Goal: Information Seeking & Learning: Learn about a topic

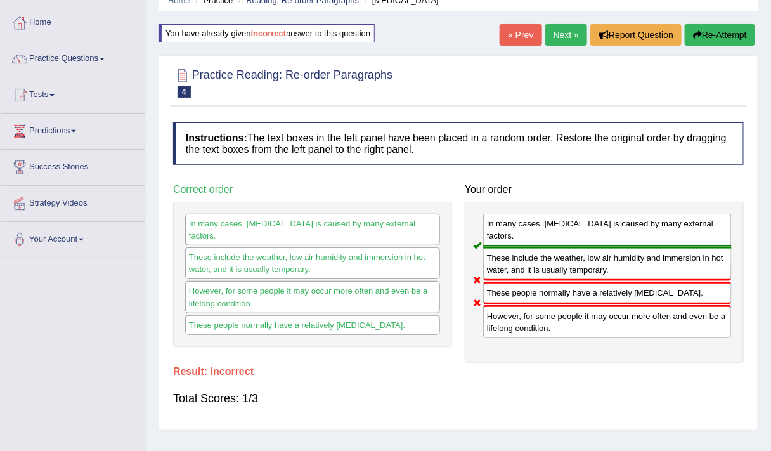
click at [728, 41] on button "Re-Attempt" at bounding box center [720, 35] width 70 height 22
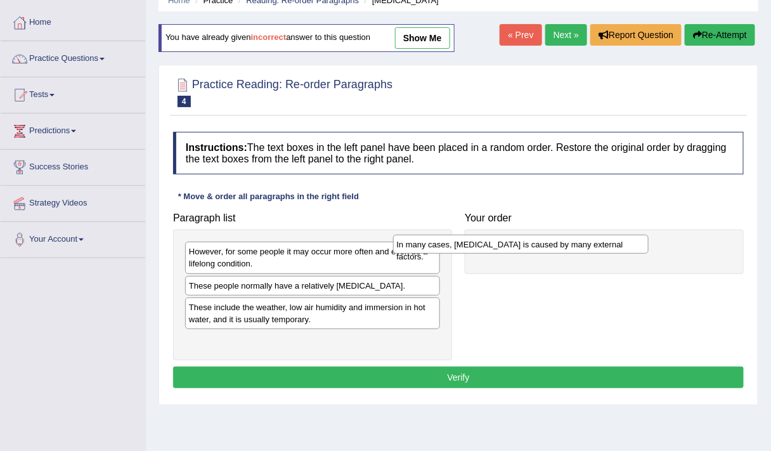
drag, startPoint x: 274, startPoint y: 285, endPoint x: 478, endPoint y: 235, distance: 209.9
click at [478, 235] on div "In many cases, dry skin is caused by many external factors." at bounding box center [521, 244] width 256 height 19
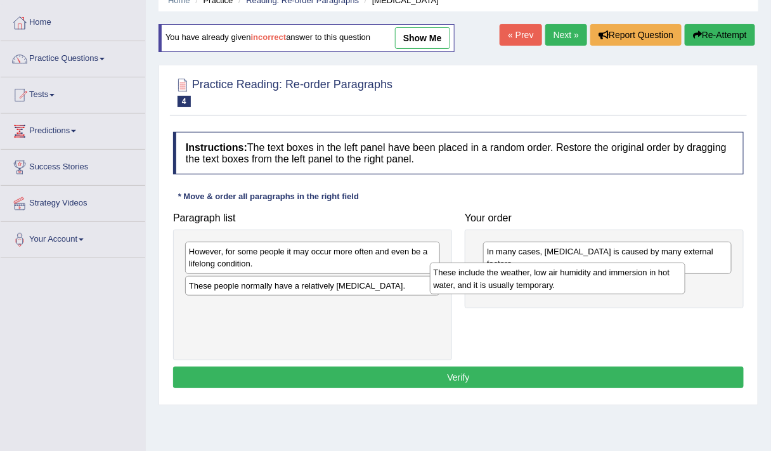
drag, startPoint x: 277, startPoint y: 323, endPoint x: 526, endPoint y: 293, distance: 250.5
click at [526, 293] on div "These include the weather, low air humidity and immersion in hot water, and it …" at bounding box center [558, 278] width 256 height 31
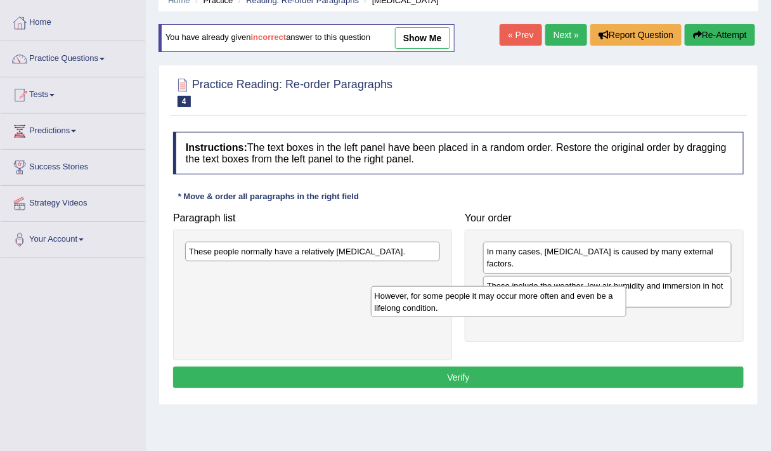
drag, startPoint x: 343, startPoint y: 263, endPoint x: 540, endPoint y: 312, distance: 203.3
click at [540, 312] on div "However, for some people it may occur more often and even be a lifelong conditi…" at bounding box center [499, 301] width 256 height 31
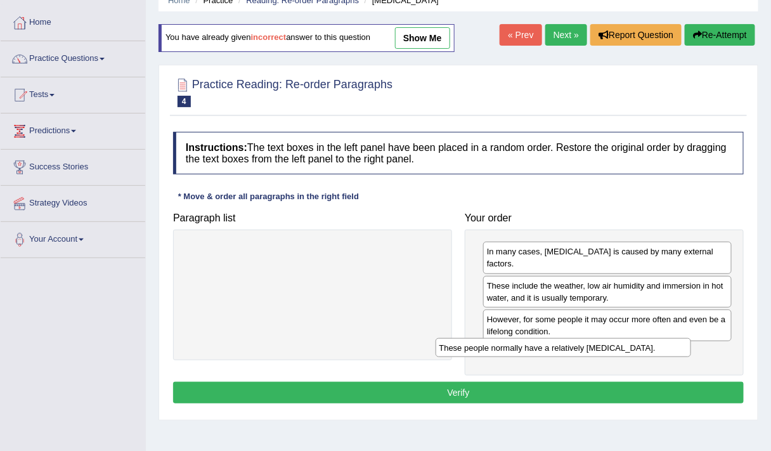
drag, startPoint x: 362, startPoint y: 258, endPoint x: 612, endPoint y: 355, distance: 268.7
click at [612, 355] on div "These people normally have a relatively sensitive skin." at bounding box center [564, 347] width 256 height 19
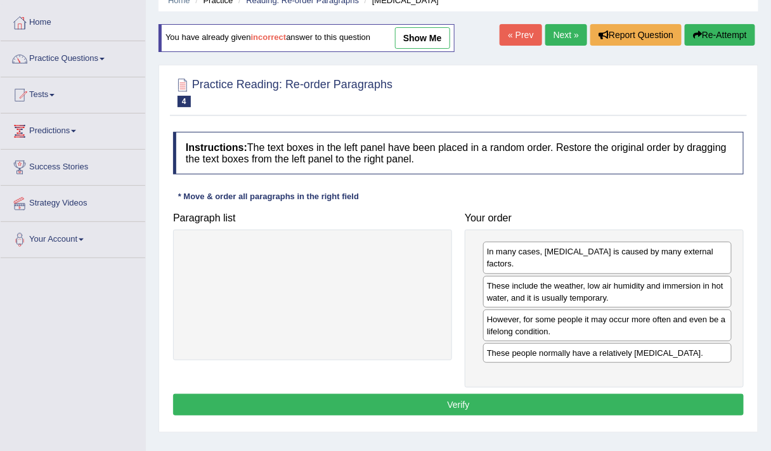
click at [412, 394] on button "Verify" at bounding box center [458, 405] width 571 height 22
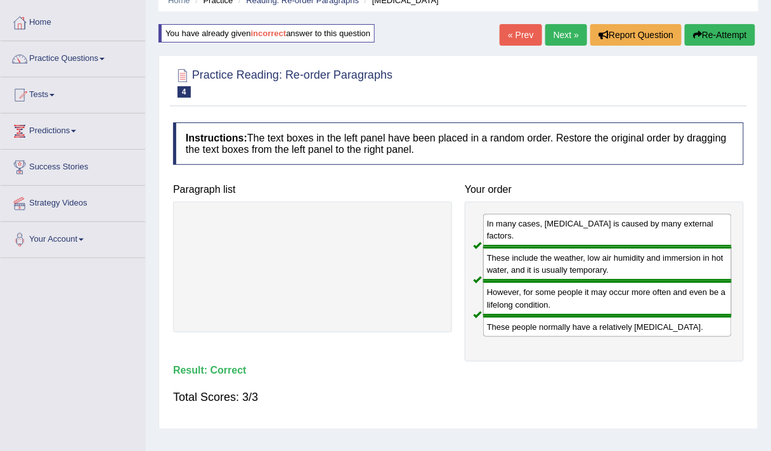
click at [564, 34] on link "Next »" at bounding box center [567, 35] width 42 height 22
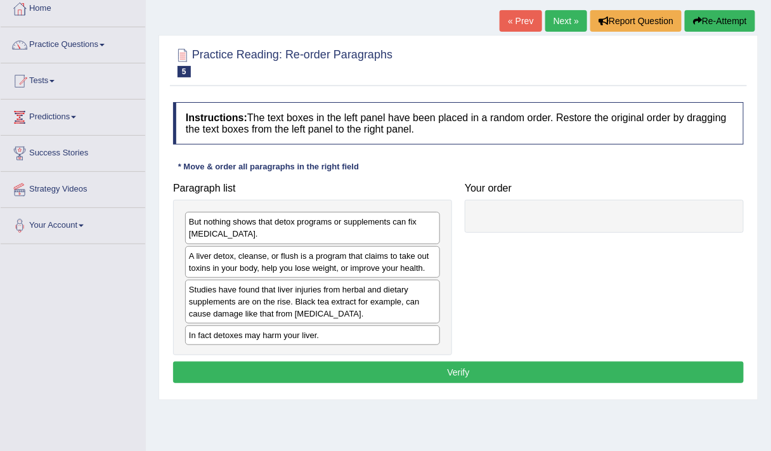
scroll to position [72, 0]
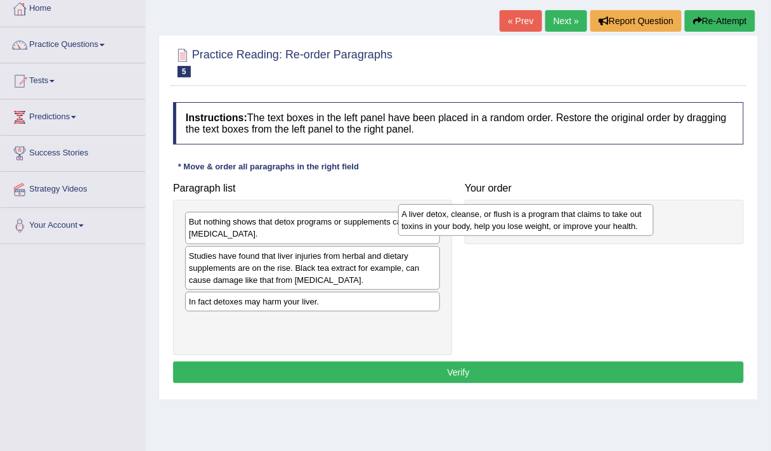
drag, startPoint x: 333, startPoint y: 253, endPoint x: 560, endPoint y: 209, distance: 231.3
click at [560, 209] on div "A liver detox, cleanse, or flush is a program that claims to take out toxins in…" at bounding box center [526, 219] width 256 height 31
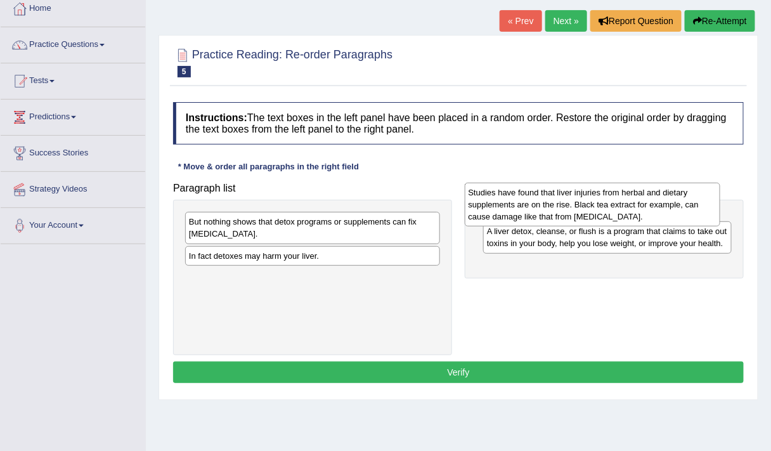
drag, startPoint x: 338, startPoint y: 280, endPoint x: 636, endPoint y: 213, distance: 305.7
click at [636, 213] on div "Studies have found that liver injuries from herbal and dietary supplements are …" at bounding box center [593, 204] width 256 height 43
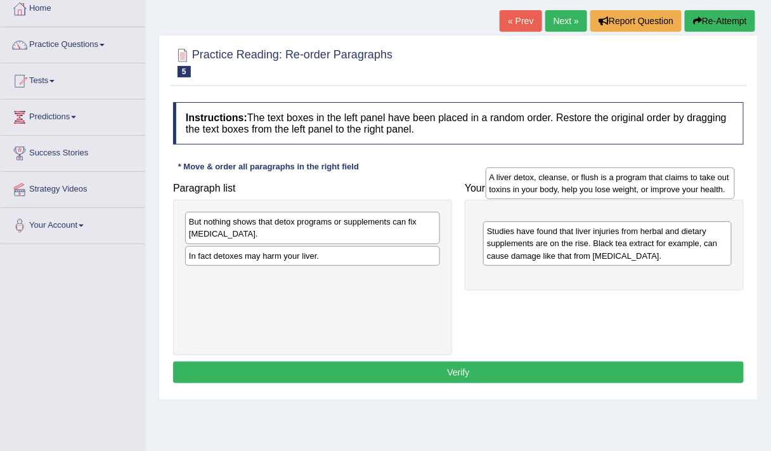
drag, startPoint x: 542, startPoint y: 275, endPoint x: 545, endPoint y: 183, distance: 92.0
click at [545, 183] on div "A liver detox, cleanse, or flush is a program that claims to take out toxins in…" at bounding box center [611, 182] width 250 height 31
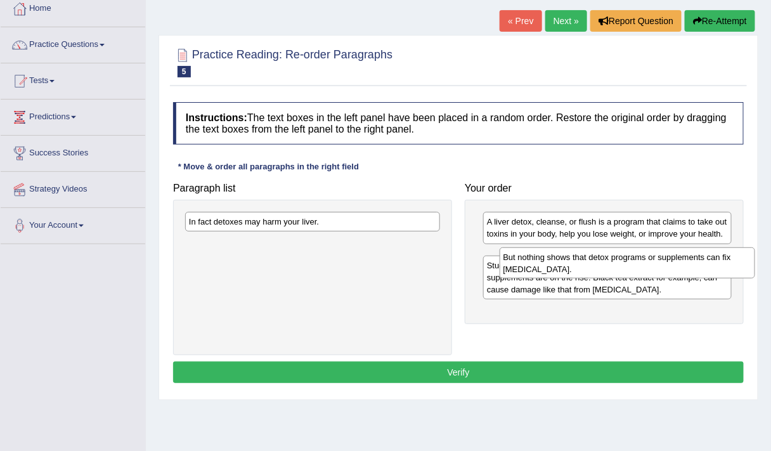
drag, startPoint x: 287, startPoint y: 239, endPoint x: 601, endPoint y: 274, distance: 316.0
click at [601, 274] on div "But nothing shows that detox programs or supplements can fix liver damage." at bounding box center [628, 262] width 256 height 31
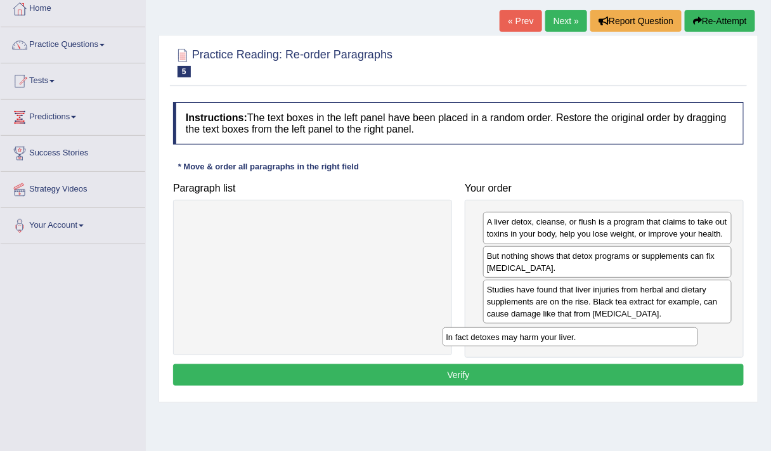
drag, startPoint x: 374, startPoint y: 221, endPoint x: 634, endPoint y: 336, distance: 284.3
click at [634, 336] on div "In fact detoxes may harm your liver." at bounding box center [571, 336] width 256 height 19
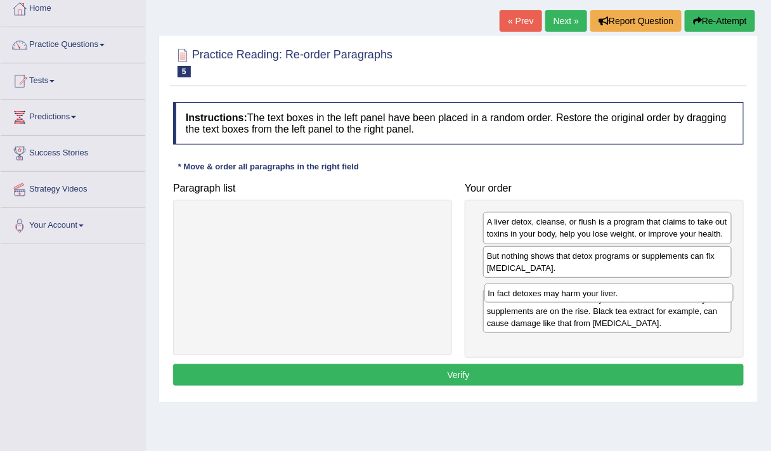
drag, startPoint x: 566, startPoint y: 338, endPoint x: 566, endPoint y: 292, distance: 45.0
click at [566, 292] on div "In fact detoxes may harm your liver." at bounding box center [610, 293] width 250 height 19
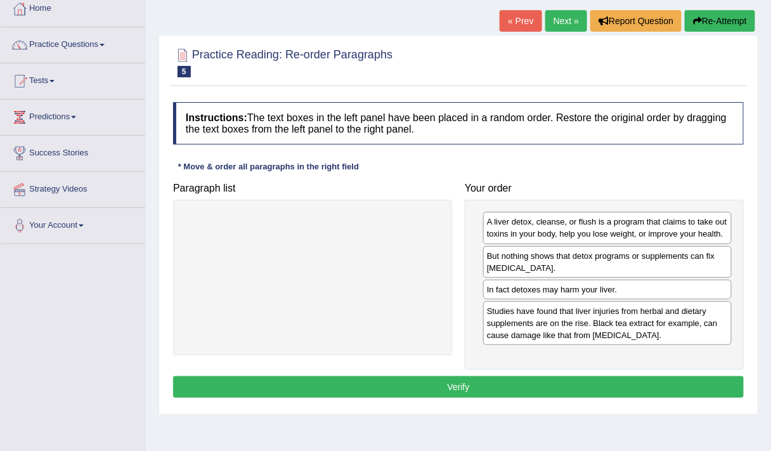
click at [480, 382] on button "Verify" at bounding box center [458, 387] width 571 height 22
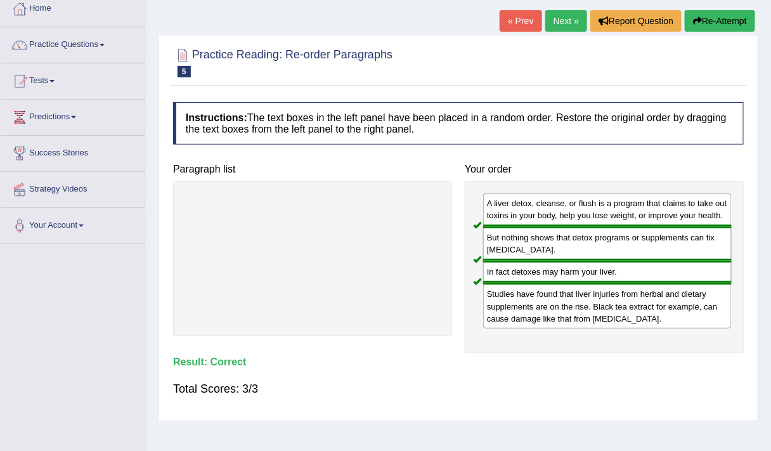
click at [565, 22] on link "Next »" at bounding box center [567, 21] width 42 height 22
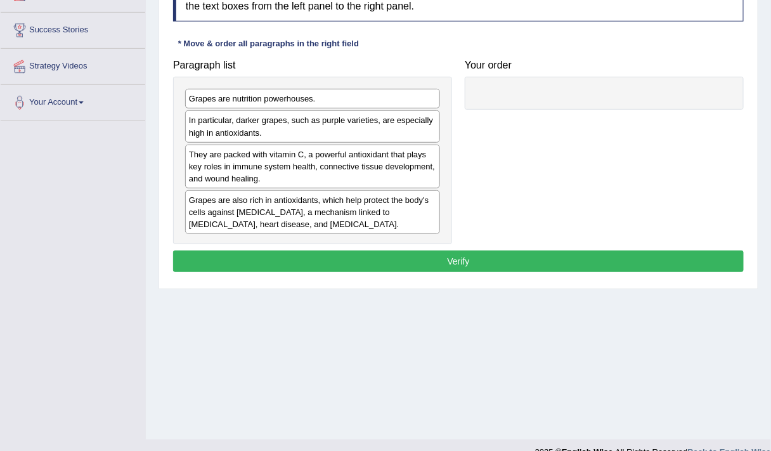
scroll to position [197, 0]
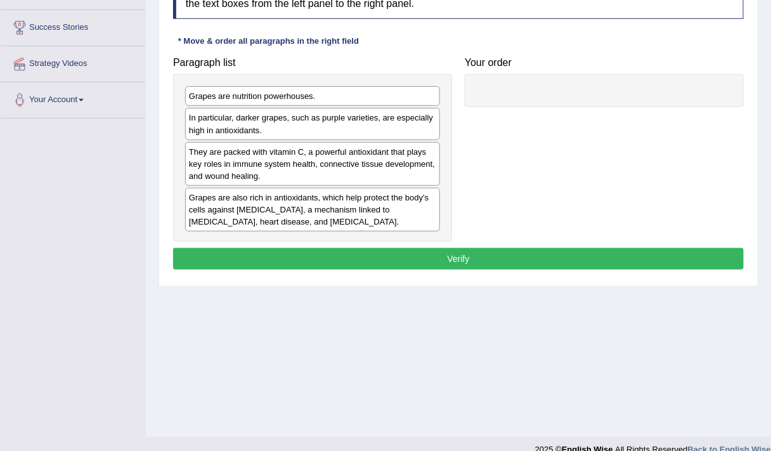
click at [301, 98] on div "Grapes are nutrition powerhouses." at bounding box center [312, 96] width 255 height 20
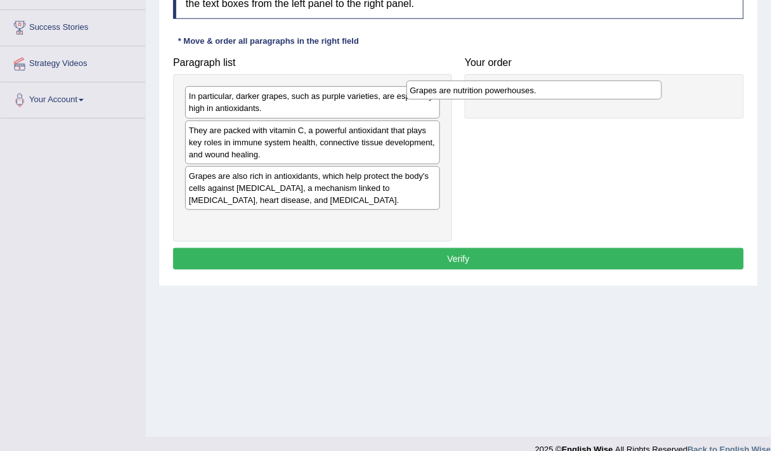
drag, startPoint x: 301, startPoint y: 98, endPoint x: 521, endPoint y: 90, distance: 220.3
click at [521, 90] on div "Grapes are nutrition powerhouses." at bounding box center [535, 90] width 256 height 19
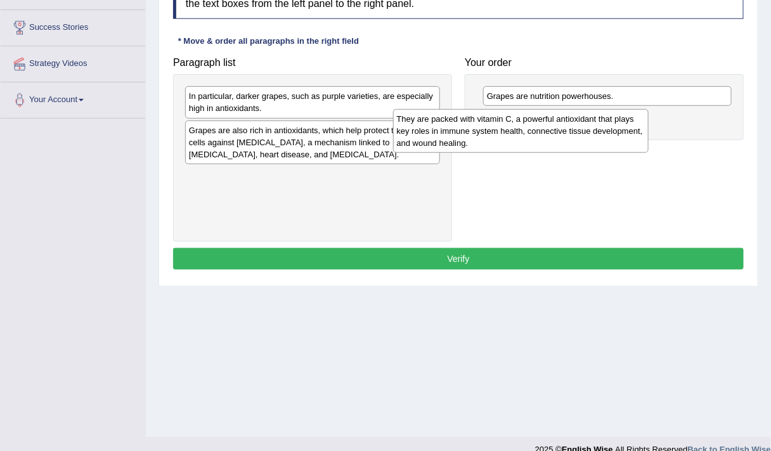
drag, startPoint x: 268, startPoint y: 133, endPoint x: 477, endPoint y: 122, distance: 209.6
click at [477, 122] on div "They are packed with vitamin C, a powerful antioxidant that plays key roles in …" at bounding box center [521, 130] width 256 height 43
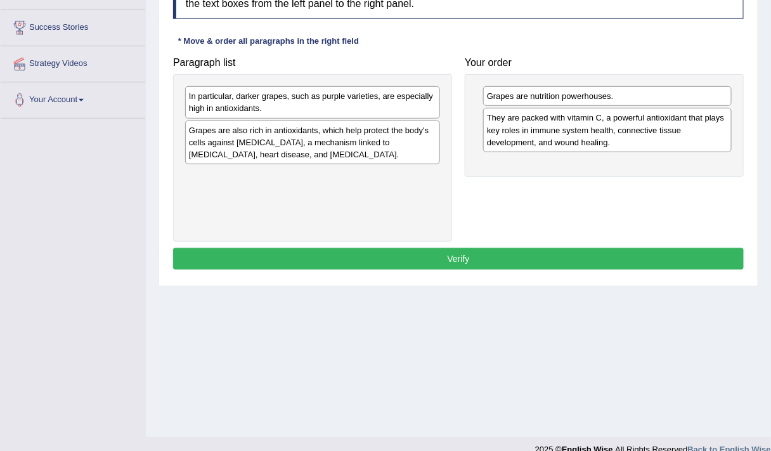
click at [417, 105] on div "In particular, darker grapes, such as purple varieties, are especially high in …" at bounding box center [312, 102] width 255 height 32
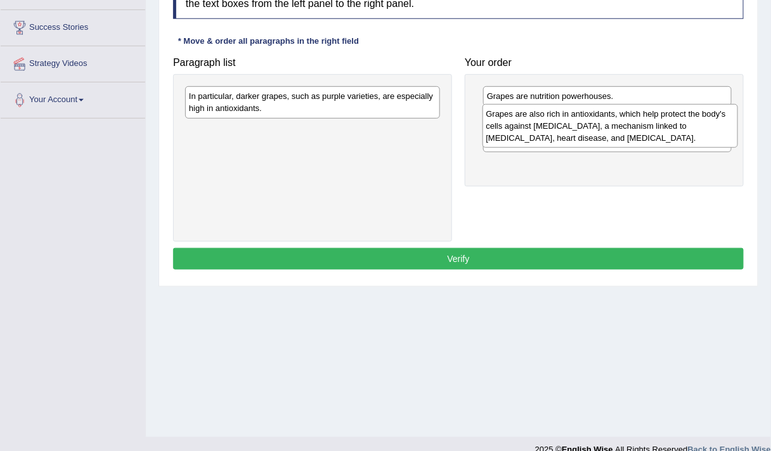
drag, startPoint x: 375, startPoint y: 153, endPoint x: 678, endPoint y: 138, distance: 303.0
click at [678, 138] on div "Grapes are also rich in antioxidants, which help protect the body's cells again…" at bounding box center [611, 125] width 256 height 43
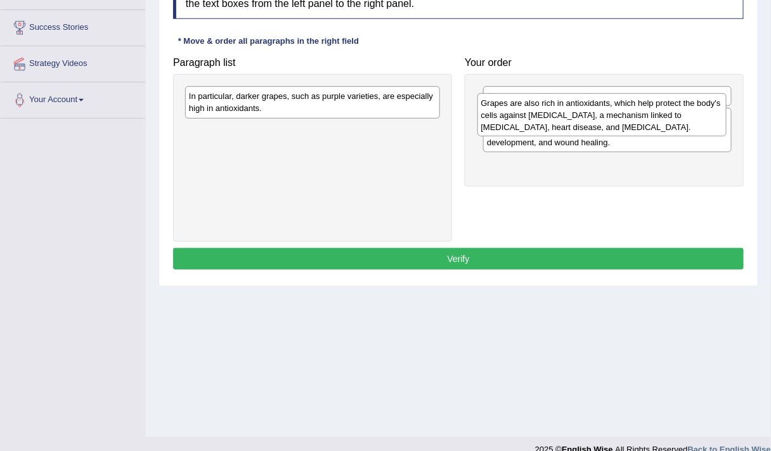
drag, startPoint x: 615, startPoint y: 193, endPoint x: 610, endPoint y: 133, distance: 59.9
click at [610, 133] on div "Grapes are also rich in antioxidants, which help protect the body's cells again…" at bounding box center [603, 114] width 250 height 43
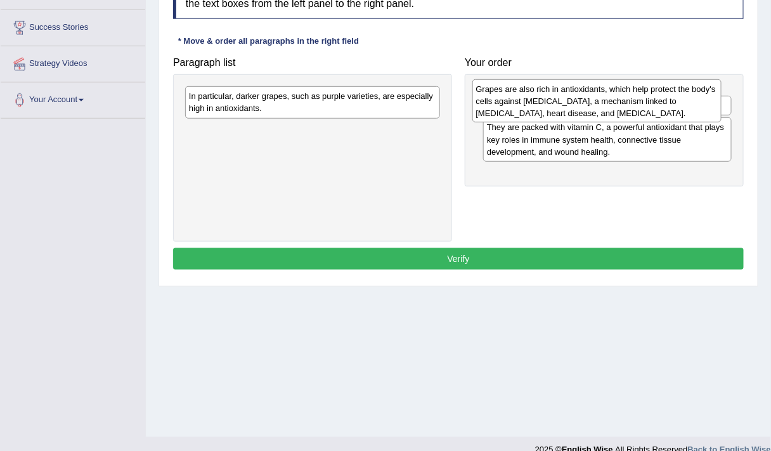
drag, startPoint x: 565, startPoint y: 174, endPoint x: 553, endPoint y: 99, distance: 76.4
click at [553, 99] on div "Grapes are also rich in antioxidants, which help protect the body's cells again…" at bounding box center [598, 100] width 250 height 43
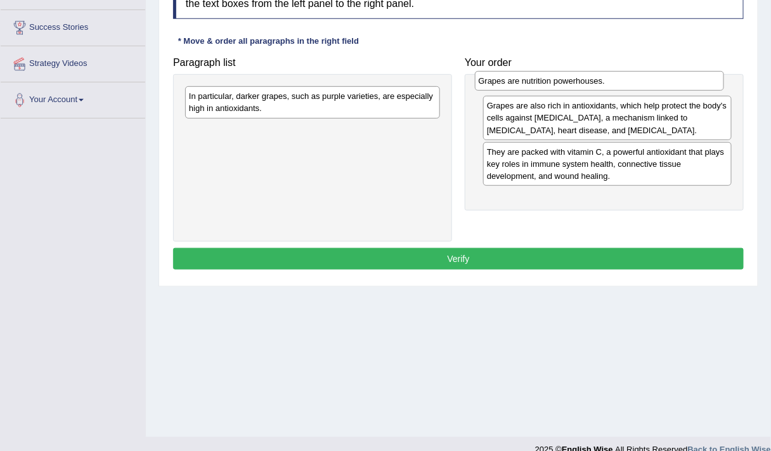
drag, startPoint x: 540, startPoint y: 144, endPoint x: 532, endPoint y: 84, distance: 60.8
click at [532, 84] on div "Grapes are nutrition powerhouses." at bounding box center [600, 80] width 250 height 19
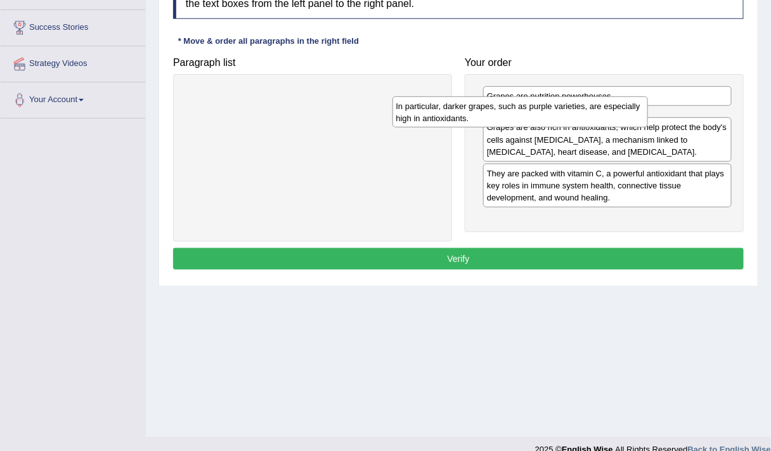
drag, startPoint x: 394, startPoint y: 108, endPoint x: 622, endPoint y: 118, distance: 228.0
click at [622, 118] on div "In particular, darker grapes, such as purple varieties, are especially high in …" at bounding box center [521, 111] width 256 height 31
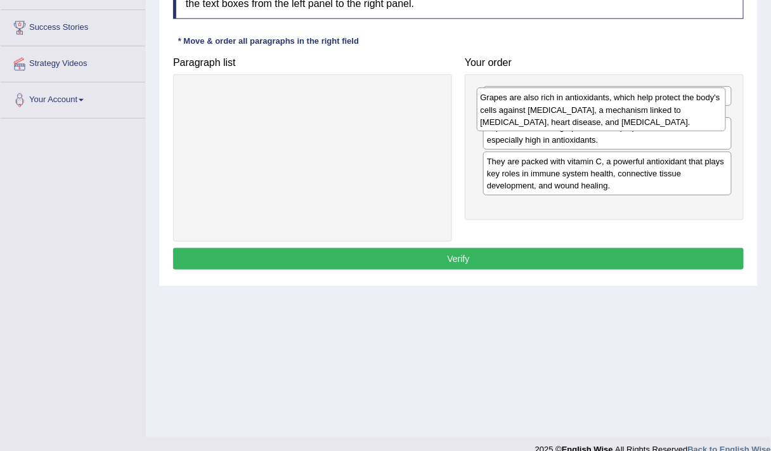
drag, startPoint x: 582, startPoint y: 155, endPoint x: 575, endPoint y: 103, distance: 52.4
click at [575, 103] on div "Grapes are also rich in antioxidants, which help protect the body's cells again…" at bounding box center [602, 109] width 250 height 43
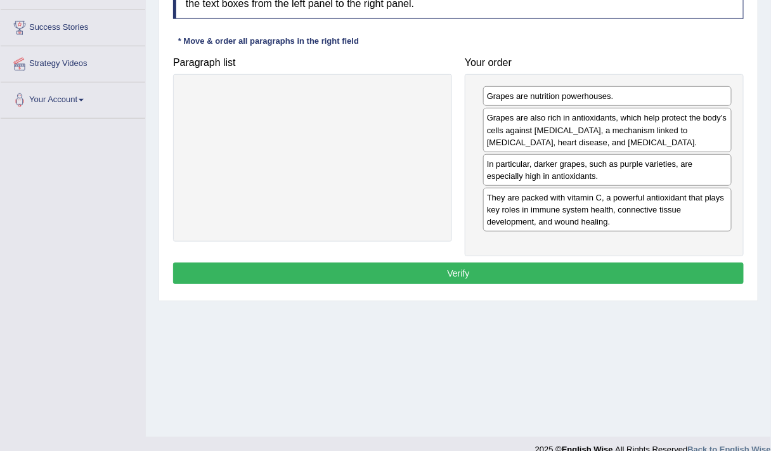
click at [495, 273] on button "Verify" at bounding box center [458, 274] width 571 height 22
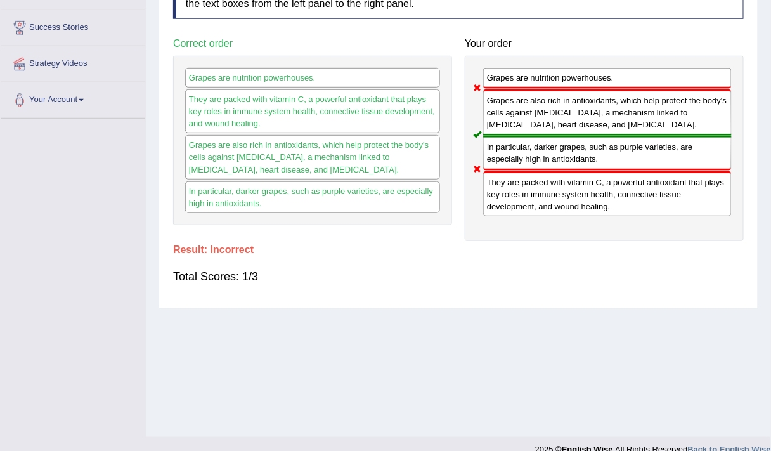
scroll to position [0, 0]
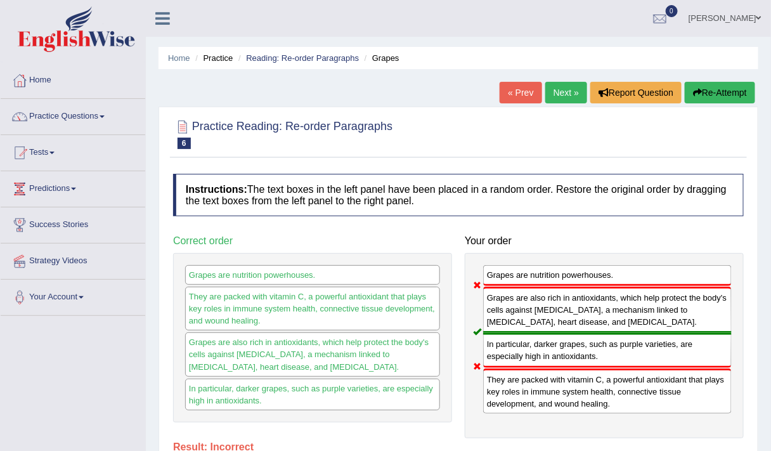
click at [724, 90] on button "Re-Attempt" at bounding box center [720, 93] width 70 height 22
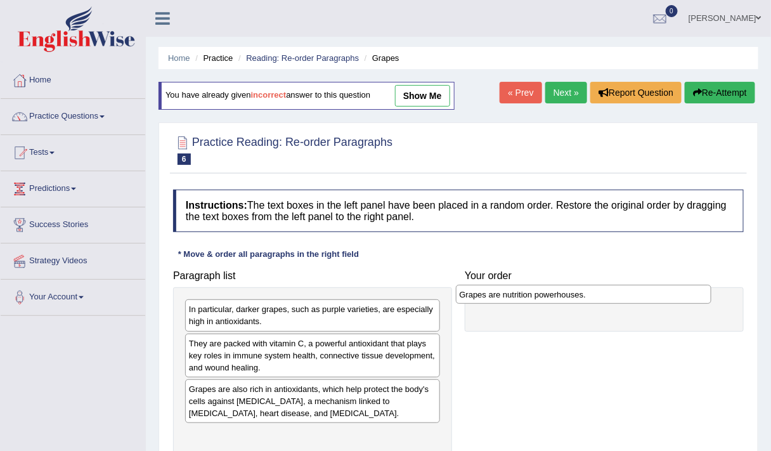
drag, startPoint x: 379, startPoint y: 305, endPoint x: 652, endPoint y: 289, distance: 273.9
click at [652, 289] on div "Grapes are nutrition powerhouses." at bounding box center [584, 294] width 256 height 19
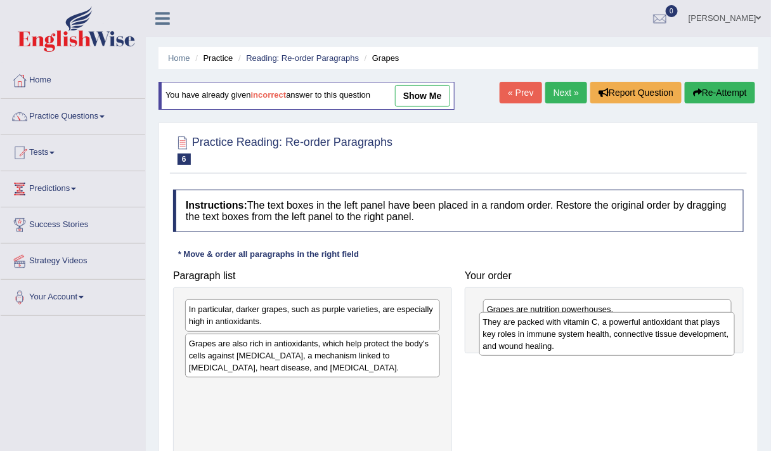
drag, startPoint x: 264, startPoint y: 355, endPoint x: 558, endPoint y: 335, distance: 295.1
click at [558, 335] on div "They are packed with vitamin C, a powerful antioxidant that plays key roles in …" at bounding box center [608, 333] width 256 height 43
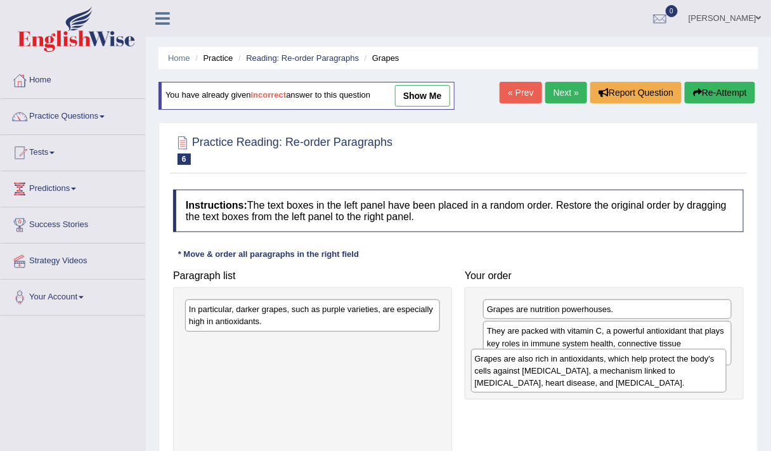
drag, startPoint x: 265, startPoint y: 358, endPoint x: 551, endPoint y: 376, distance: 286.6
click at [551, 376] on div "Grapes are also rich in antioxidants, which help protect the body's cells again…" at bounding box center [599, 370] width 256 height 43
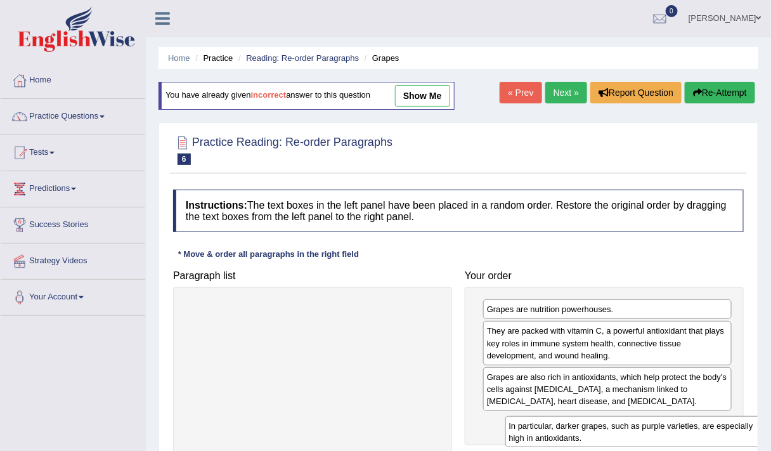
drag, startPoint x: 286, startPoint y: 313, endPoint x: 605, endPoint y: 429, distance: 339.6
click at [605, 429] on div "In particular, darker grapes, such as purple varieties, are especially high in …" at bounding box center [634, 431] width 256 height 31
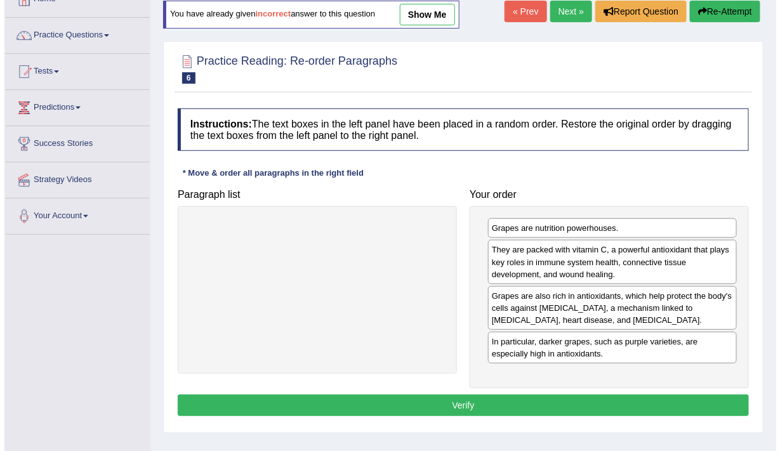
scroll to position [82, 0]
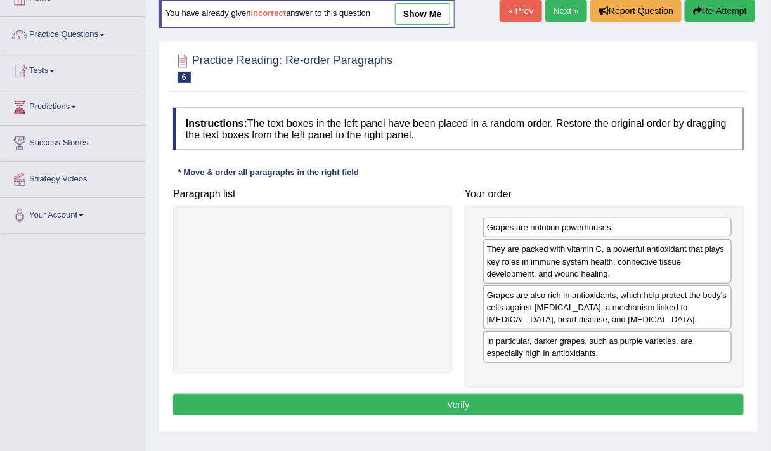
click at [462, 398] on button "Verify" at bounding box center [458, 405] width 571 height 22
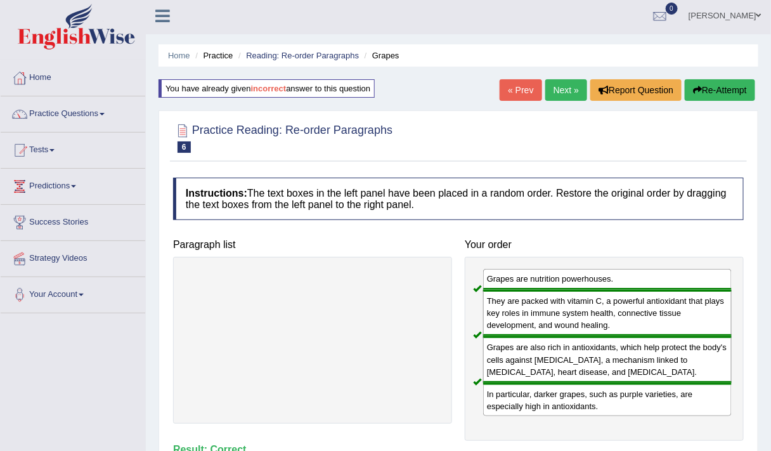
scroll to position [3, 0]
click at [556, 85] on link "Next »" at bounding box center [567, 90] width 42 height 22
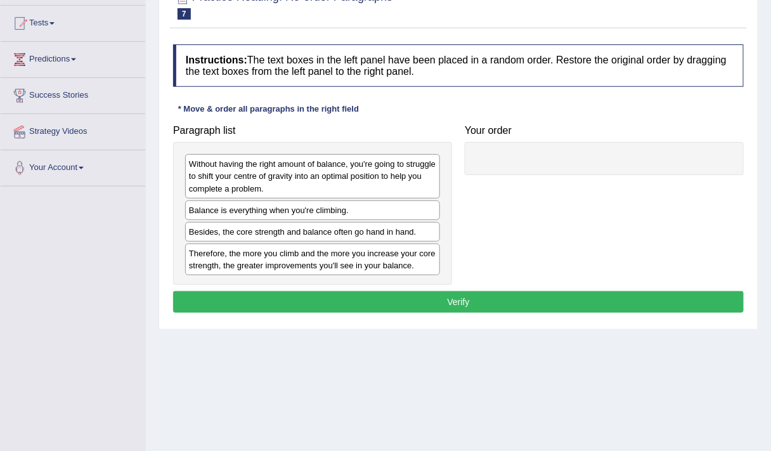
scroll to position [129, 0]
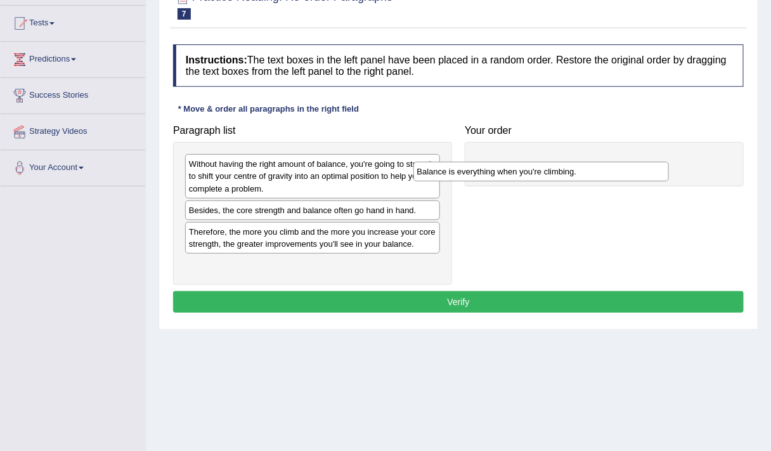
drag, startPoint x: 320, startPoint y: 210, endPoint x: 552, endPoint y: 173, distance: 235.2
click at [552, 173] on div "Balance is everything when you're climbing." at bounding box center [542, 171] width 256 height 19
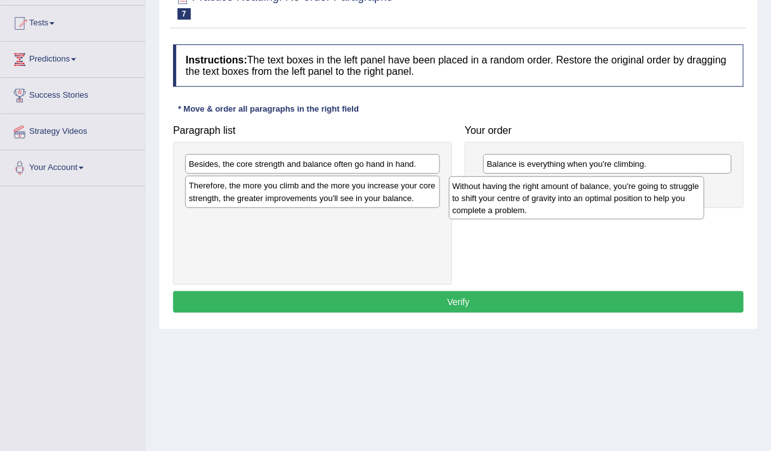
drag, startPoint x: 345, startPoint y: 188, endPoint x: 610, endPoint y: 209, distance: 265.4
click at [610, 209] on div "Without having the right amount of balance, you're going to struggle to shift y…" at bounding box center [577, 197] width 256 height 43
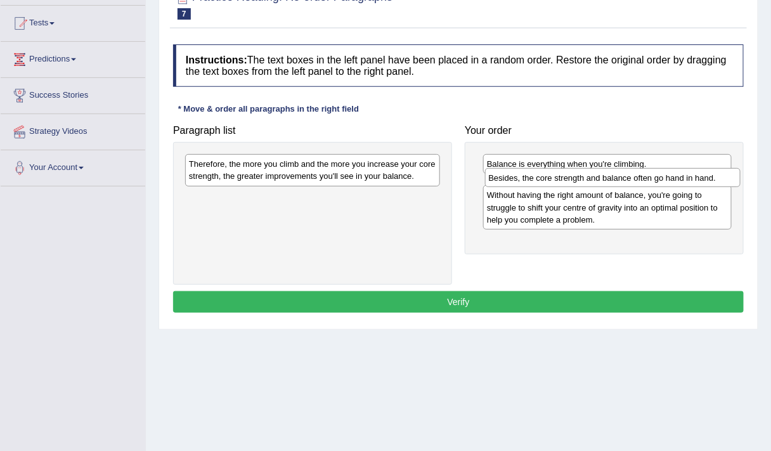
drag, startPoint x: 270, startPoint y: 165, endPoint x: 570, endPoint y: 178, distance: 301.0
click at [570, 178] on div "Besides, the core strength and balance often go hand in hand." at bounding box center [613, 177] width 256 height 19
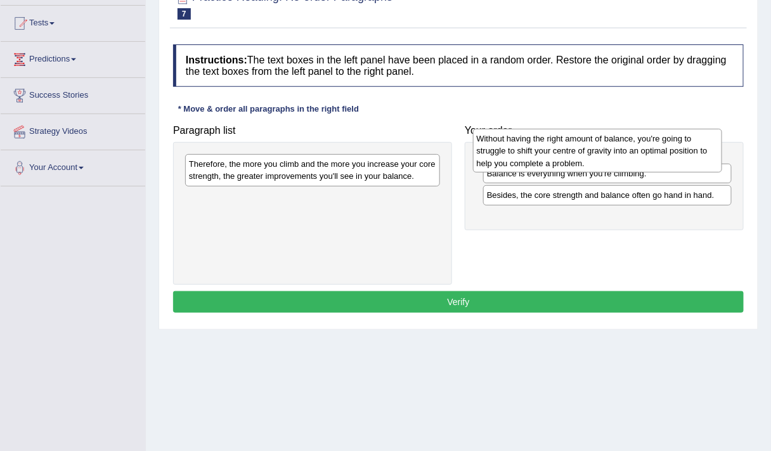
drag, startPoint x: 557, startPoint y: 220, endPoint x: 547, endPoint y: 152, distance: 68.6
click at [547, 152] on div "Without having the right amount of balance, you're going to struggle to shift y…" at bounding box center [598, 150] width 250 height 43
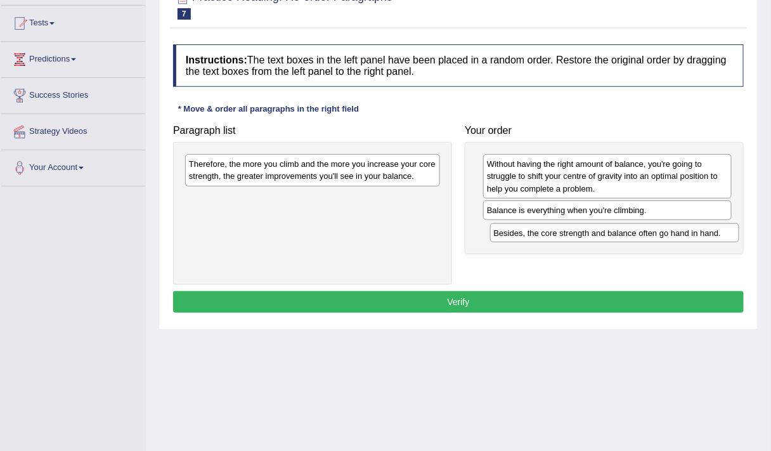
drag, startPoint x: 525, startPoint y: 232, endPoint x: 532, endPoint y: 233, distance: 7.2
click at [532, 233] on div "Besides, the core strength and balance often go hand in hand." at bounding box center [615, 232] width 250 height 19
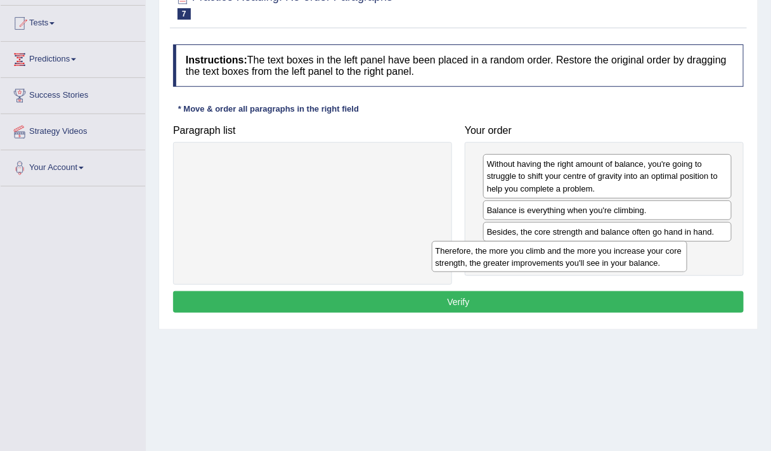
drag, startPoint x: 301, startPoint y: 173, endPoint x: 551, endPoint y: 258, distance: 264.0
click at [551, 258] on div "Therefore, the more you climb and the more you increase your core strength, the…" at bounding box center [560, 256] width 256 height 31
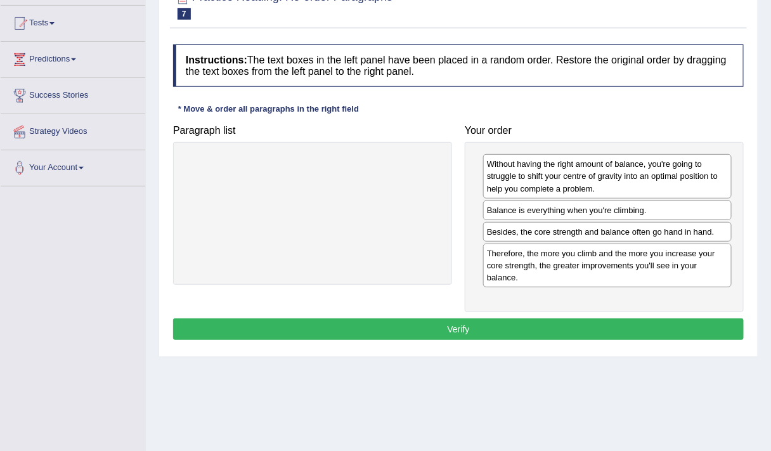
click at [445, 324] on button "Verify" at bounding box center [458, 329] width 571 height 22
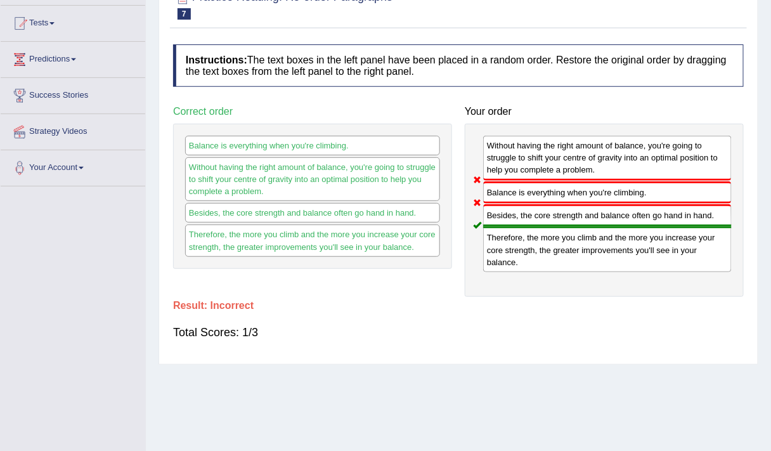
scroll to position [0, 0]
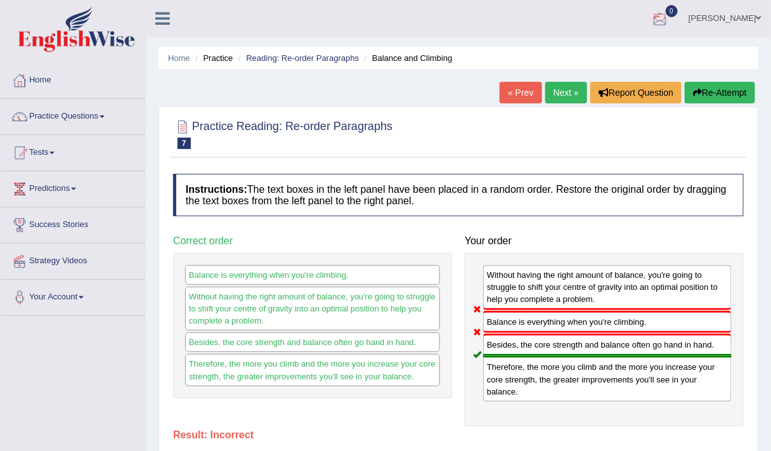
click at [704, 94] on button "Re-Attempt" at bounding box center [720, 93] width 70 height 22
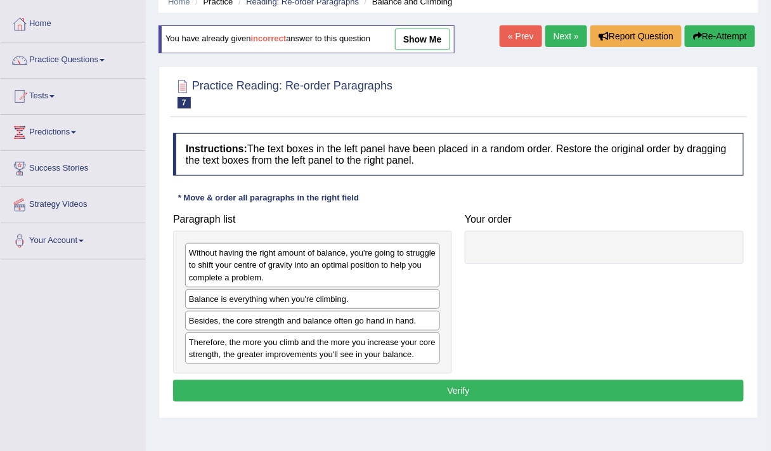
scroll to position [57, 0]
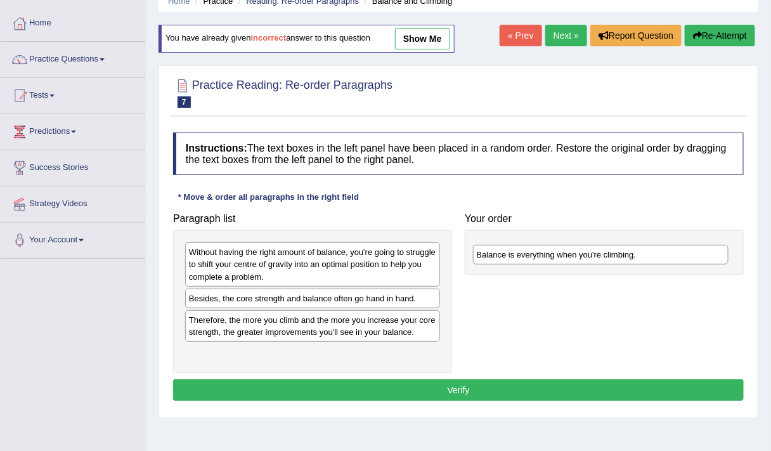
drag, startPoint x: 280, startPoint y: 301, endPoint x: 568, endPoint y: 258, distance: 291.1
click at [568, 258] on div "Balance is everything when you're climbing." at bounding box center [601, 254] width 256 height 19
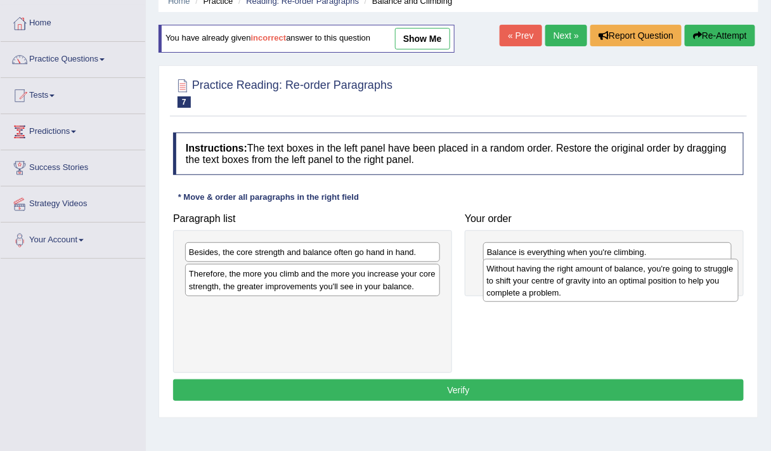
drag, startPoint x: 287, startPoint y: 273, endPoint x: 585, endPoint y: 288, distance: 298.6
click at [585, 288] on div "Without having the right amount of balance, you're going to struggle to shift y…" at bounding box center [611, 280] width 256 height 43
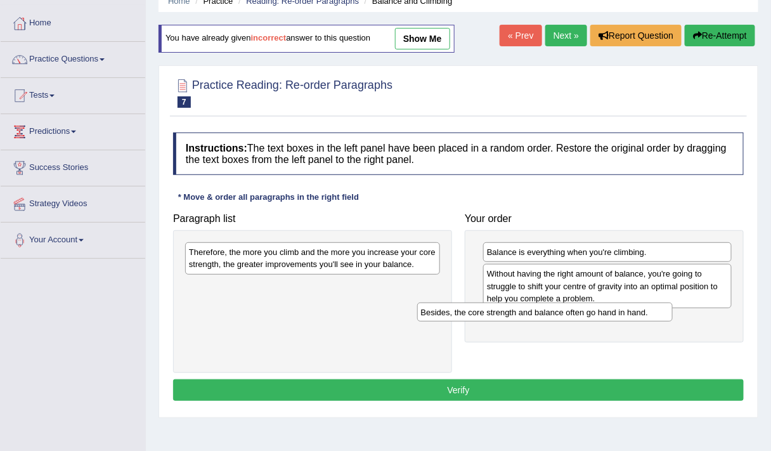
drag, startPoint x: 287, startPoint y: 250, endPoint x: 519, endPoint y: 310, distance: 239.9
click at [519, 310] on div "Besides, the core strength and balance often go hand in hand." at bounding box center [545, 312] width 256 height 19
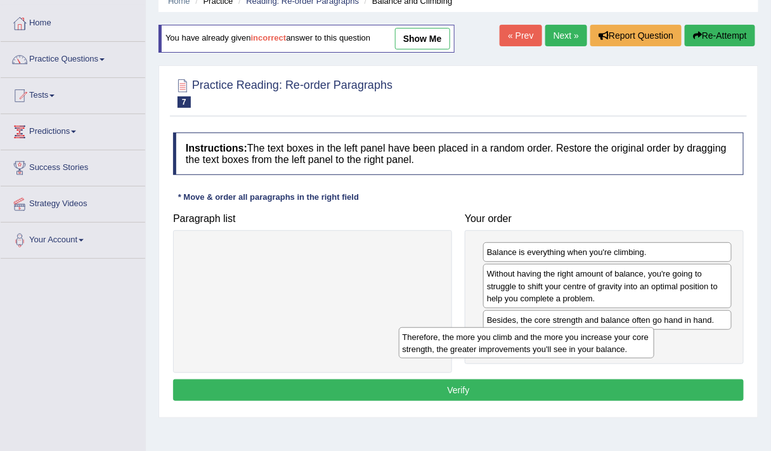
drag, startPoint x: 347, startPoint y: 251, endPoint x: 582, endPoint y: 333, distance: 249.2
click at [582, 333] on div "Therefore, the more you climb and the more you increase your core strength, the…" at bounding box center [527, 342] width 256 height 31
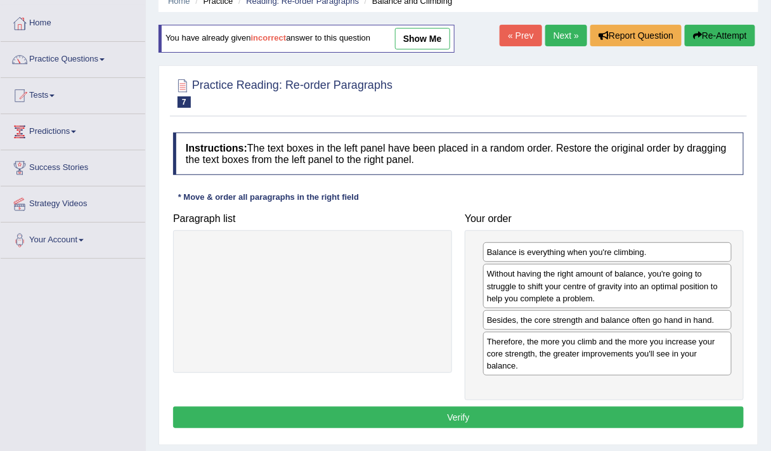
click at [387, 410] on button "Verify" at bounding box center [458, 418] width 571 height 22
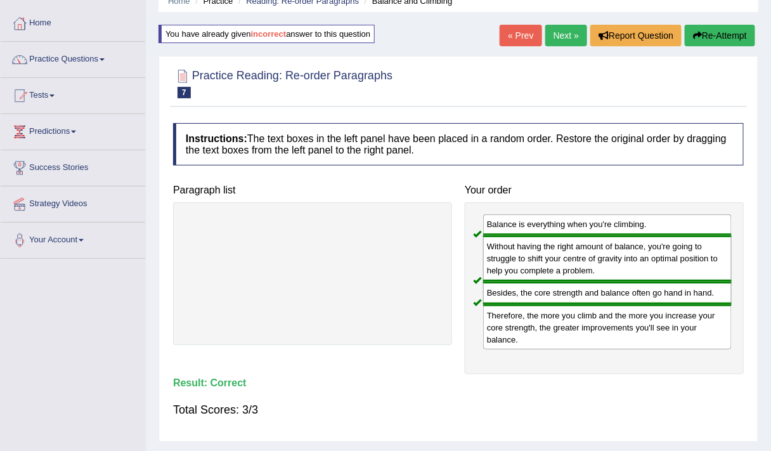
click at [562, 30] on link "Next »" at bounding box center [567, 36] width 42 height 22
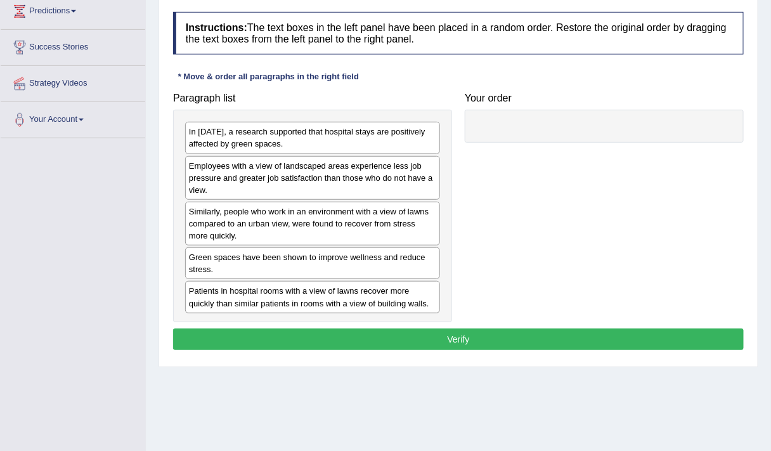
scroll to position [178, 0]
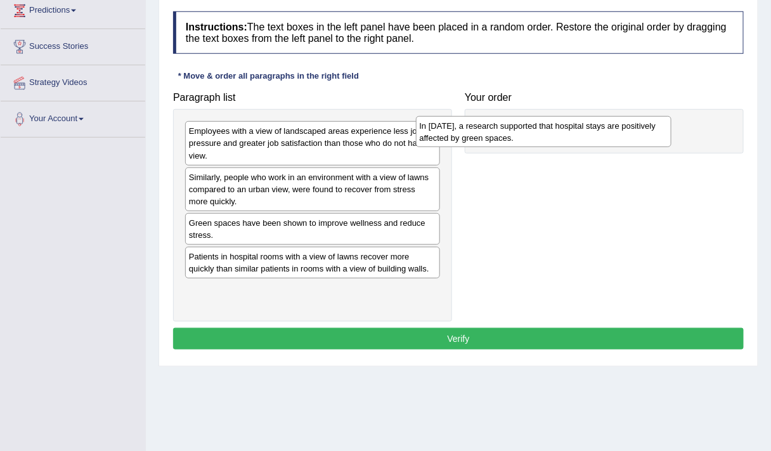
drag, startPoint x: 285, startPoint y: 133, endPoint x: 516, endPoint y: 126, distance: 231.0
click at [516, 126] on div "In [DATE], a research supported that hospital stays are positively affected by …" at bounding box center [544, 131] width 256 height 31
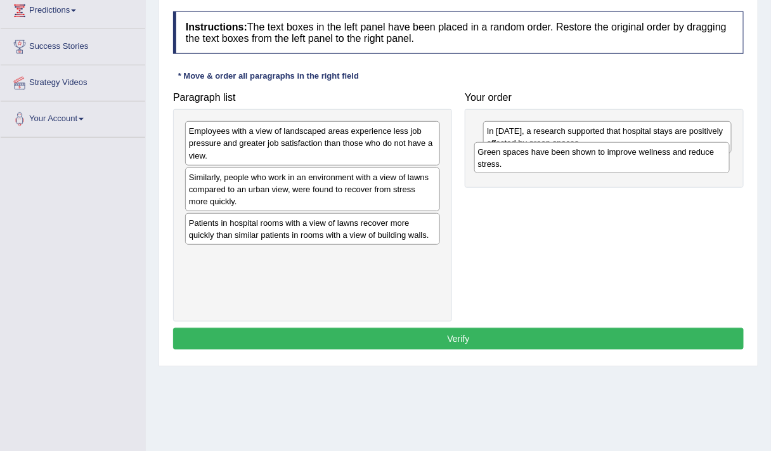
drag, startPoint x: 223, startPoint y: 237, endPoint x: 513, endPoint y: 166, distance: 298.5
click at [513, 166] on div "Green spaces have been shown to improve wellness and reduce stress." at bounding box center [603, 157] width 256 height 31
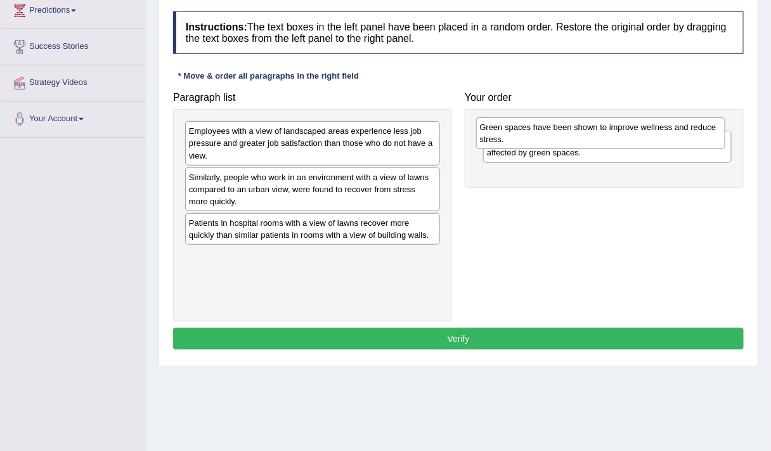
drag, startPoint x: 581, startPoint y: 172, endPoint x: 573, endPoint y: 133, distance: 39.4
click at [573, 133] on div "Green spaces have been shown to improve wellness and reduce stress." at bounding box center [601, 132] width 250 height 31
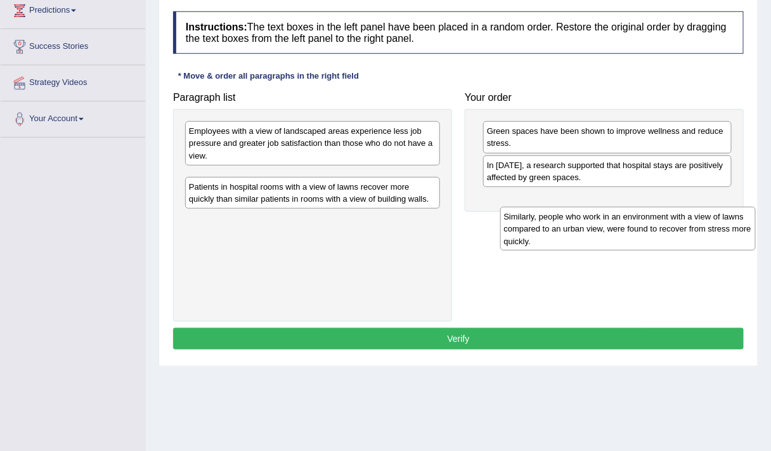
drag, startPoint x: 277, startPoint y: 193, endPoint x: 594, endPoint y: 232, distance: 319.6
click at [594, 232] on div "Similarly, people who work in an environment with a view of lawns compared to a…" at bounding box center [629, 228] width 256 height 43
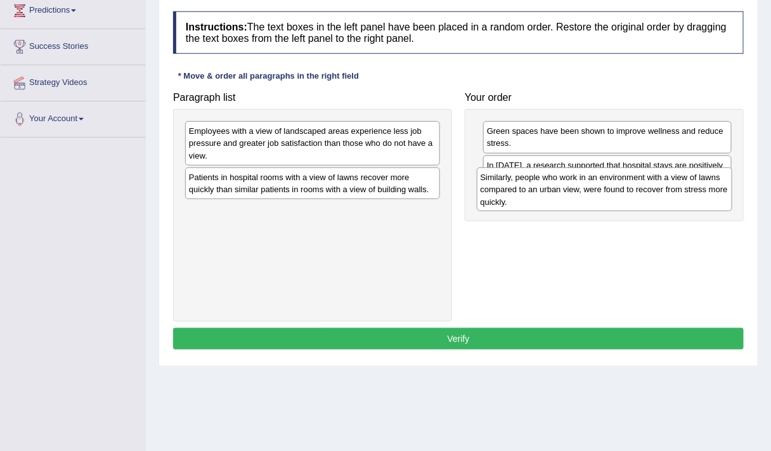
drag, startPoint x: 416, startPoint y: 187, endPoint x: 708, endPoint y: 188, distance: 292.5
click at [708, 188] on div "Similarly, people who work in an environment with a view of lawns compared to a…" at bounding box center [605, 188] width 256 height 43
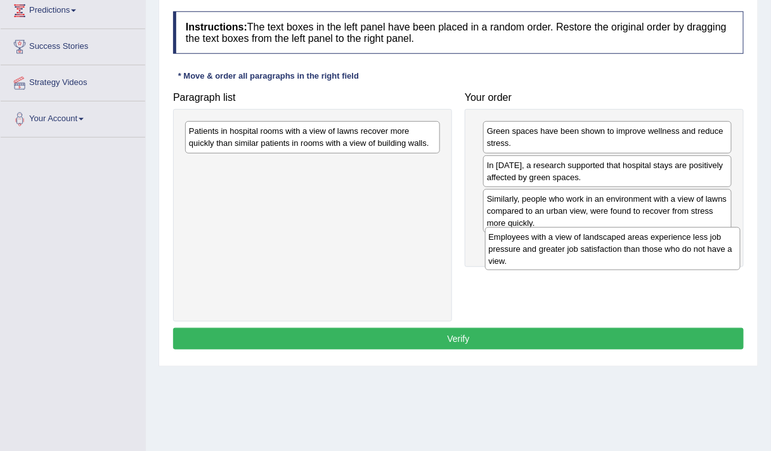
drag, startPoint x: 260, startPoint y: 142, endPoint x: 560, endPoint y: 248, distance: 318.2
click at [560, 248] on div "Employees with a view of landscaped areas experience less job pressure and grea…" at bounding box center [613, 248] width 256 height 43
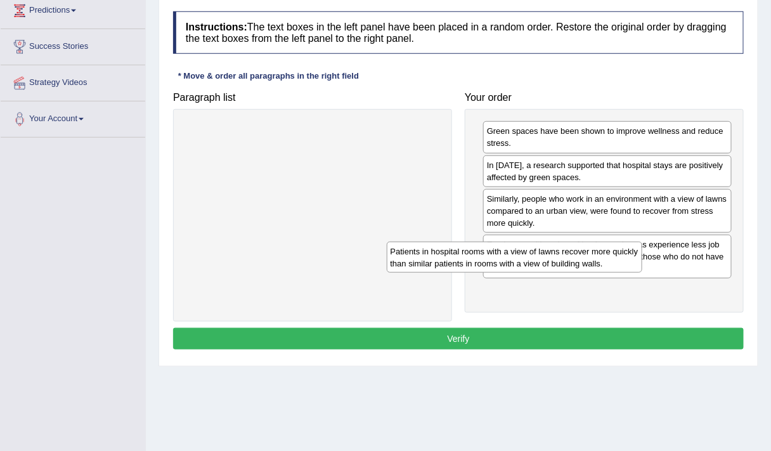
drag, startPoint x: 338, startPoint y: 144, endPoint x: 579, endPoint y: 287, distance: 280.5
click at [579, 273] on div "Patients in hospital rooms with a view of lawns recover more quickly than simil…" at bounding box center [515, 257] width 256 height 31
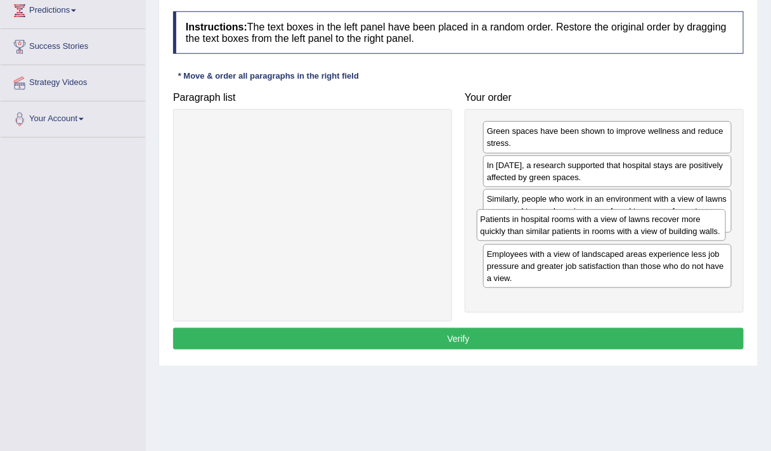
drag, startPoint x: 645, startPoint y: 296, endPoint x: 638, endPoint y: 177, distance: 118.9
click at [638, 209] on div "Patients in hospital rooms with a view of lawns recover more quickly than simil…" at bounding box center [602, 224] width 250 height 31
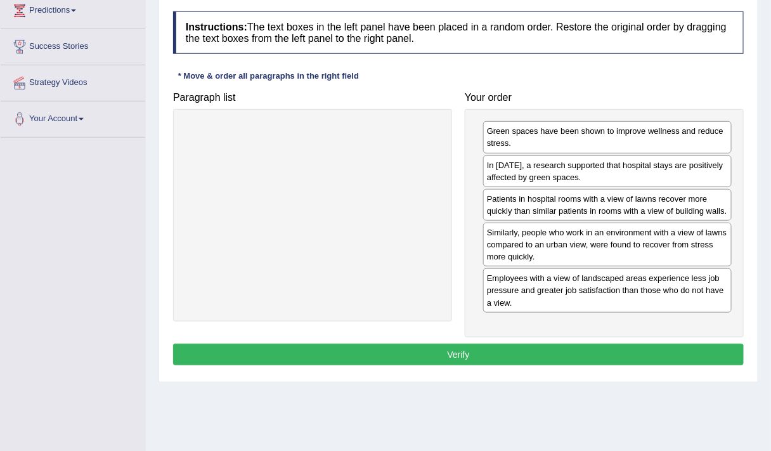
click at [586, 193] on div "Patients in hospital rooms with a view of lawns recover more quickly than simil…" at bounding box center [607, 205] width 249 height 32
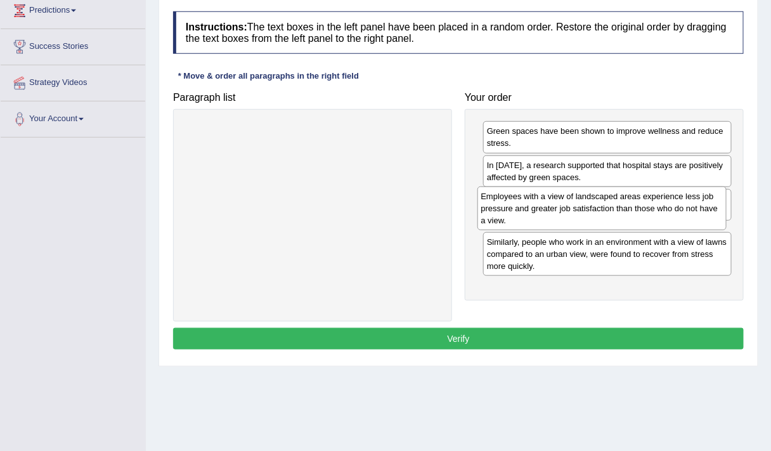
drag, startPoint x: 562, startPoint y: 303, endPoint x: 556, endPoint y: 224, distance: 78.9
click at [556, 224] on div "Employees with a view of landscaped areas experience less job pressure and grea…" at bounding box center [603, 208] width 250 height 43
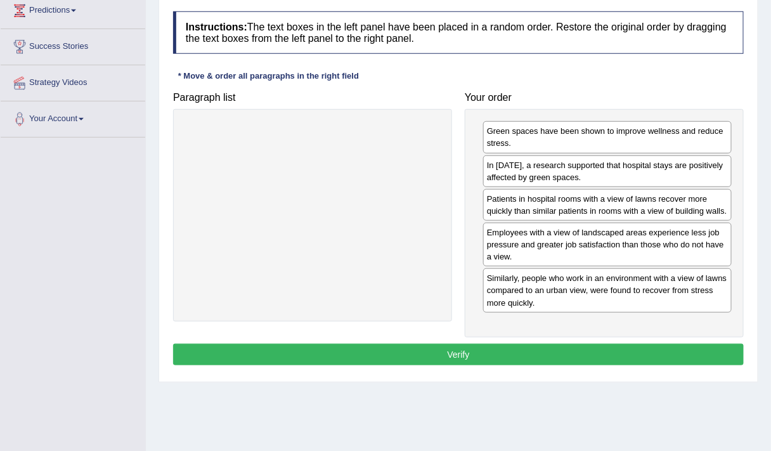
click at [455, 344] on button "Verify" at bounding box center [458, 355] width 571 height 22
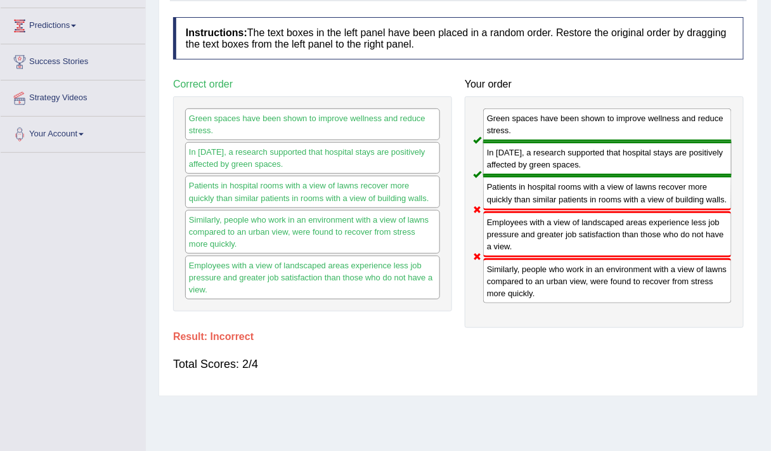
scroll to position [78, 0]
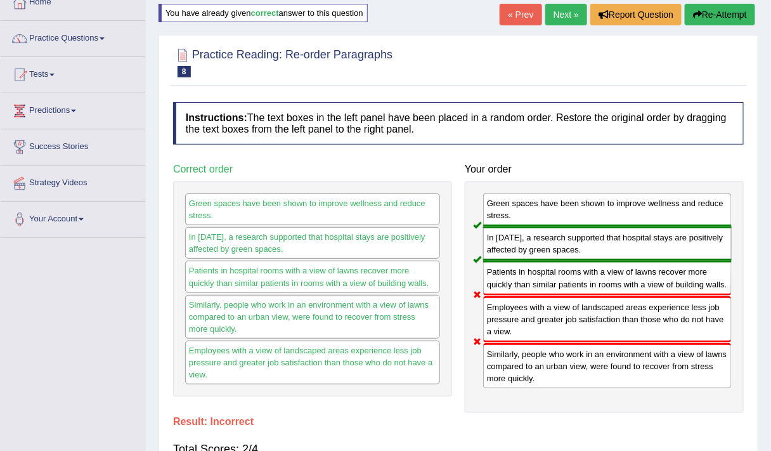
click at [712, 19] on button "Re-Attempt" at bounding box center [720, 15] width 70 height 22
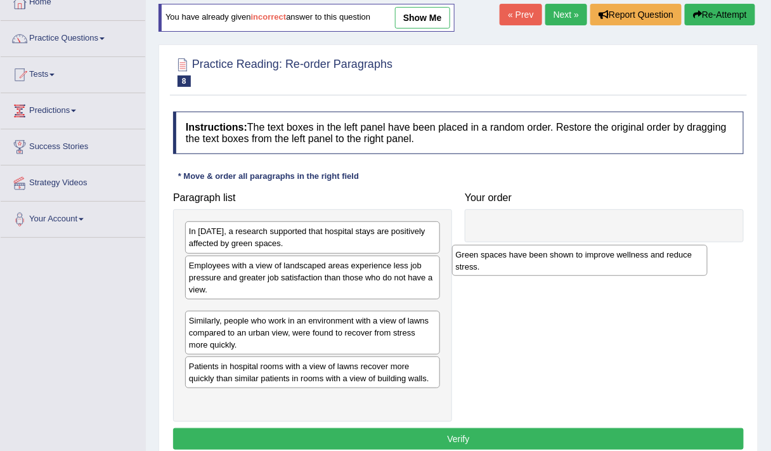
drag, startPoint x: 242, startPoint y: 370, endPoint x: 513, endPoint y: 265, distance: 290.6
click at [513, 265] on div "Green spaces have been shown to improve wellness and reduce stress." at bounding box center [580, 260] width 256 height 31
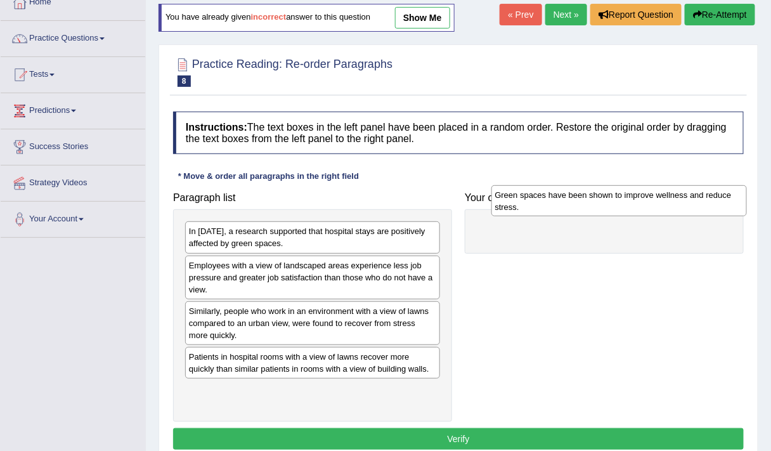
drag, startPoint x: 301, startPoint y: 325, endPoint x: 607, endPoint y: 206, distance: 328.4
click at [607, 206] on div "Green spaces have been shown to improve wellness and reduce stress." at bounding box center [620, 200] width 256 height 31
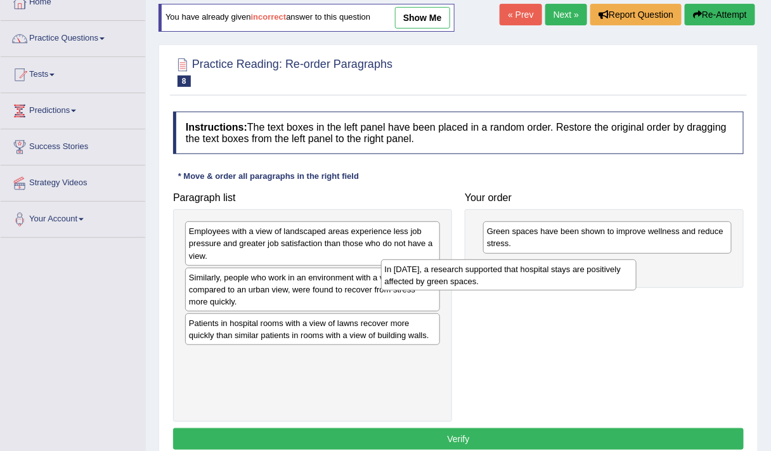
drag, startPoint x: 287, startPoint y: 237, endPoint x: 522, endPoint y: 268, distance: 237.5
click at [522, 268] on div "In 2002, a research supported that hospital stays are positively affected by gr…" at bounding box center [509, 274] width 256 height 31
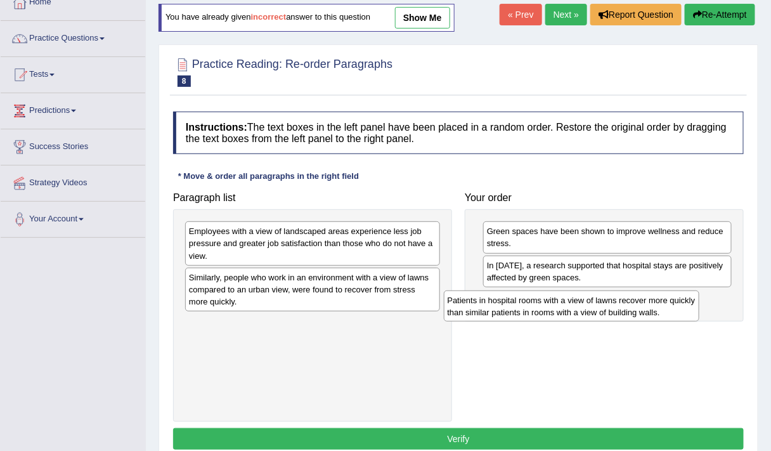
drag, startPoint x: 306, startPoint y: 334, endPoint x: 565, endPoint y: 311, distance: 260.5
click at [565, 311] on div "Patients in hospital rooms with a view of lawns recover more quickly than simil…" at bounding box center [572, 306] width 256 height 31
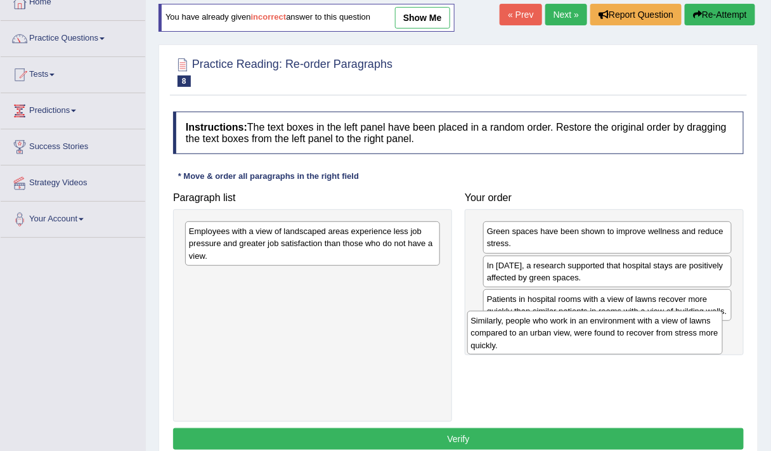
drag, startPoint x: 280, startPoint y: 285, endPoint x: 562, endPoint y: 331, distance: 285.9
click at [562, 331] on div "Similarly, people who work in an environment with a view of lawns compared to a…" at bounding box center [596, 332] width 256 height 43
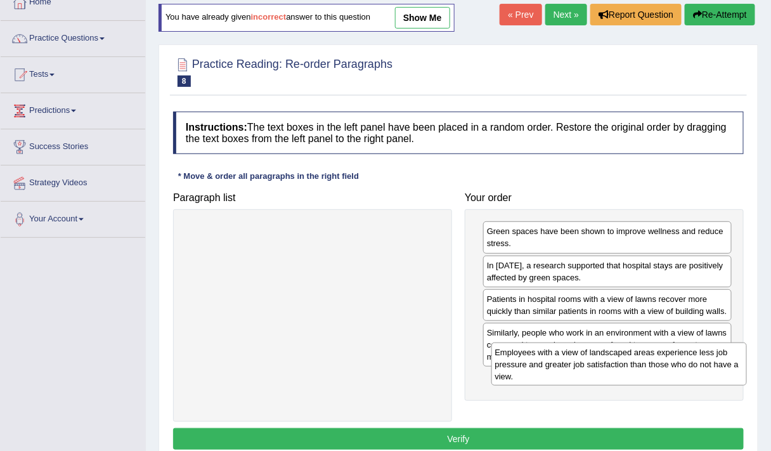
drag, startPoint x: 323, startPoint y: 241, endPoint x: 631, endPoint y: 364, distance: 331.7
click at [631, 364] on div "Employees with a view of landscaped areas experience less job pressure and grea…" at bounding box center [620, 364] width 256 height 43
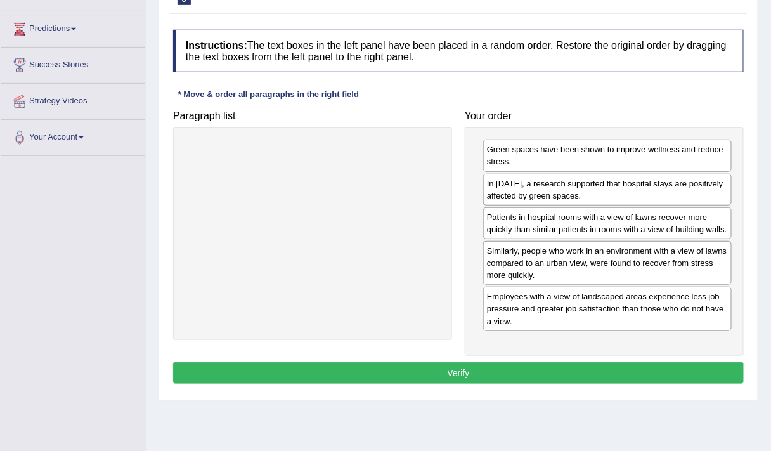
scroll to position [162, 0]
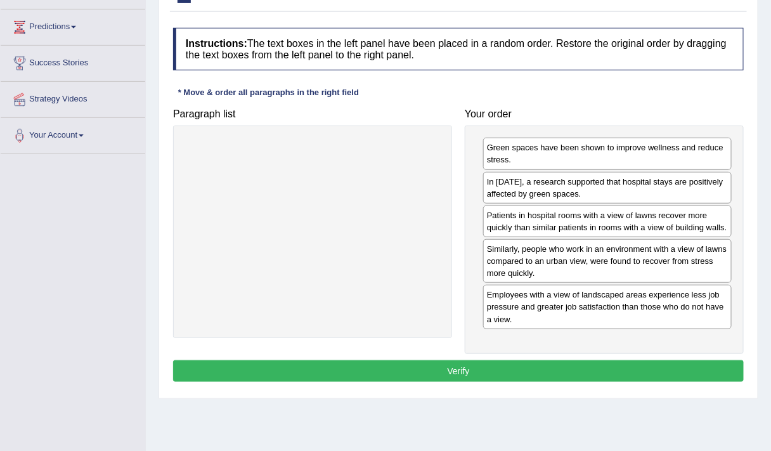
click at [457, 372] on button "Verify" at bounding box center [458, 371] width 571 height 22
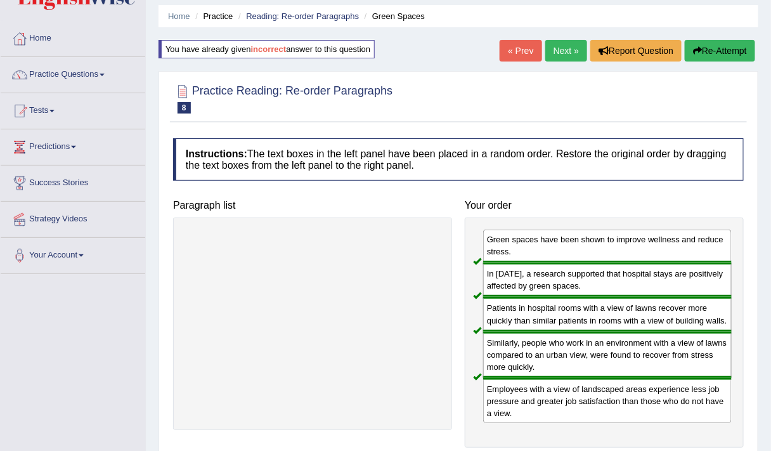
scroll to position [40, 0]
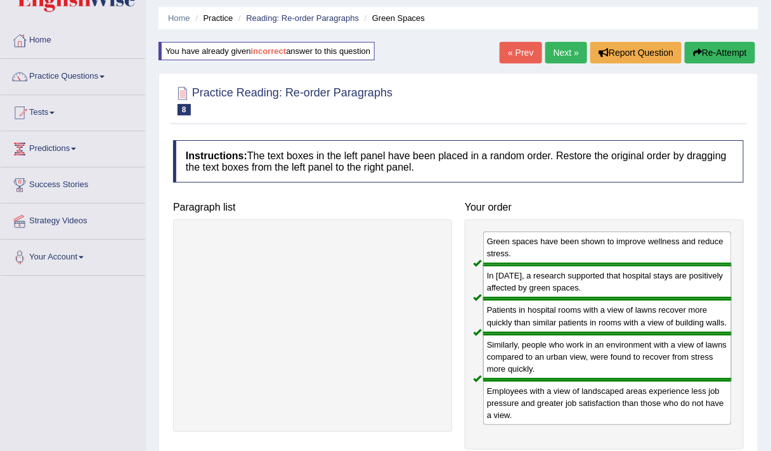
click at [551, 55] on link "Next »" at bounding box center [567, 53] width 42 height 22
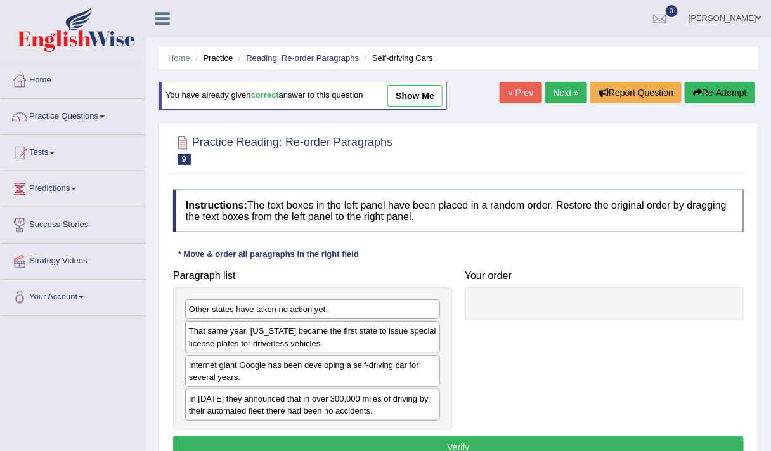
click at [562, 92] on link "Next »" at bounding box center [567, 93] width 42 height 22
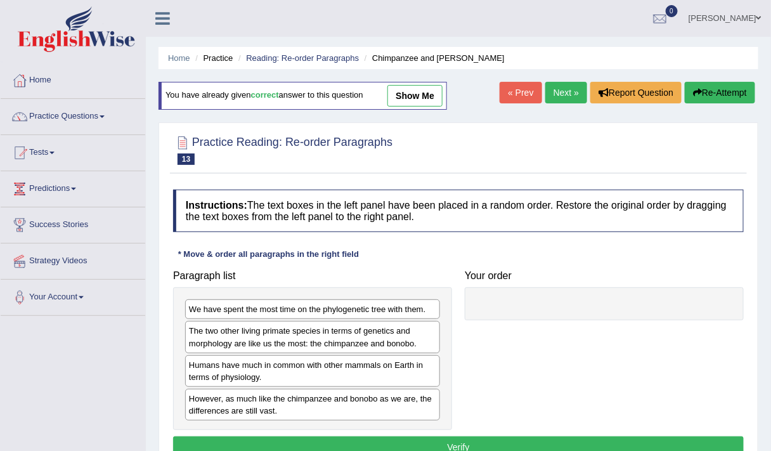
click at [564, 96] on link "Next »" at bounding box center [567, 93] width 42 height 22
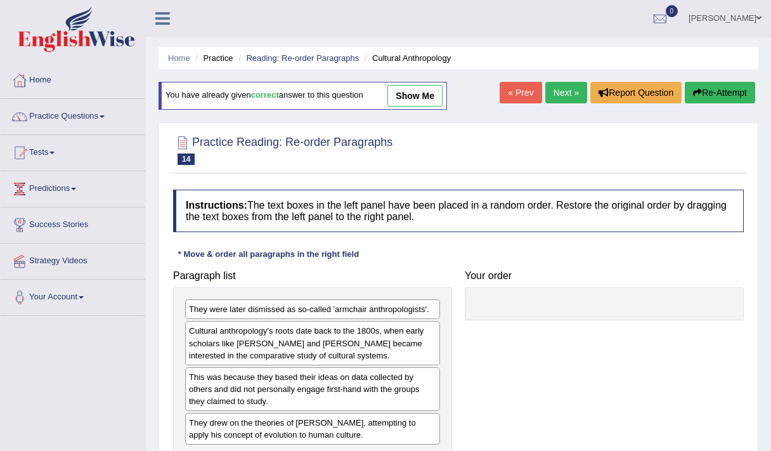
click at [564, 96] on link "Next »" at bounding box center [567, 93] width 42 height 22
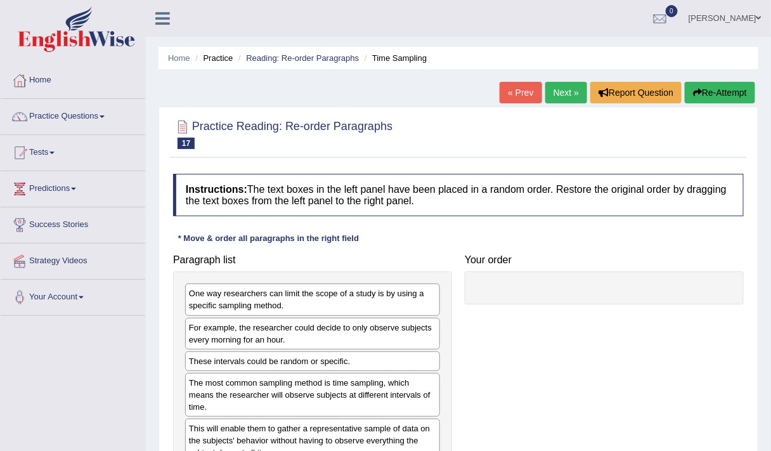
click at [521, 88] on link "« Prev" at bounding box center [521, 93] width 42 height 22
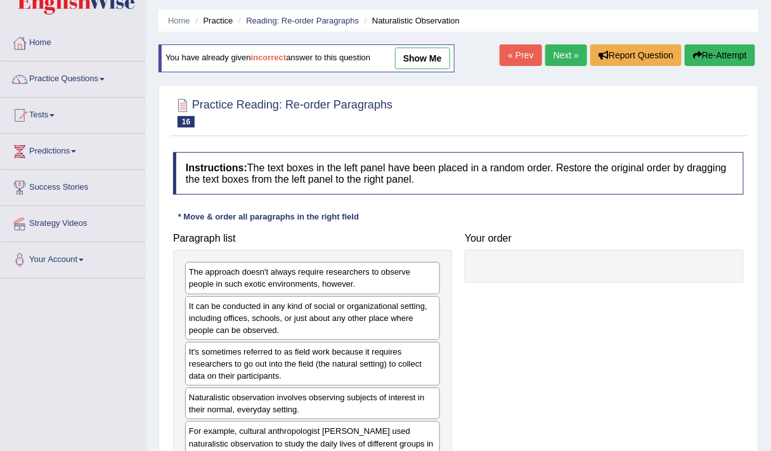
scroll to position [41, 0]
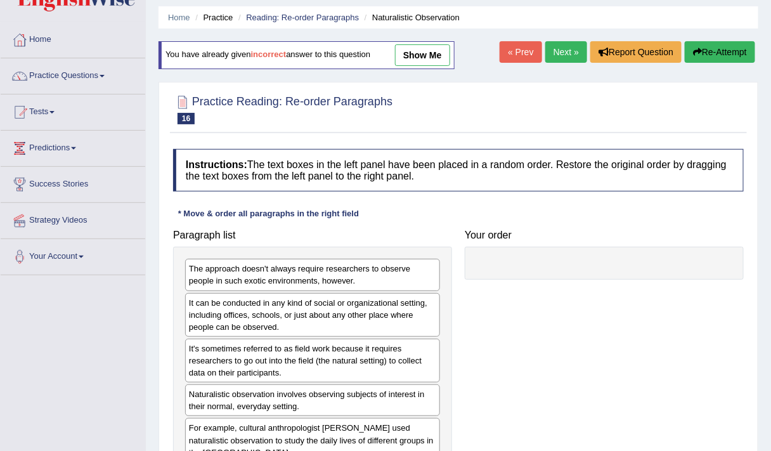
click at [327, 310] on div "It can be conducted in any kind of social or organizational setting, including …" at bounding box center [312, 315] width 255 height 44
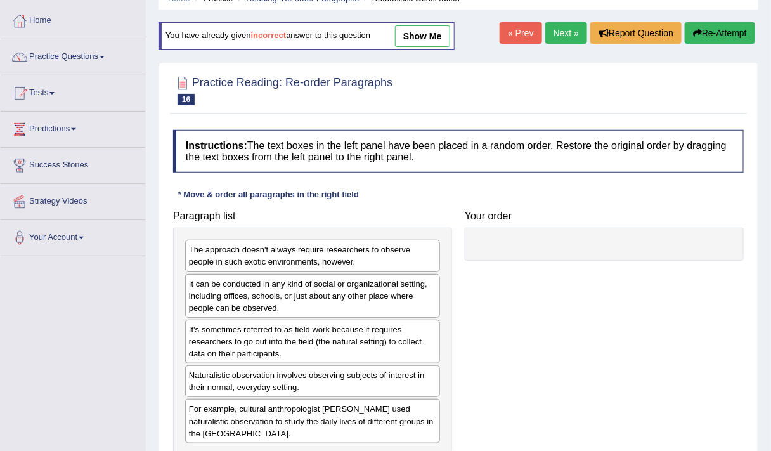
scroll to position [81, 0]
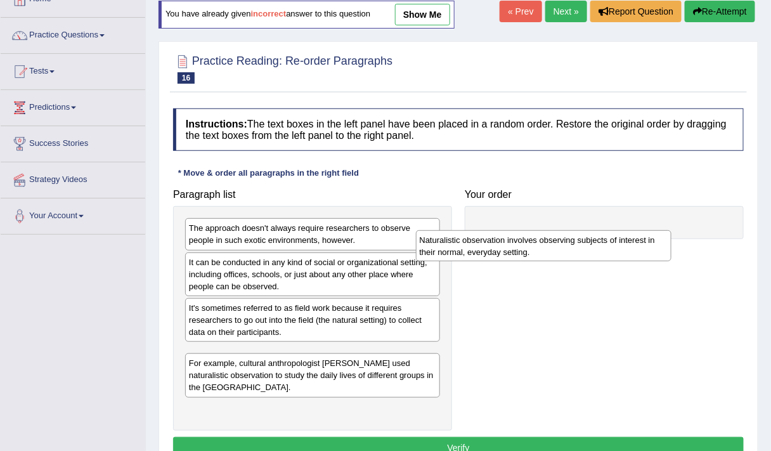
drag, startPoint x: 306, startPoint y: 361, endPoint x: 567, endPoint y: 231, distance: 290.8
click at [567, 231] on div "Naturalistic observation involves observing subjects of interest in their norma…" at bounding box center [544, 245] width 256 height 31
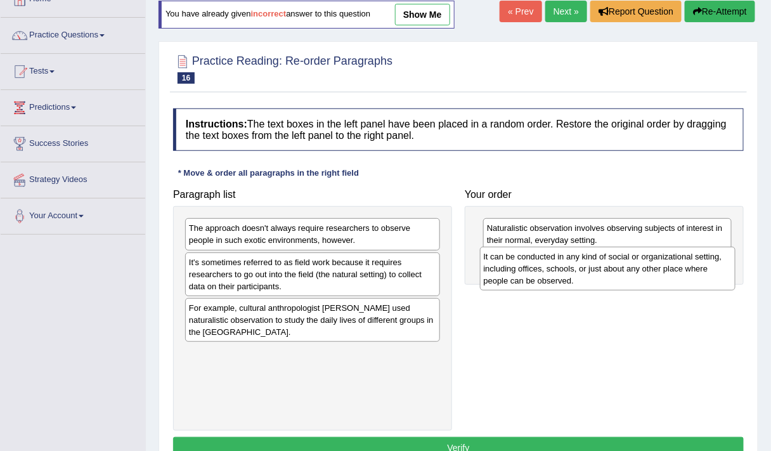
drag, startPoint x: 237, startPoint y: 270, endPoint x: 531, endPoint y: 266, distance: 294.4
click at [531, 266] on div "It can be conducted in any kind of social or organizational setting, including …" at bounding box center [608, 268] width 256 height 43
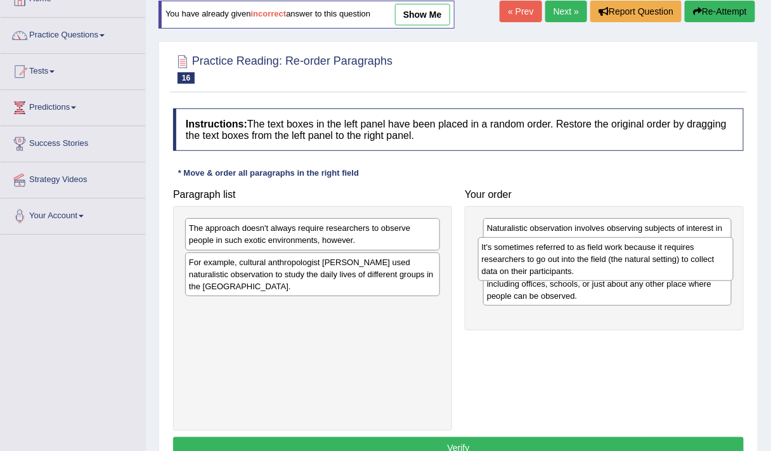
drag, startPoint x: 230, startPoint y: 282, endPoint x: 521, endPoint y: 266, distance: 292.2
click at [521, 266] on div "It's sometimes referred to as field work because it requires researchers to go …" at bounding box center [606, 258] width 256 height 43
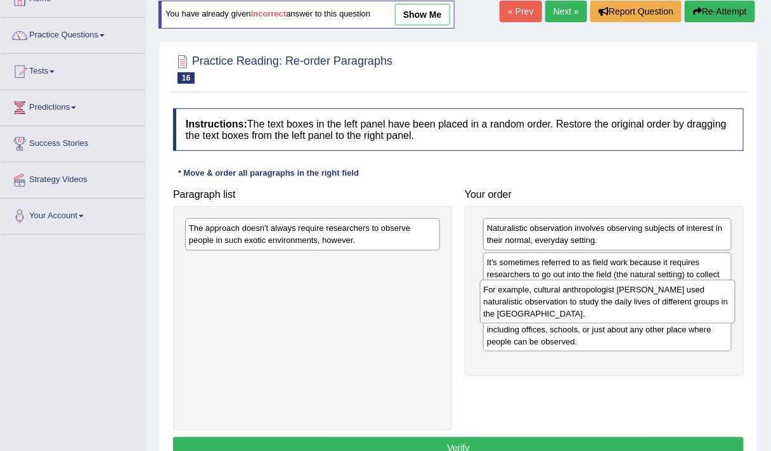
drag, startPoint x: 384, startPoint y: 266, endPoint x: 678, endPoint y: 295, distance: 295.7
click at [678, 295] on div "For example, cultural anthropologist Margaret Mead used naturalistic observatio…" at bounding box center [608, 301] width 256 height 43
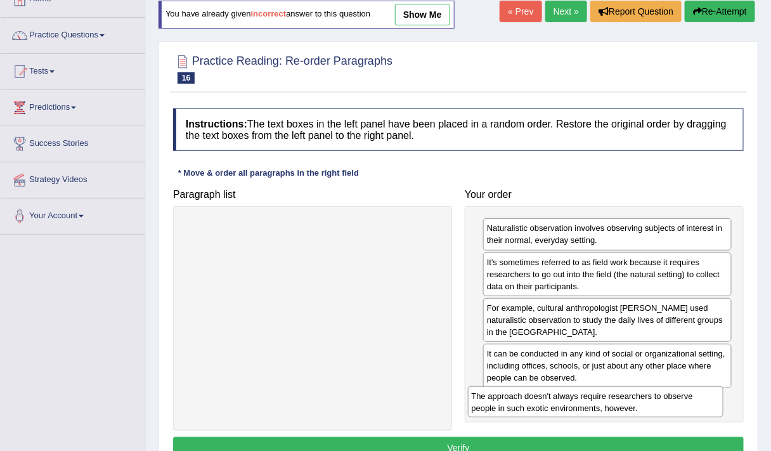
drag, startPoint x: 326, startPoint y: 232, endPoint x: 609, endPoint y: 399, distance: 328.5
click at [609, 399] on div "The approach doesn't always require researchers to observe people in such exoti…" at bounding box center [596, 401] width 256 height 31
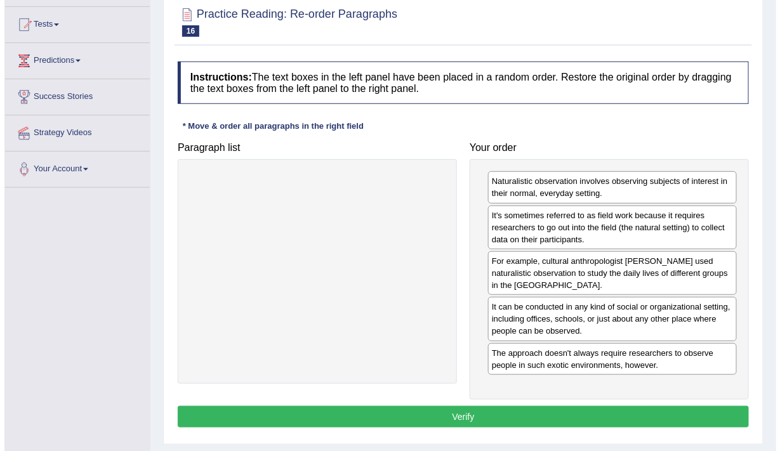
scroll to position [138, 0]
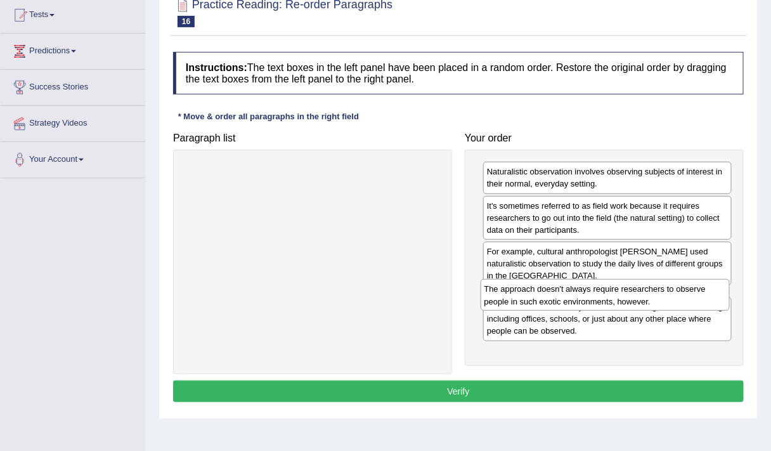
drag, startPoint x: 555, startPoint y: 348, endPoint x: 553, endPoint y: 296, distance: 52.1
click at [553, 296] on div "The approach doesn't always require researchers to observe people in such exoti…" at bounding box center [606, 294] width 250 height 31
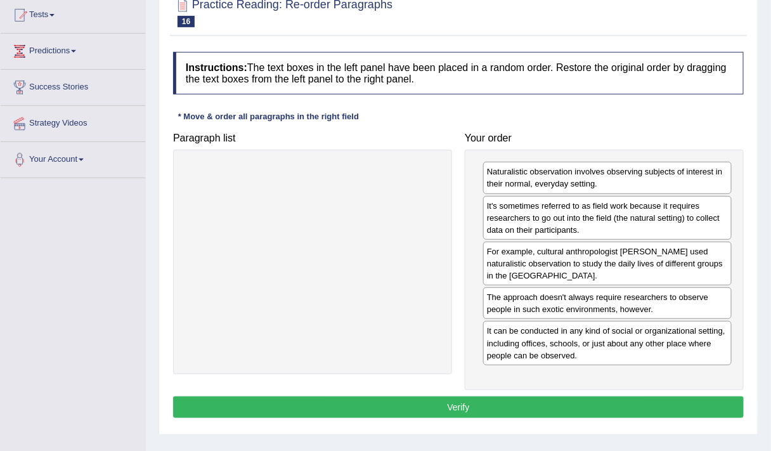
click at [410, 402] on button "Verify" at bounding box center [458, 408] width 571 height 22
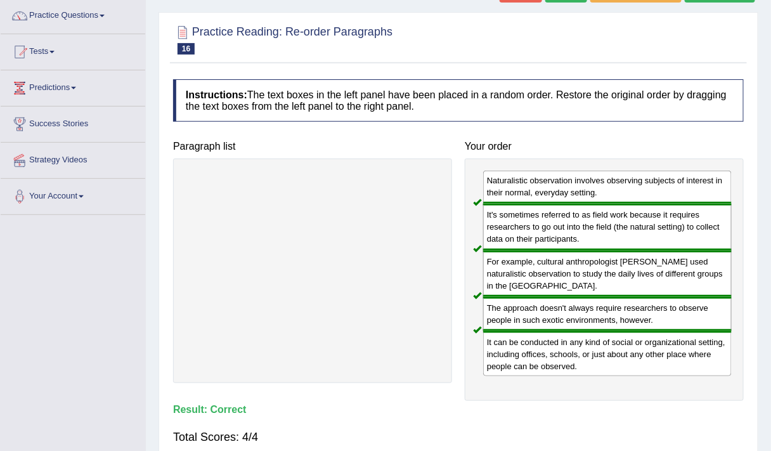
scroll to position [0, 0]
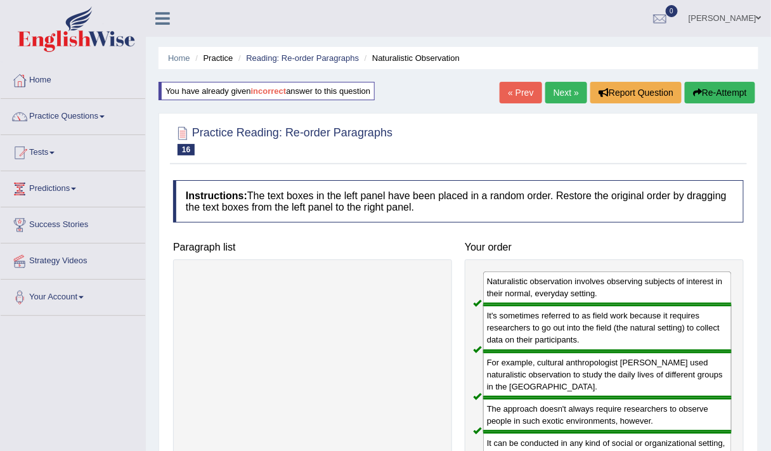
click at [561, 93] on link "Next »" at bounding box center [567, 93] width 42 height 22
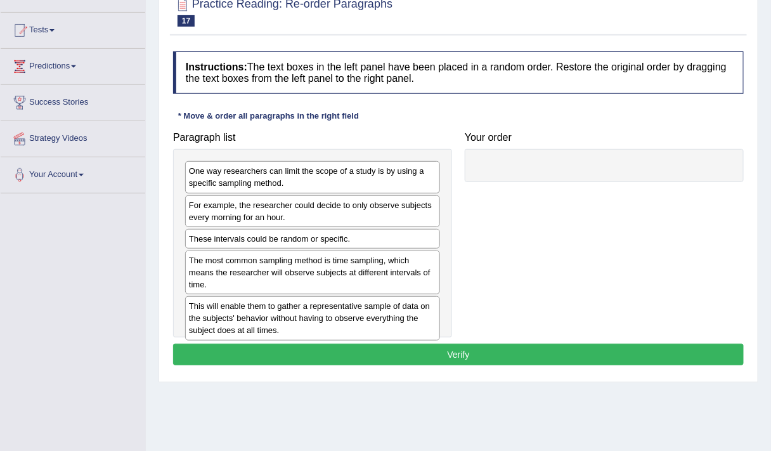
scroll to position [122, 0]
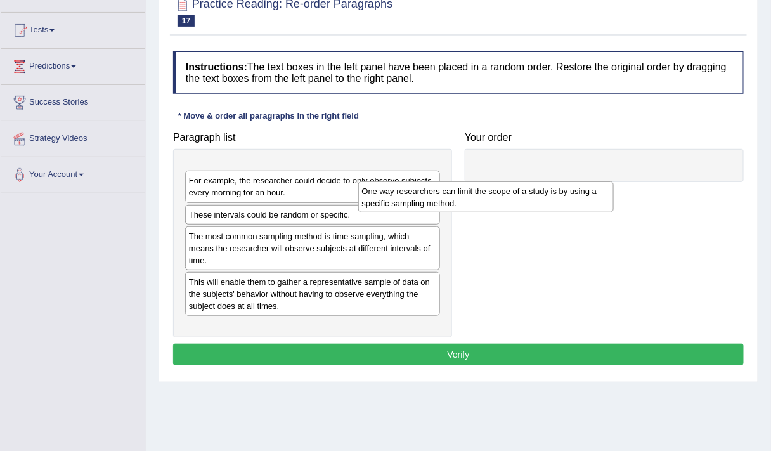
drag, startPoint x: 313, startPoint y: 175, endPoint x: 493, endPoint y: 183, distance: 180.3
click at [493, 183] on div "One way researchers can limit the scope of a study is by using a specific sampl…" at bounding box center [486, 196] width 256 height 31
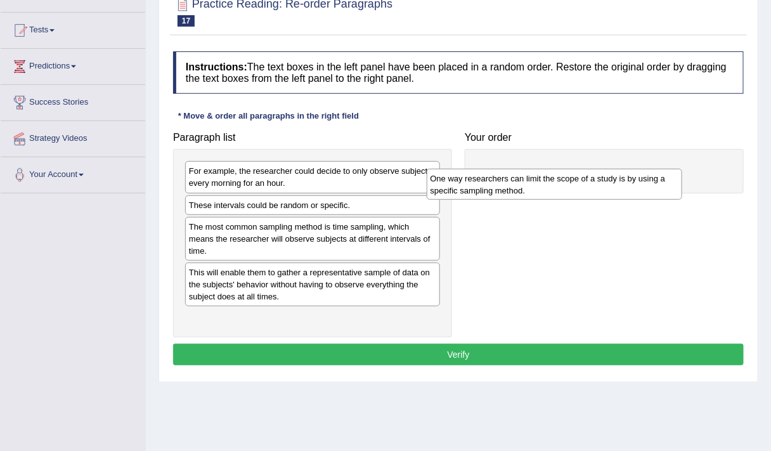
drag, startPoint x: 406, startPoint y: 187, endPoint x: 669, endPoint y: 190, distance: 262.7
click at [669, 190] on div "One way researchers can limit the scope of a study is by using a specific sampl…" at bounding box center [555, 184] width 256 height 31
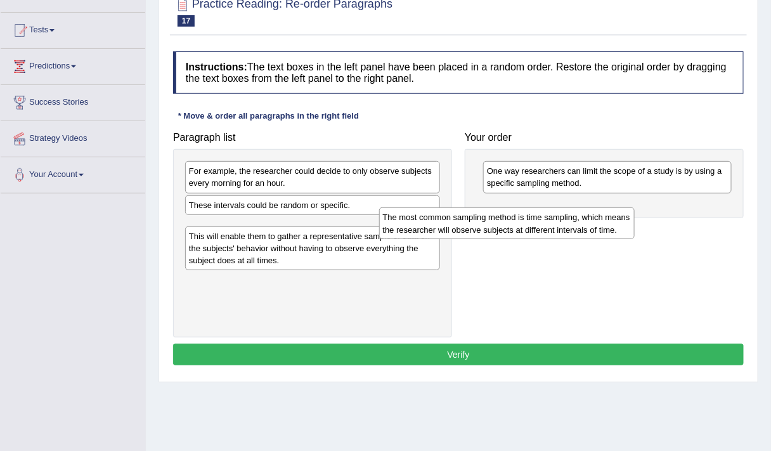
drag, startPoint x: 297, startPoint y: 235, endPoint x: 499, endPoint y: 223, distance: 202.1
click at [499, 223] on div "The most common sampling method is time sampling, which means the researcher wi…" at bounding box center [507, 222] width 256 height 31
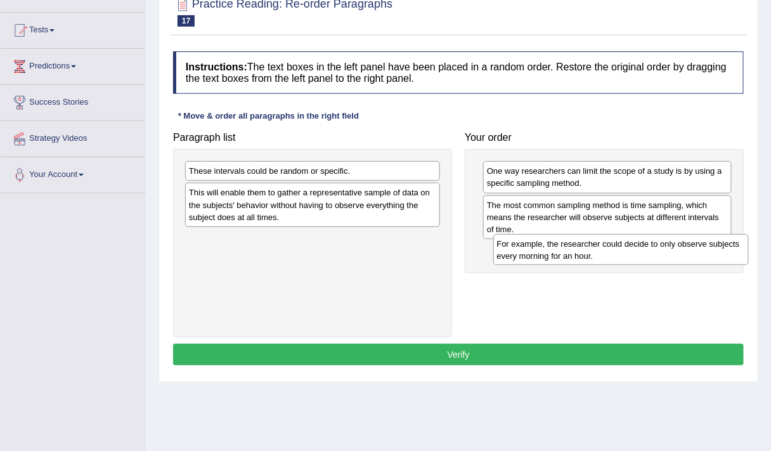
drag, startPoint x: 306, startPoint y: 181, endPoint x: 615, endPoint y: 253, distance: 316.7
click at [615, 253] on div "For example, the researcher could decide to only observe subjects every morning…" at bounding box center [622, 249] width 256 height 31
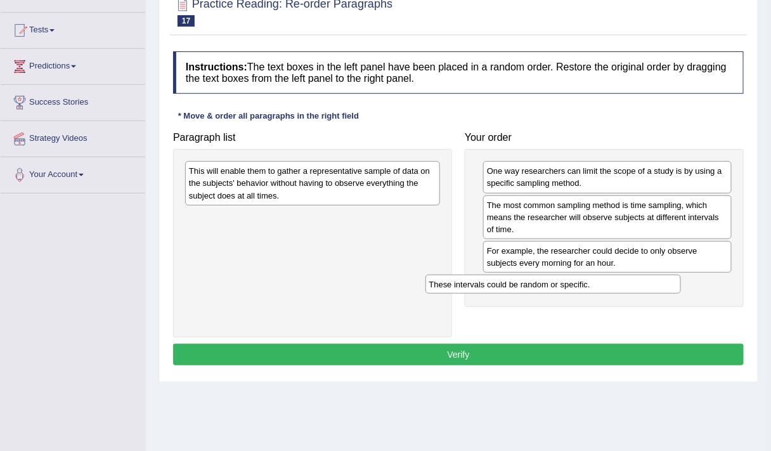
drag, startPoint x: 332, startPoint y: 169, endPoint x: 572, endPoint y: 282, distance: 265.1
click at [572, 282] on div "These intervals could be random or specific." at bounding box center [554, 284] width 256 height 19
click at [562, 287] on div "These intervals could be random or specific." at bounding box center [612, 281] width 250 height 19
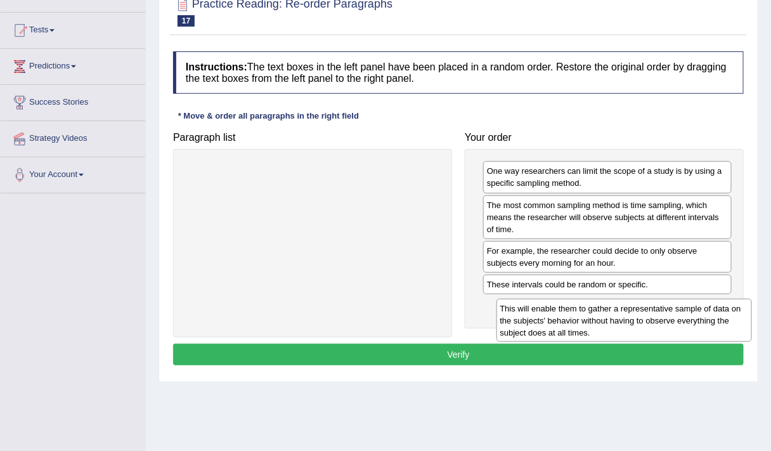
drag, startPoint x: 322, startPoint y: 171, endPoint x: 633, endPoint y: 309, distance: 340.8
click at [633, 309] on div "This will enable them to gather a representative sample of data on the subjects…" at bounding box center [625, 320] width 256 height 43
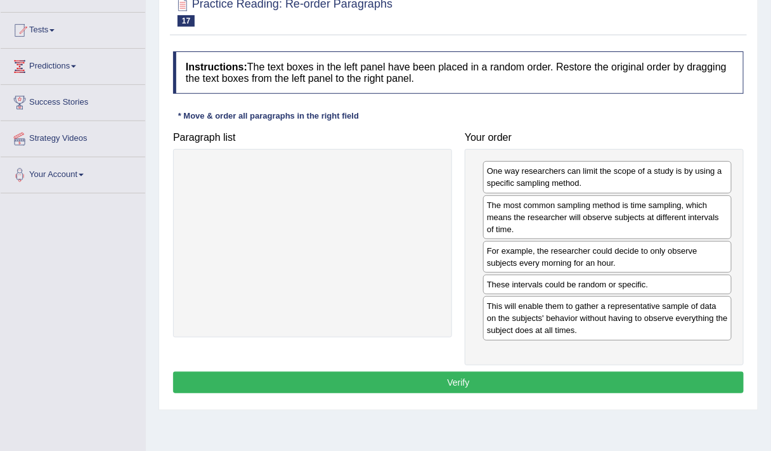
click at [473, 380] on button "Verify" at bounding box center [458, 383] width 571 height 22
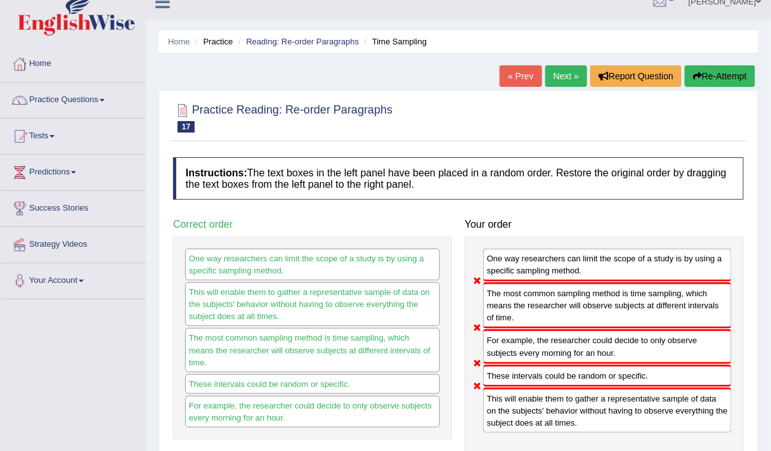
scroll to position [16, 0]
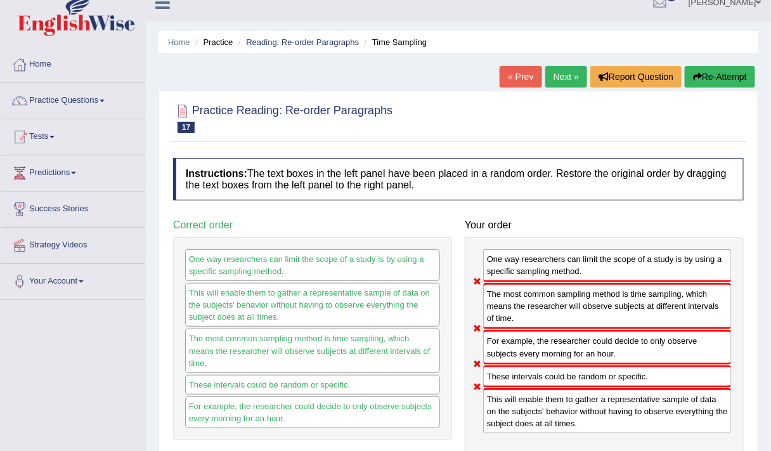
click at [714, 73] on button "Re-Attempt" at bounding box center [720, 77] width 70 height 22
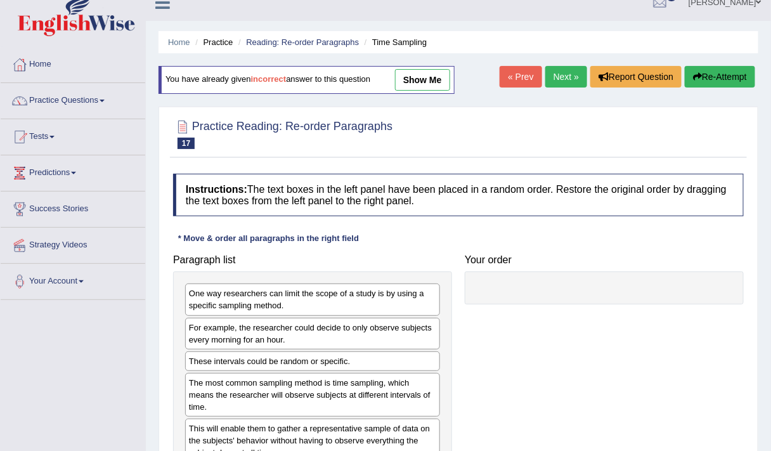
scroll to position [16, 0]
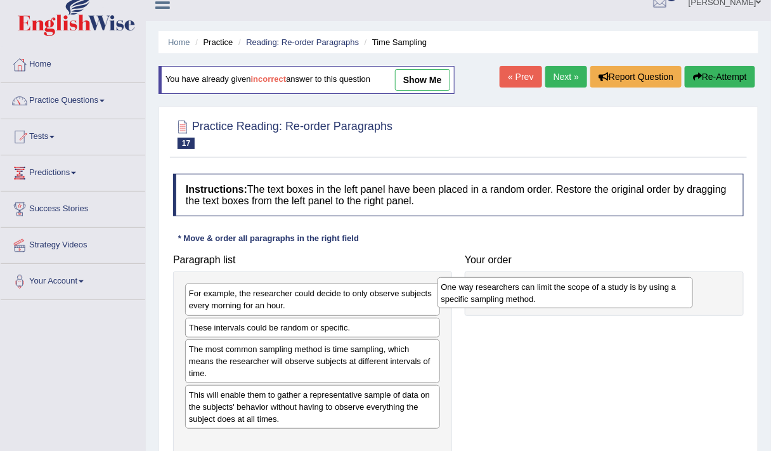
drag, startPoint x: 265, startPoint y: 301, endPoint x: 517, endPoint y: 295, distance: 252.6
click at [517, 295] on div "One way researchers can limit the scope of a study is by using a specific sampl…" at bounding box center [566, 292] width 256 height 31
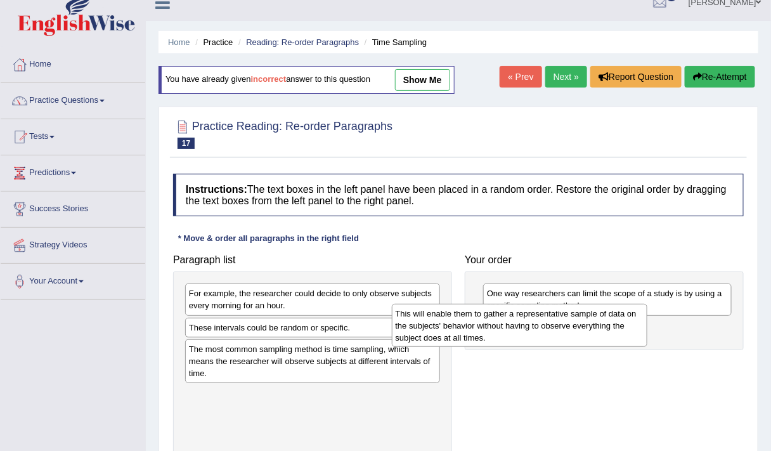
drag, startPoint x: 397, startPoint y: 401, endPoint x: 604, endPoint y: 334, distance: 217.5
click at [604, 334] on div "This will enable them to gather a representative sample of data on the subjects…" at bounding box center [520, 325] width 256 height 43
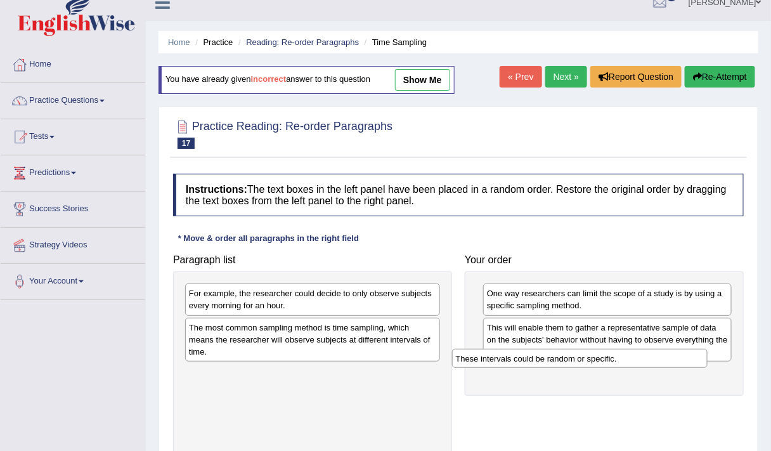
drag, startPoint x: 308, startPoint y: 323, endPoint x: 577, endPoint y: 359, distance: 270.8
click at [577, 359] on div "These intervals could be random or specific." at bounding box center [580, 358] width 256 height 19
click at [335, 310] on div "For example, the researcher could decide to only observe subjects every morning…" at bounding box center [312, 300] width 255 height 32
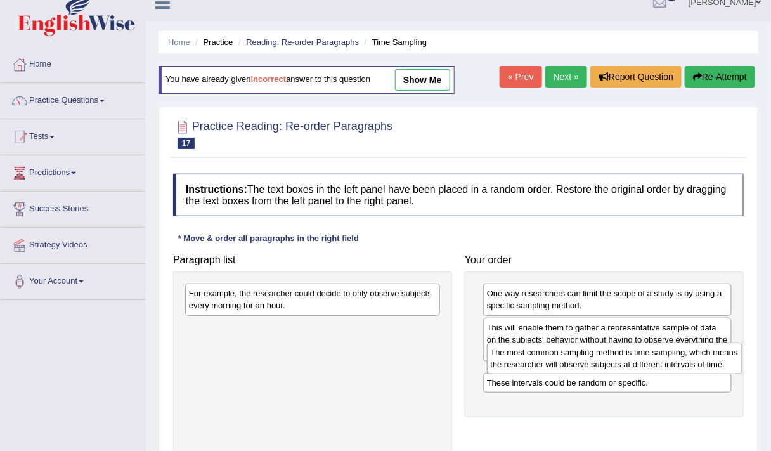
drag, startPoint x: 334, startPoint y: 336, endPoint x: 636, endPoint y: 363, distance: 303.8
click at [636, 363] on div "The most common sampling method is time sampling, which means the researcher wi…" at bounding box center [615, 358] width 256 height 31
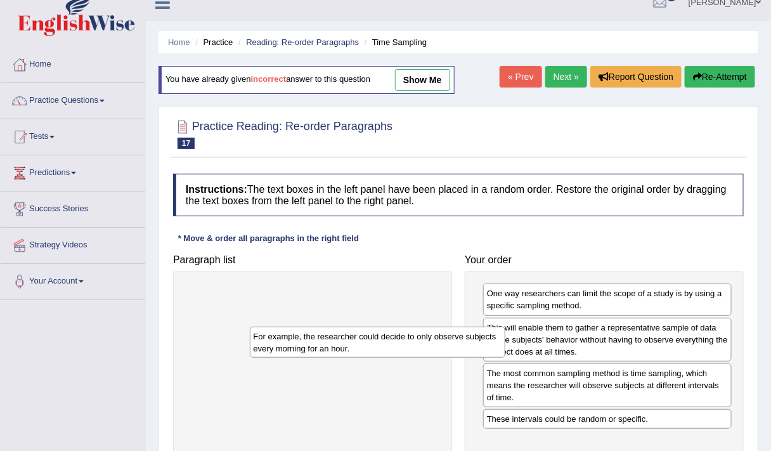
drag, startPoint x: 355, startPoint y: 297, endPoint x: 433, endPoint y: 354, distance: 96.7
click at [433, 354] on div "For example, the researcher could decide to only observe subjects every morning…" at bounding box center [378, 342] width 256 height 31
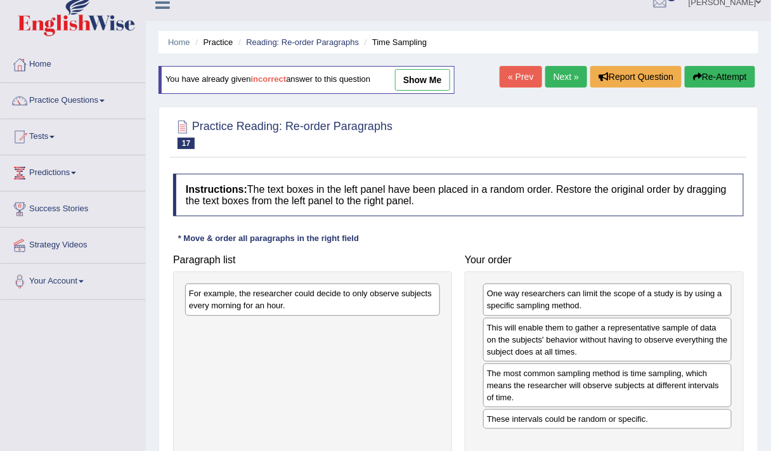
scroll to position [214, 0]
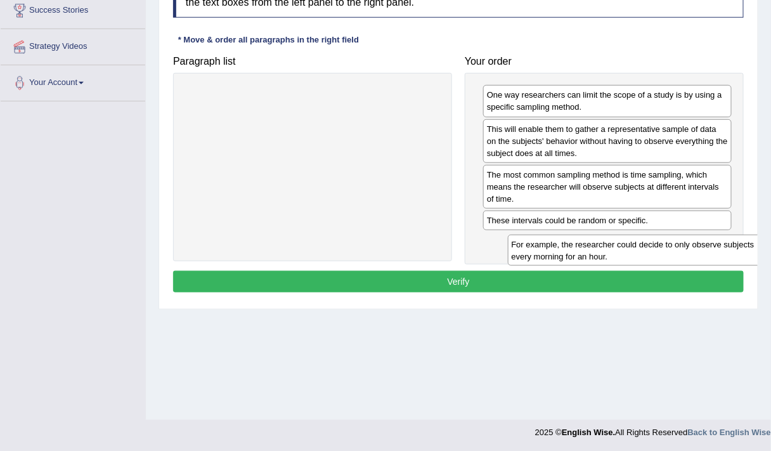
drag, startPoint x: 351, startPoint y: 109, endPoint x: 669, endPoint y: 252, distance: 348.7
click at [669, 252] on div "For example, the researcher could decide to only observe subjects every morning…" at bounding box center [636, 250] width 256 height 31
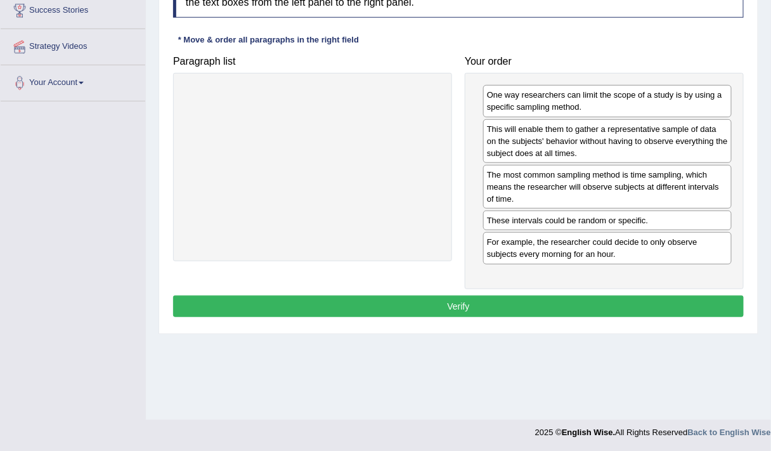
click at [501, 299] on button "Verify" at bounding box center [458, 307] width 571 height 22
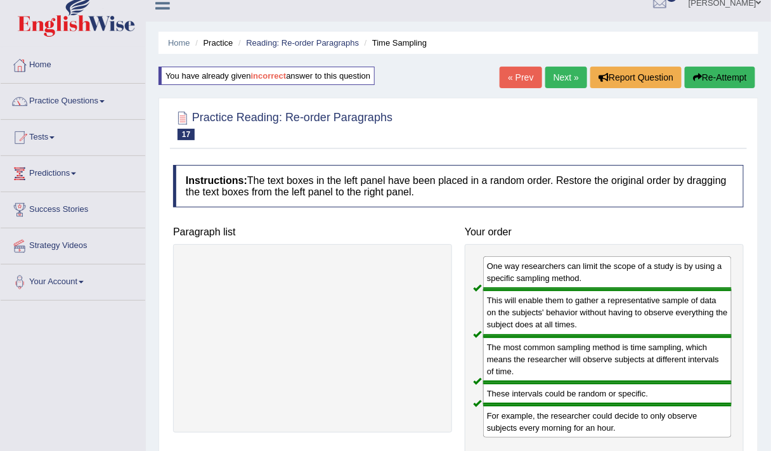
scroll to position [15, 0]
click at [562, 67] on link "Next »" at bounding box center [567, 78] width 42 height 22
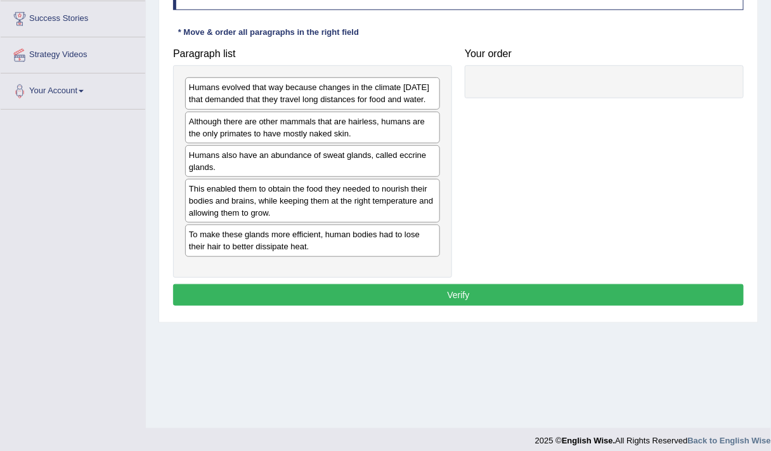
scroll to position [206, 0]
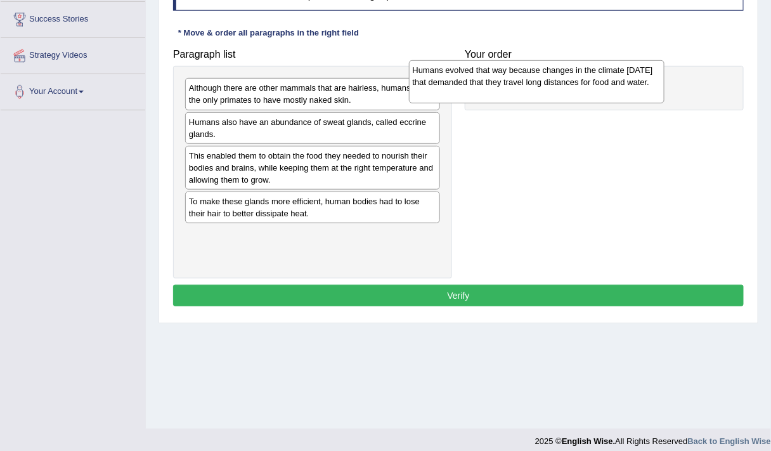
drag, startPoint x: 338, startPoint y: 115, endPoint x: 568, endPoint y: 97, distance: 230.4
click at [568, 97] on div "Humans evolved that way because changes in the climate [DATE] that demanded tha…" at bounding box center [537, 81] width 256 height 43
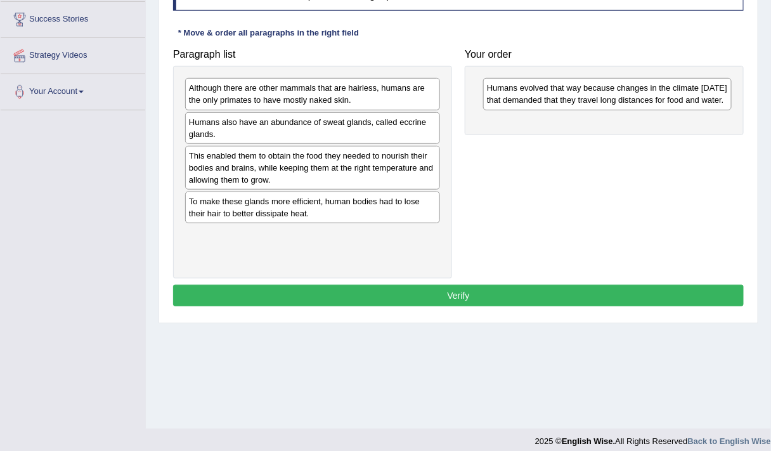
click at [258, 95] on div "Although there are other mammals that are hairless, humans are the only primate…" at bounding box center [312, 94] width 255 height 32
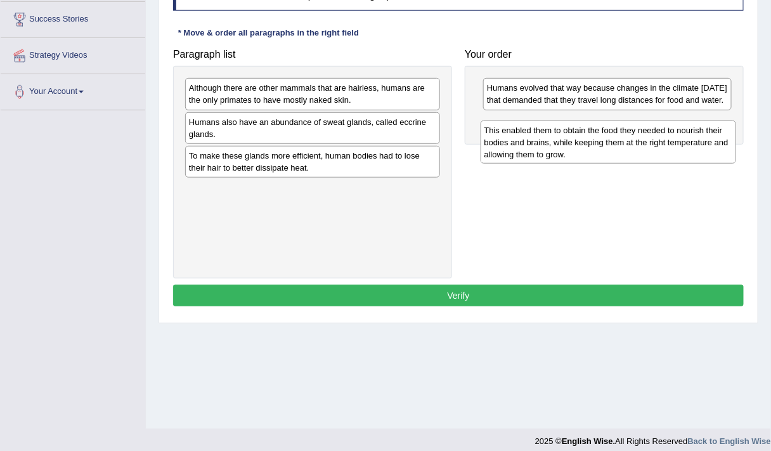
drag, startPoint x: 266, startPoint y: 169, endPoint x: 562, endPoint y: 143, distance: 296.8
click at [562, 143] on div "This enabled them to obtain the food they needed to nourish their bodies and br…" at bounding box center [609, 142] width 256 height 43
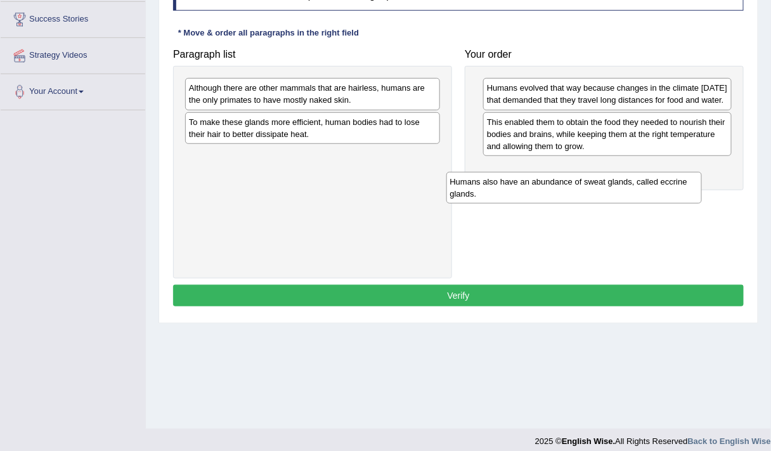
drag, startPoint x: 259, startPoint y: 134, endPoint x: 541, endPoint y: 188, distance: 286.8
click at [541, 188] on div "Humans also have an abundance of sweat glands, called eccrine glands." at bounding box center [575, 187] width 256 height 31
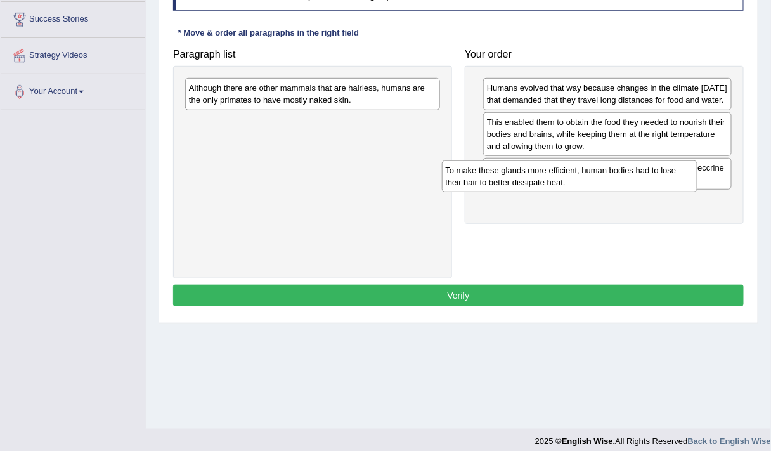
drag, startPoint x: 272, startPoint y: 131, endPoint x: 541, endPoint y: 179, distance: 273.9
click at [541, 179] on div "To make these glands more efficient, human bodies had to lose their hair to bet…" at bounding box center [570, 176] width 256 height 31
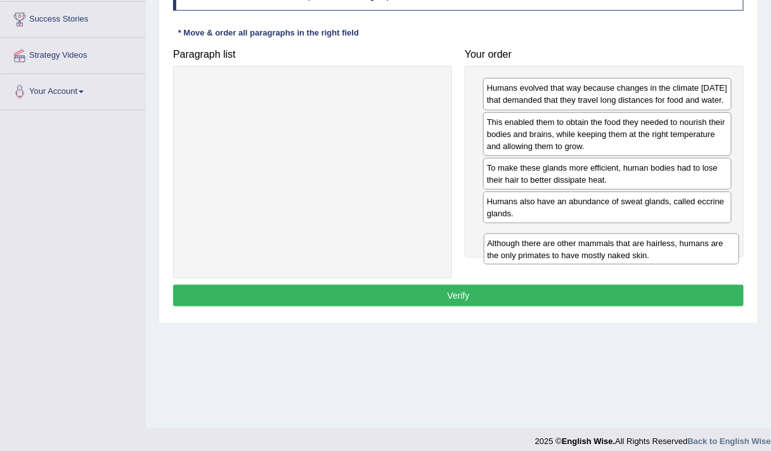
drag, startPoint x: 251, startPoint y: 102, endPoint x: 551, endPoint y: 261, distance: 340.3
click at [551, 261] on div "Although there are other mammals that are hairless, humans are the only primate…" at bounding box center [612, 248] width 256 height 31
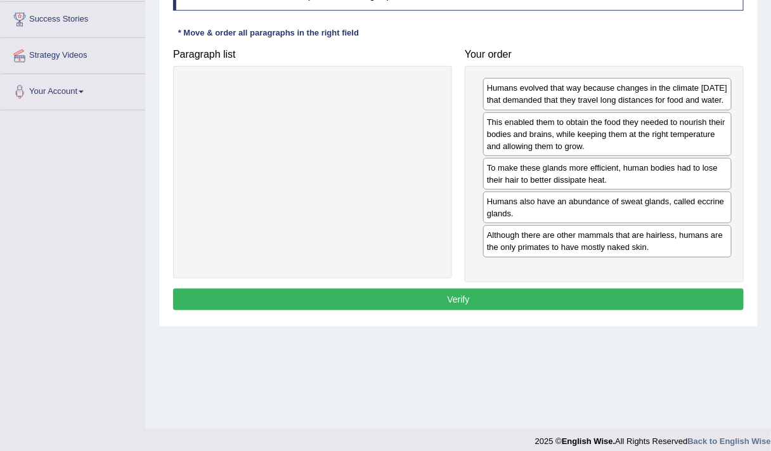
click at [440, 305] on button "Verify" at bounding box center [458, 300] width 571 height 22
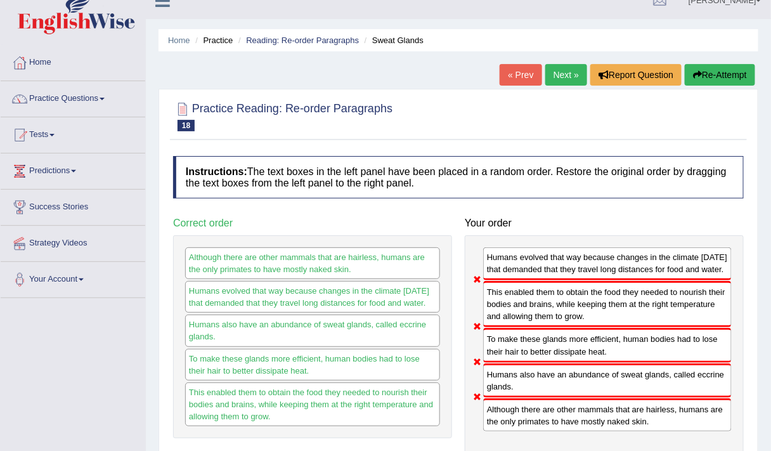
scroll to position [20, 0]
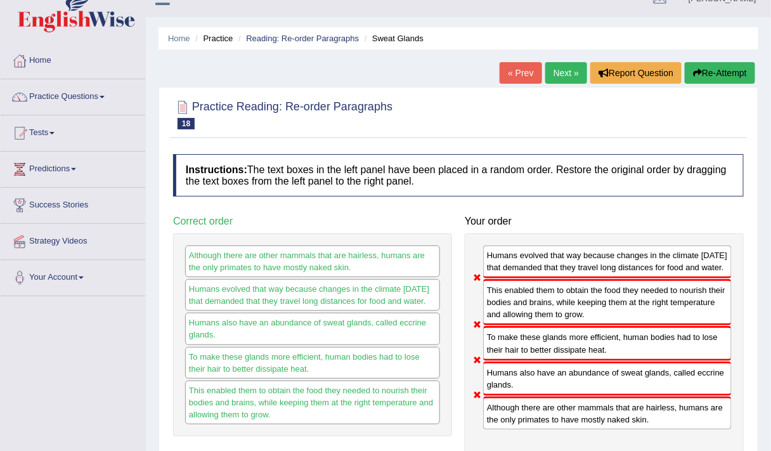
click at [709, 73] on button "Re-Attempt" at bounding box center [720, 73] width 70 height 22
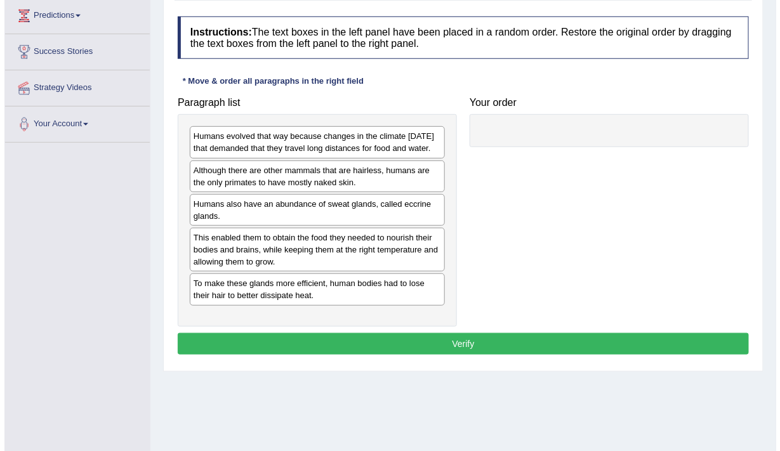
scroll to position [175, 0]
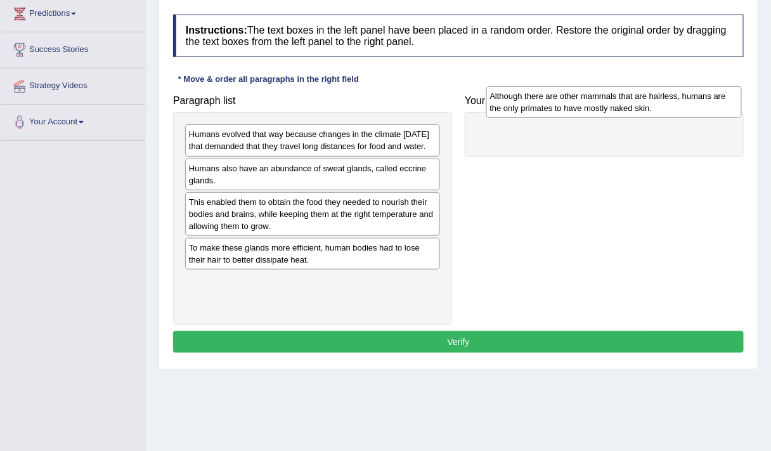
drag, startPoint x: 331, startPoint y: 185, endPoint x: 632, endPoint y: 101, distance: 312.8
click at [632, 101] on div "Although there are other mammals that are hairless, humans are the only primate…" at bounding box center [615, 101] width 256 height 31
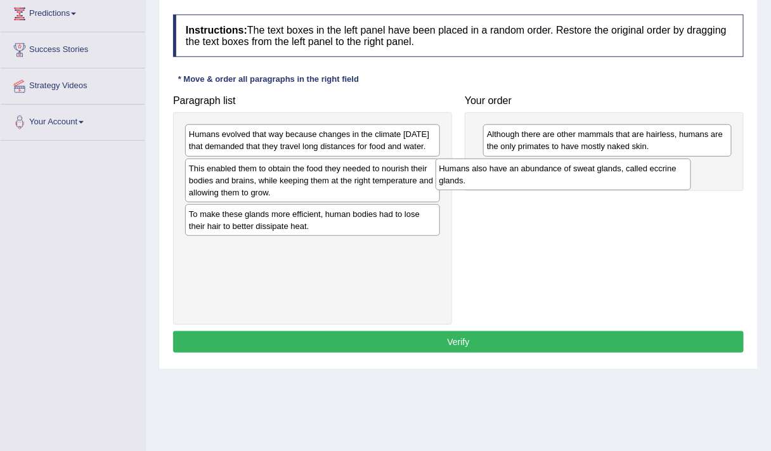
drag, startPoint x: 322, startPoint y: 185, endPoint x: 584, endPoint y: 175, distance: 262.2
click at [584, 175] on div "Humans also have an abundance of sweat glands, called eccrine glands." at bounding box center [564, 174] width 256 height 31
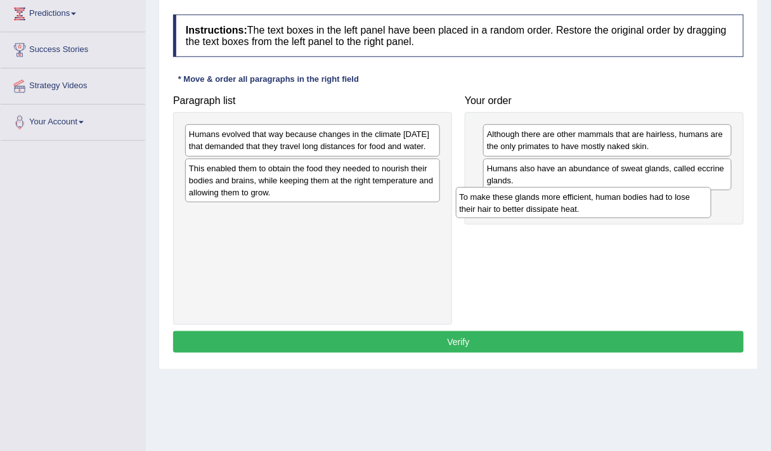
drag, startPoint x: 290, startPoint y: 224, endPoint x: 542, endPoint y: 204, distance: 252.7
click at [542, 204] on div "To make these glands more efficient, human bodies had to lose their hair to bet…" at bounding box center [584, 202] width 256 height 31
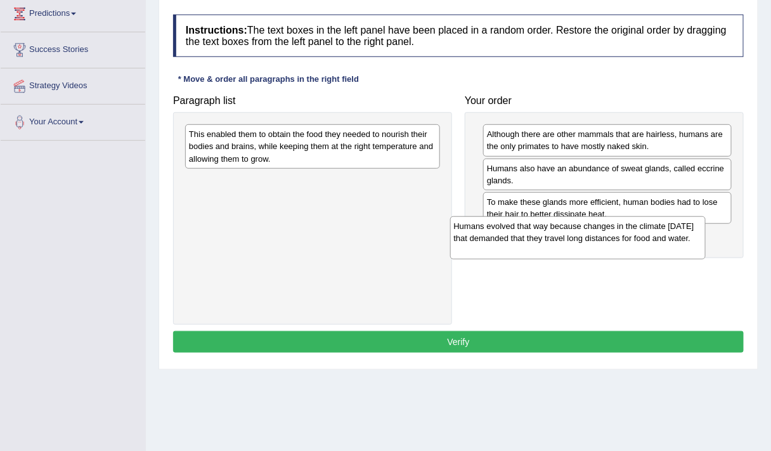
drag, startPoint x: 299, startPoint y: 155, endPoint x: 566, endPoint y: 247, distance: 281.9
click at [566, 247] on div "Humans evolved that way because changes in the climate [DATE] that demanded tha…" at bounding box center [578, 237] width 256 height 43
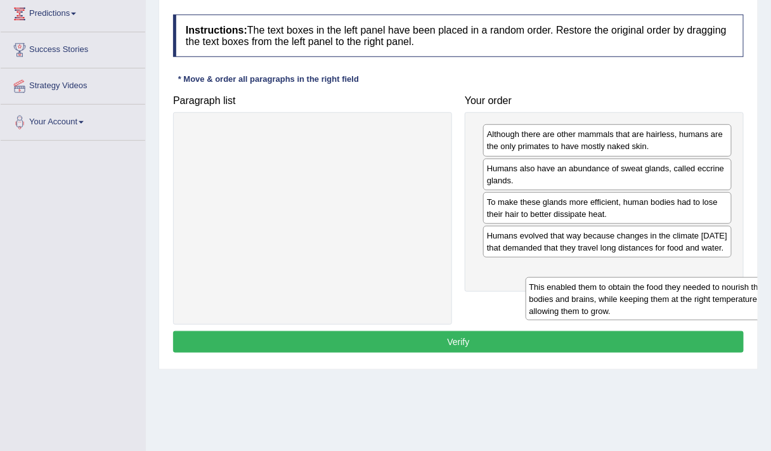
drag, startPoint x: 368, startPoint y: 153, endPoint x: 694, endPoint y: 308, distance: 361.2
click at [694, 308] on div "This enabled them to obtain the food they needed to nourish their bodies and br…" at bounding box center [654, 298] width 256 height 43
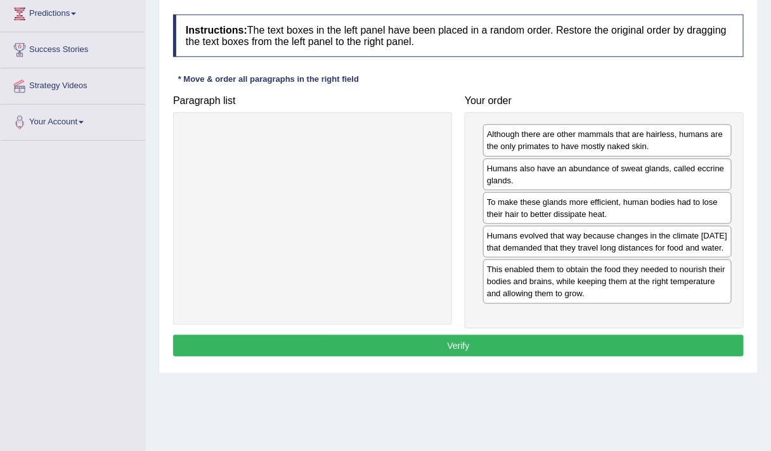
click at [502, 353] on button "Verify" at bounding box center [458, 346] width 571 height 22
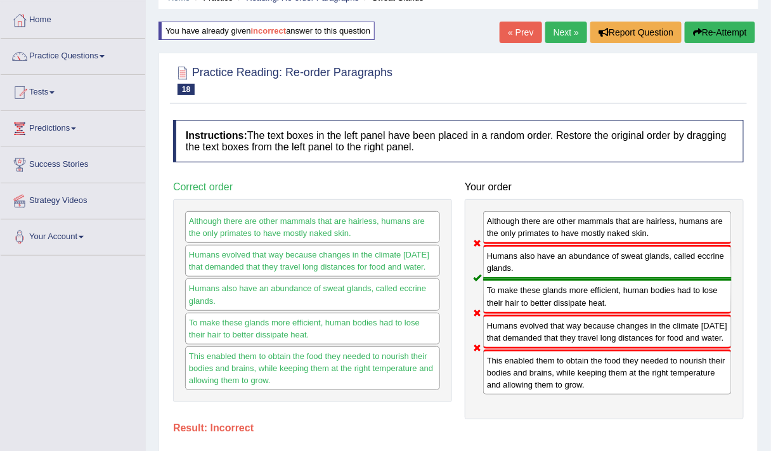
scroll to position [0, 0]
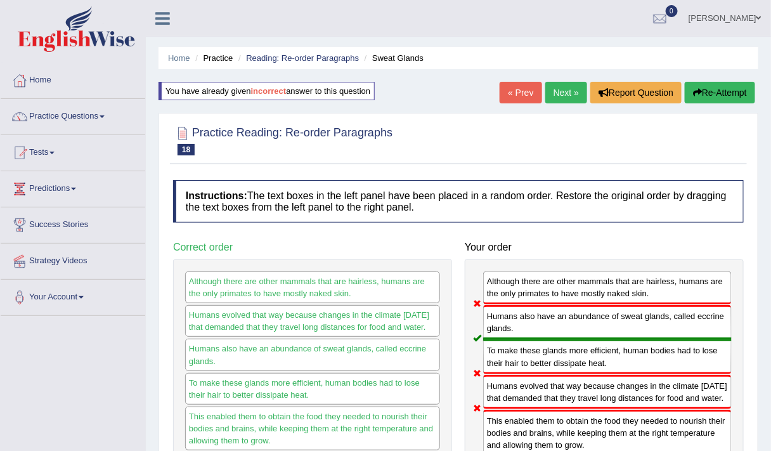
click at [730, 96] on button "Re-Attempt" at bounding box center [720, 93] width 70 height 22
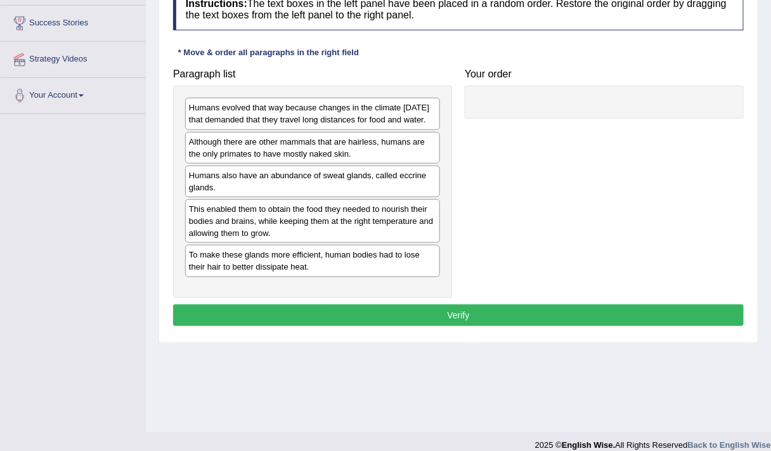
scroll to position [214, 0]
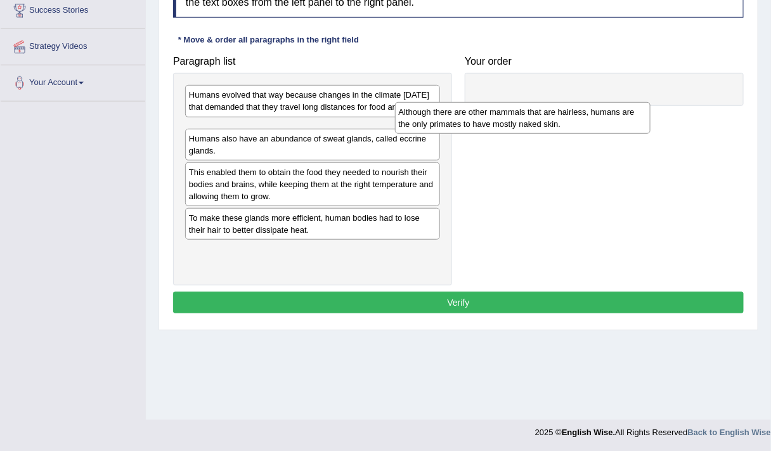
drag, startPoint x: 240, startPoint y: 156, endPoint x: 452, endPoint y: 126, distance: 214.6
click at [452, 126] on div "Although there are other mammals that are hairless, humans are the only primate…" at bounding box center [523, 117] width 256 height 31
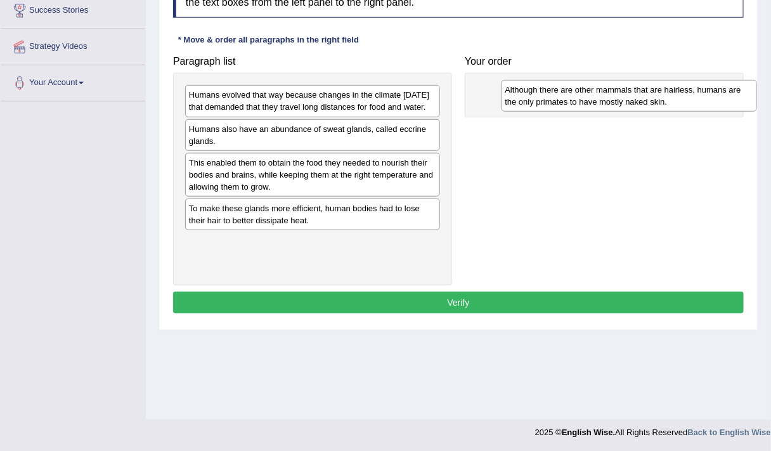
drag, startPoint x: 351, startPoint y: 149, endPoint x: 666, endPoint y: 95, distance: 319.3
click at [666, 95] on div "Although there are other mammals that are hairless, humans are the only primate…" at bounding box center [630, 95] width 256 height 31
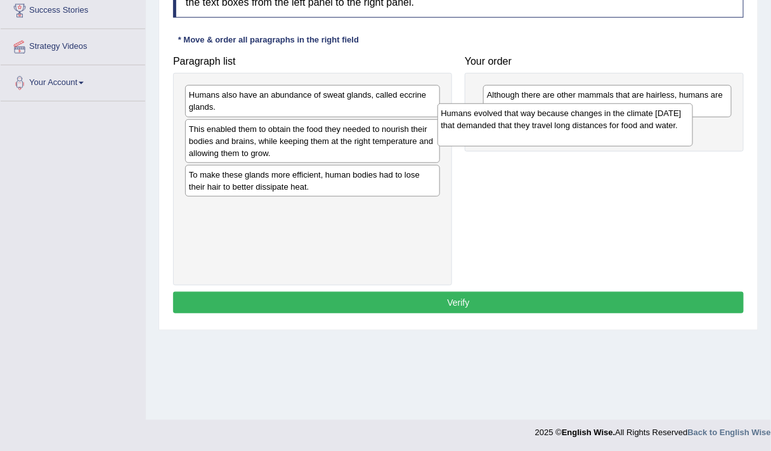
drag, startPoint x: 279, startPoint y: 124, endPoint x: 532, endPoint y: 143, distance: 253.9
click at [532, 143] on div "Humans evolved that way because changes in the climate [DATE] that demanded tha…" at bounding box center [566, 124] width 256 height 43
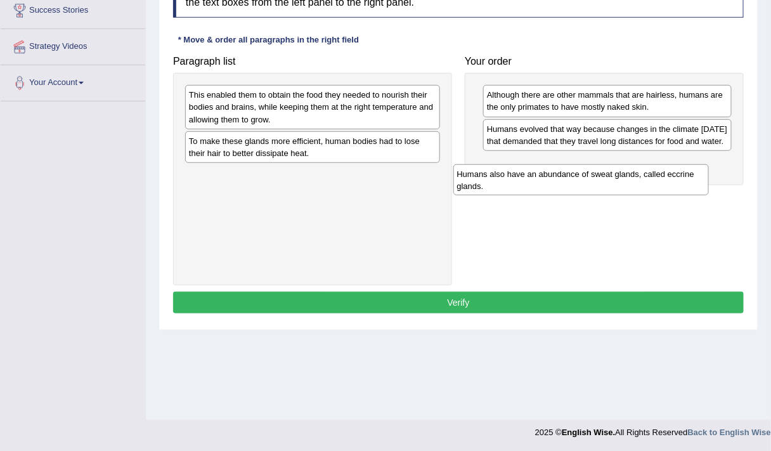
drag, startPoint x: 334, startPoint y: 99, endPoint x: 606, endPoint y: 168, distance: 281.4
click at [606, 168] on div "Humans also have an abundance of sweat glands, called eccrine glands." at bounding box center [582, 179] width 256 height 31
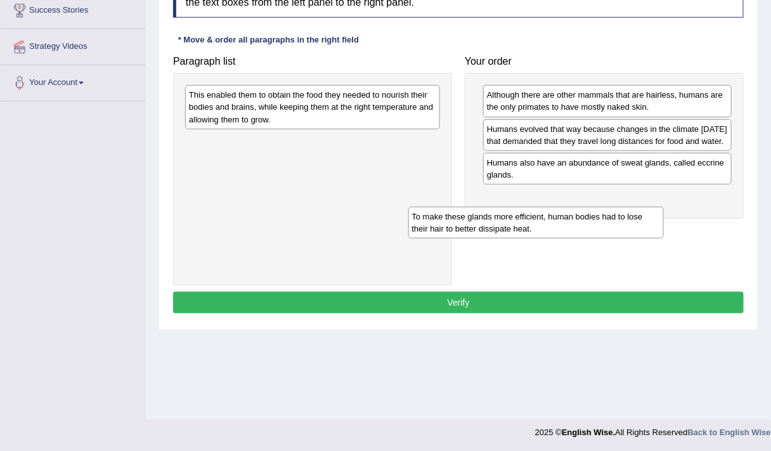
drag, startPoint x: 299, startPoint y: 148, endPoint x: 565, endPoint y: 238, distance: 280.7
click at [565, 238] on div "To make these glands more efficient, human bodies had to lose their hair to bet…" at bounding box center [537, 222] width 256 height 31
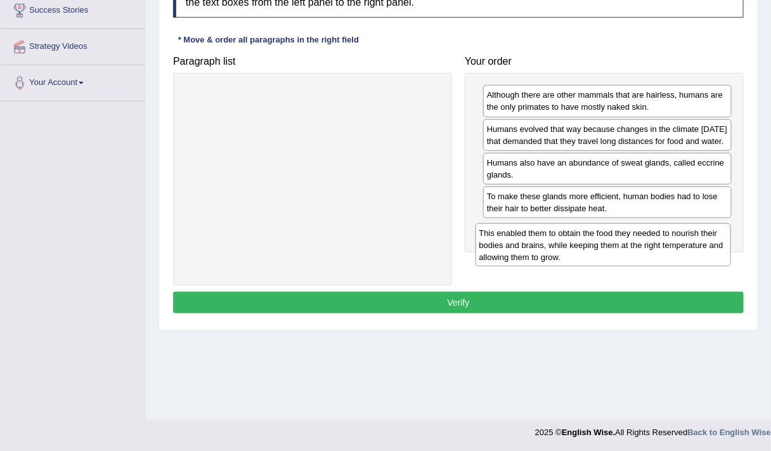
drag, startPoint x: 353, startPoint y: 119, endPoint x: 652, endPoint y: 266, distance: 333.1
click at [652, 266] on div "This enabled them to obtain the food they needed to nourish their bodies and br…" at bounding box center [604, 244] width 256 height 43
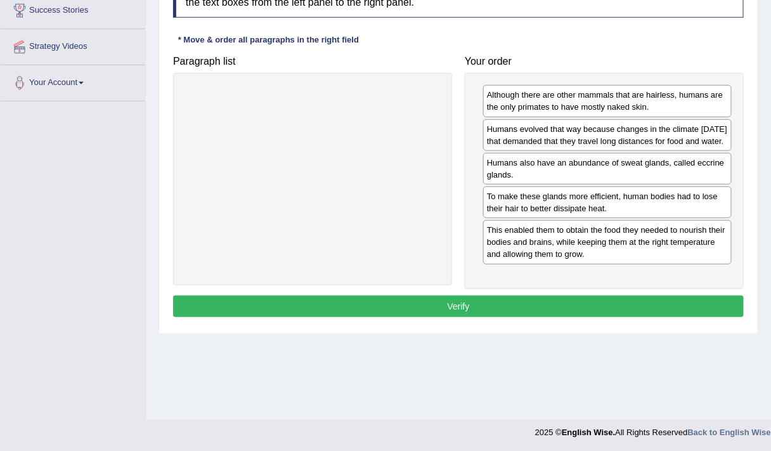
click at [450, 313] on button "Verify" at bounding box center [458, 307] width 571 height 22
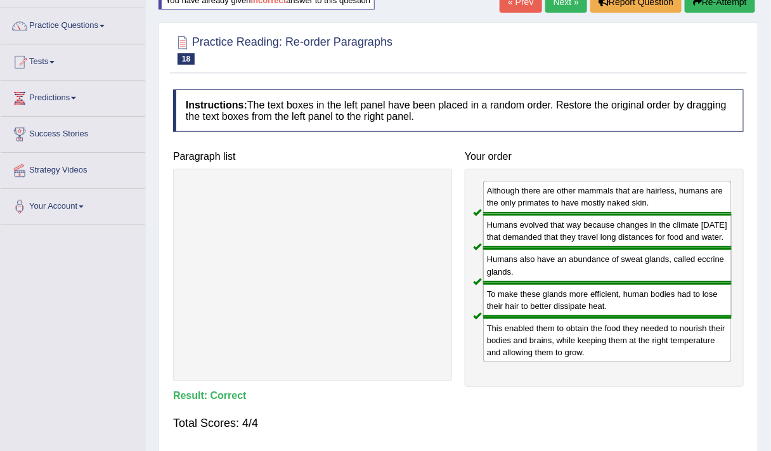
scroll to position [0, 0]
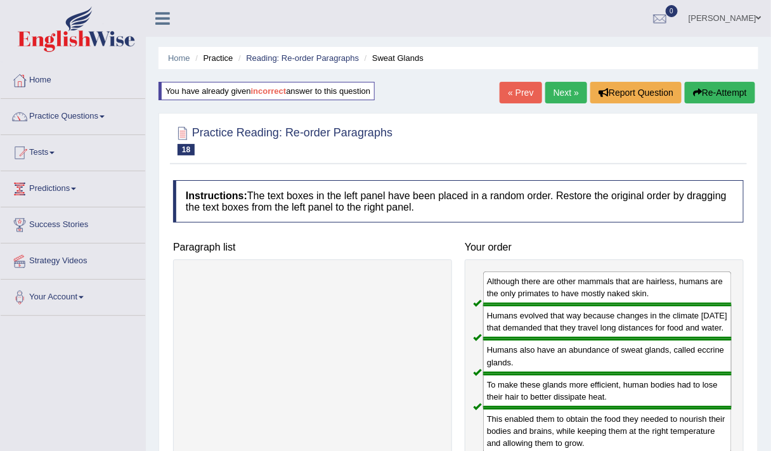
click at [561, 96] on link "Next »" at bounding box center [567, 93] width 42 height 22
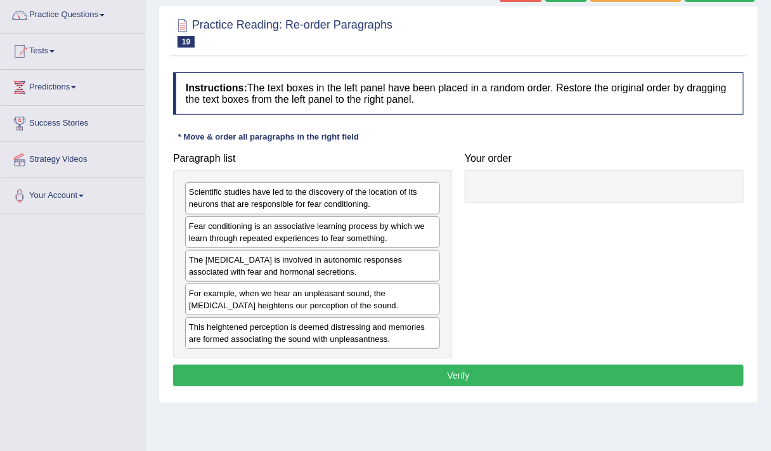
scroll to position [159, 0]
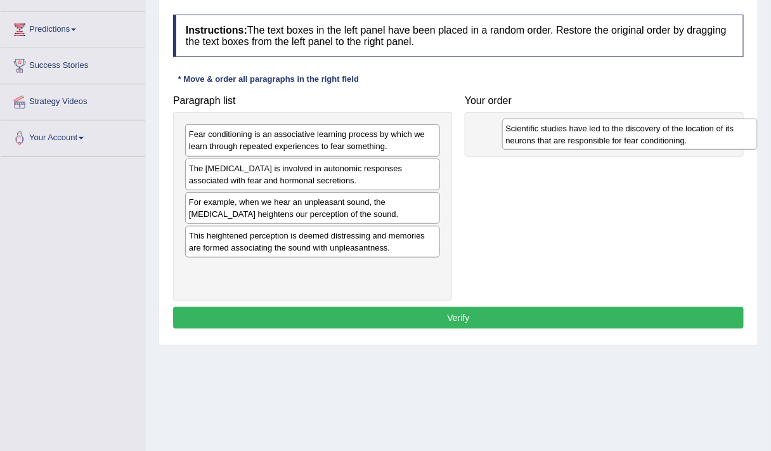
drag, startPoint x: 335, startPoint y: 147, endPoint x: 652, endPoint y: 141, distance: 317.3
click at [652, 141] on div "Scientific studies have led to the discovery of the location of its neurons tha…" at bounding box center [630, 134] width 256 height 31
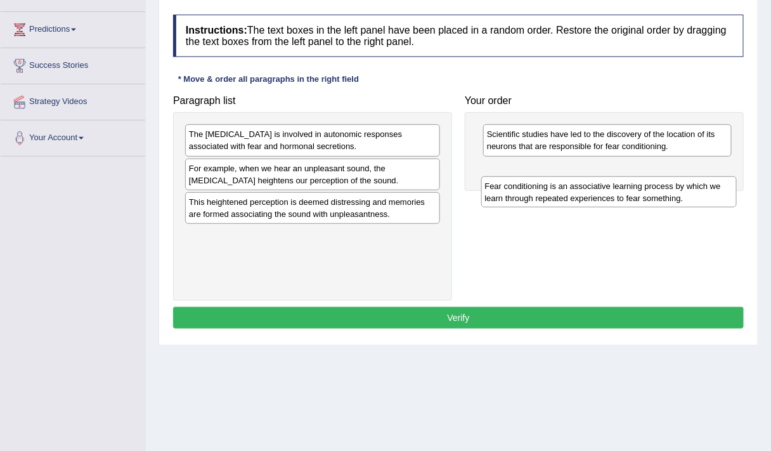
drag, startPoint x: 240, startPoint y: 147, endPoint x: 536, endPoint y: 198, distance: 300.1
click at [536, 198] on div "Fear conditioning is an associative learning process by which we learn through …" at bounding box center [610, 191] width 256 height 31
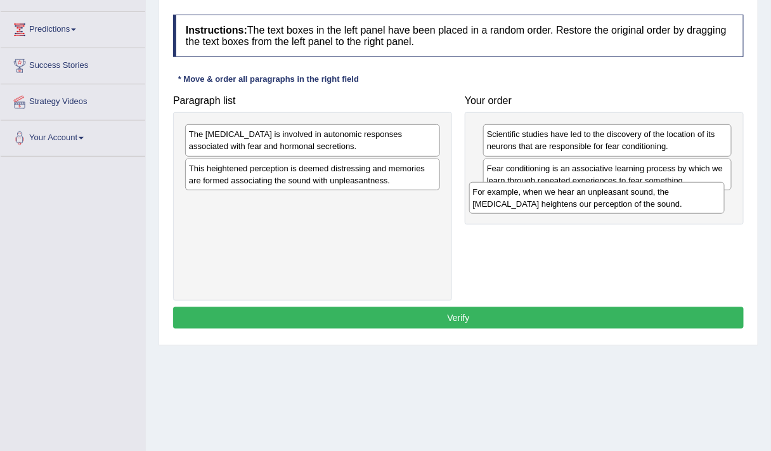
drag, startPoint x: 203, startPoint y: 181, endPoint x: 489, endPoint y: 227, distance: 289.7
click at [489, 213] on div "For example, when we hear an unpleasant sound, the [MEDICAL_DATA] heightens our…" at bounding box center [597, 197] width 256 height 31
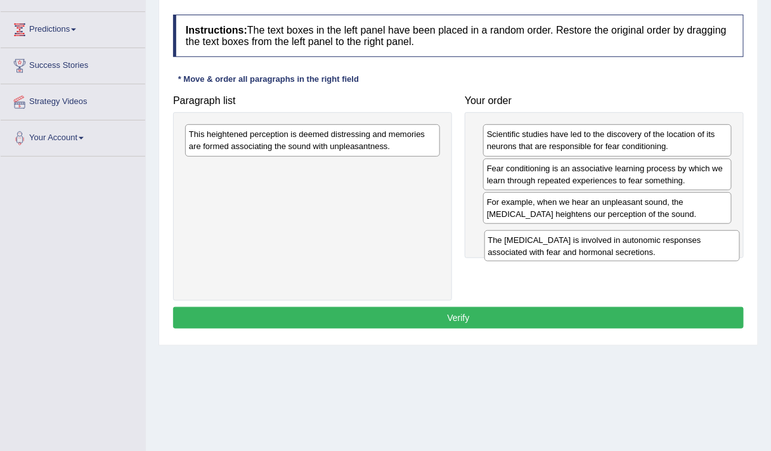
drag, startPoint x: 239, startPoint y: 153, endPoint x: 565, endPoint y: 254, distance: 340.7
click at [565, 254] on div "The [MEDICAL_DATA] is involved in autonomic responses associated with fear and …" at bounding box center [613, 245] width 256 height 31
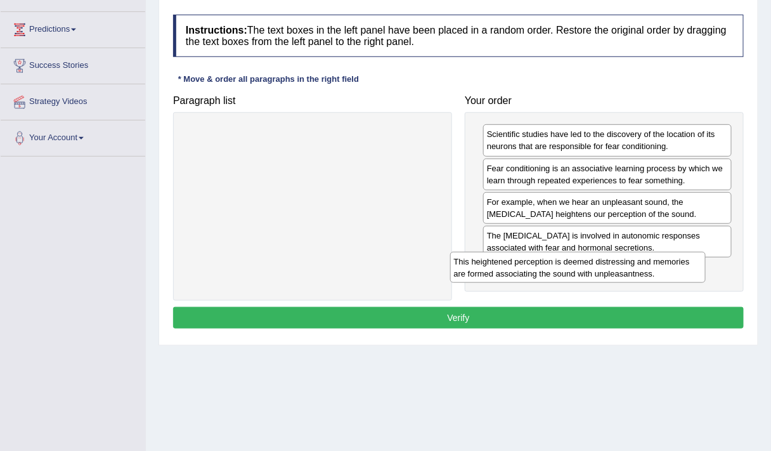
drag, startPoint x: 358, startPoint y: 145, endPoint x: 631, endPoint y: 273, distance: 301.4
click at [631, 273] on div "This heightened perception is deemed distressing and memories are formed associ…" at bounding box center [578, 267] width 256 height 31
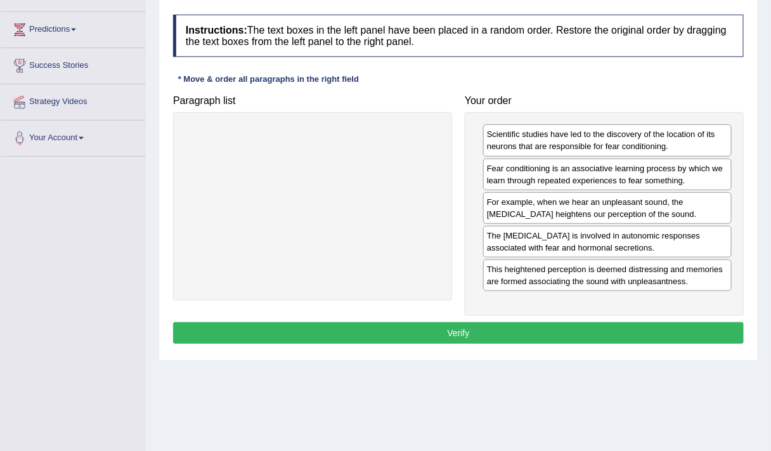
click at [433, 334] on button "Verify" at bounding box center [458, 333] width 571 height 22
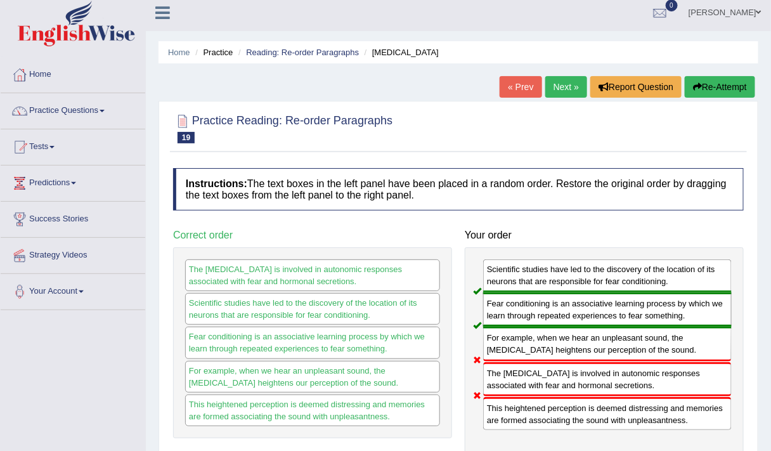
scroll to position [4, 0]
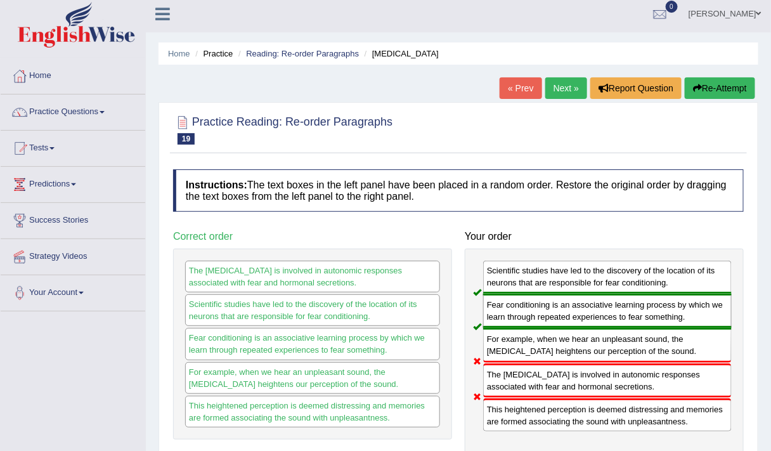
click at [712, 85] on button "Re-Attempt" at bounding box center [720, 88] width 70 height 22
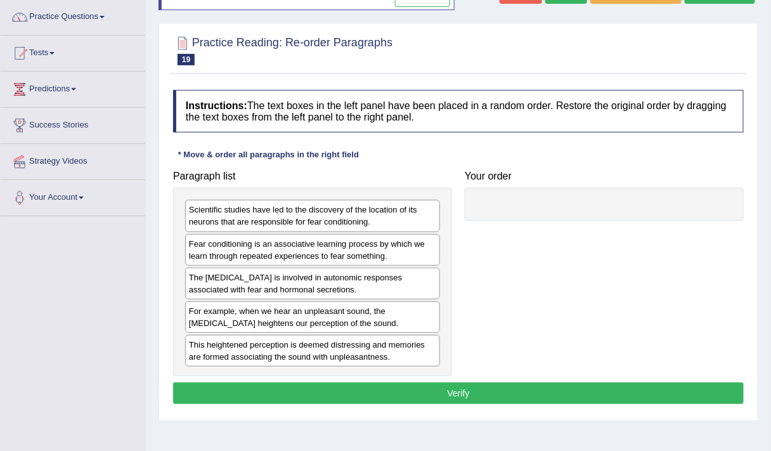
scroll to position [100, 0]
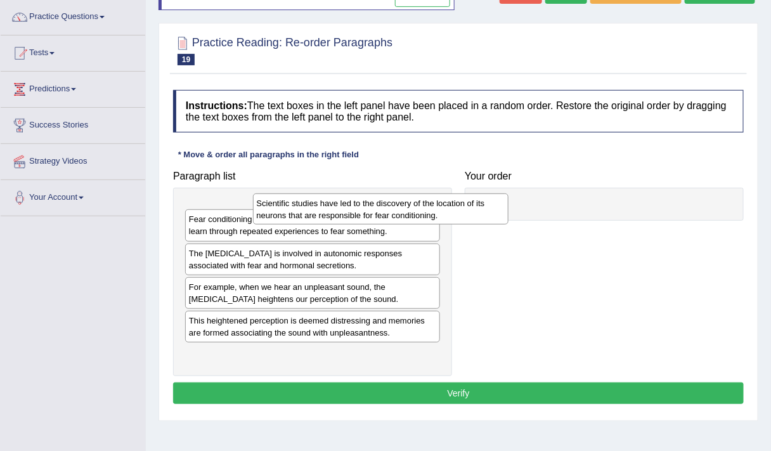
drag, startPoint x: 255, startPoint y: 222, endPoint x: 477, endPoint y: 199, distance: 223.3
click at [477, 199] on div "Scientific studies have led to the discovery of the location of its neurons tha…" at bounding box center [381, 208] width 256 height 31
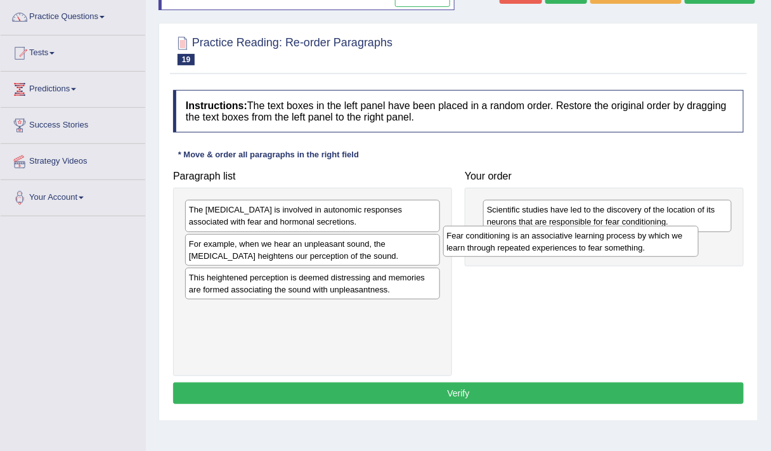
drag, startPoint x: 238, startPoint y: 225, endPoint x: 518, endPoint y: 252, distance: 281.1
click at [518, 252] on div "Fear conditioning is an associative learning process by which we learn through …" at bounding box center [571, 241] width 256 height 31
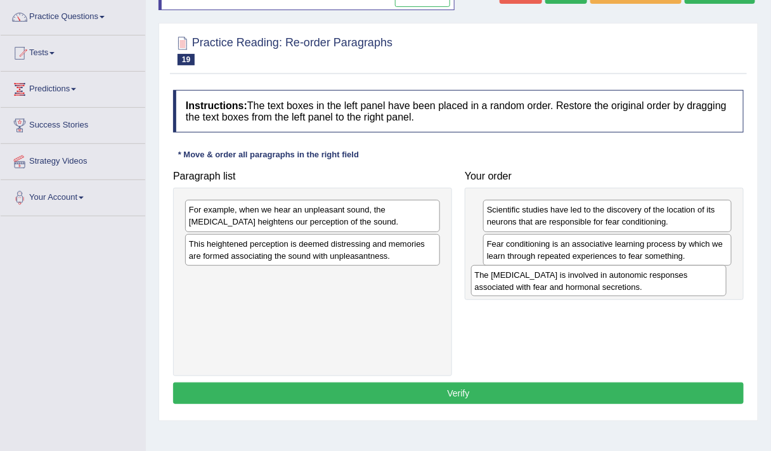
drag, startPoint x: 307, startPoint y: 208, endPoint x: 610, endPoint y: 278, distance: 310.6
click at [610, 278] on div "The [MEDICAL_DATA] is involved in autonomic responses associated with fear and …" at bounding box center [599, 280] width 256 height 31
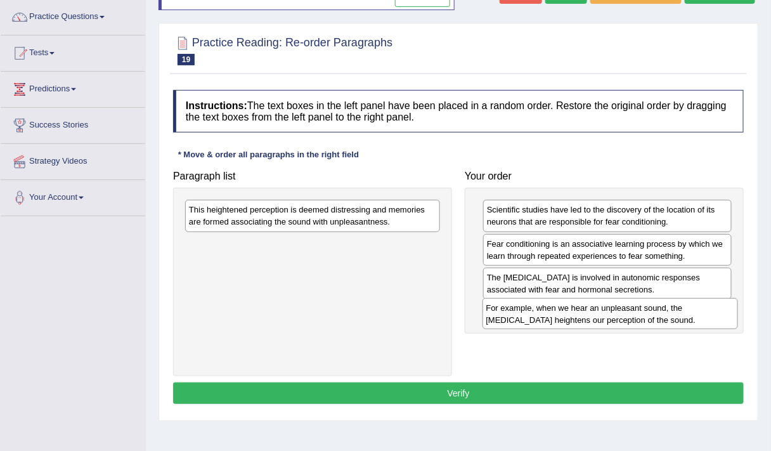
drag, startPoint x: 265, startPoint y: 211, endPoint x: 563, endPoint y: 310, distance: 313.4
click at [563, 310] on div "For example, when we hear an unpleasant sound, the [MEDICAL_DATA] heightens our…" at bounding box center [611, 313] width 256 height 31
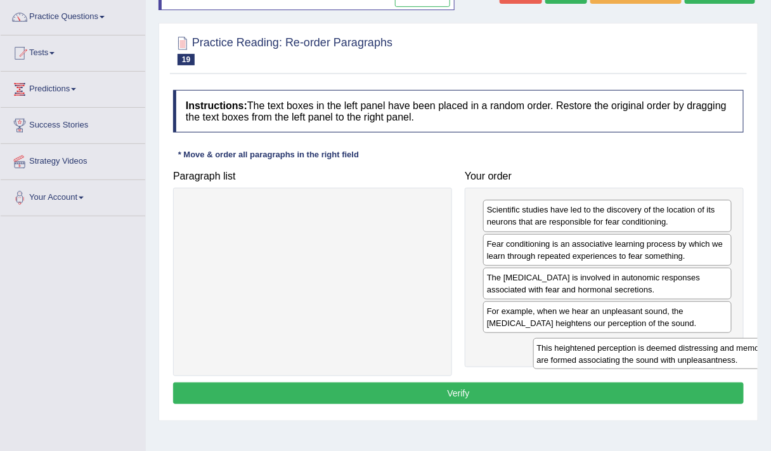
drag, startPoint x: 331, startPoint y: 218, endPoint x: 691, endPoint y: 355, distance: 384.7
click at [691, 355] on div "This heightened perception is deemed distressing and memories are formed associ…" at bounding box center [662, 353] width 256 height 31
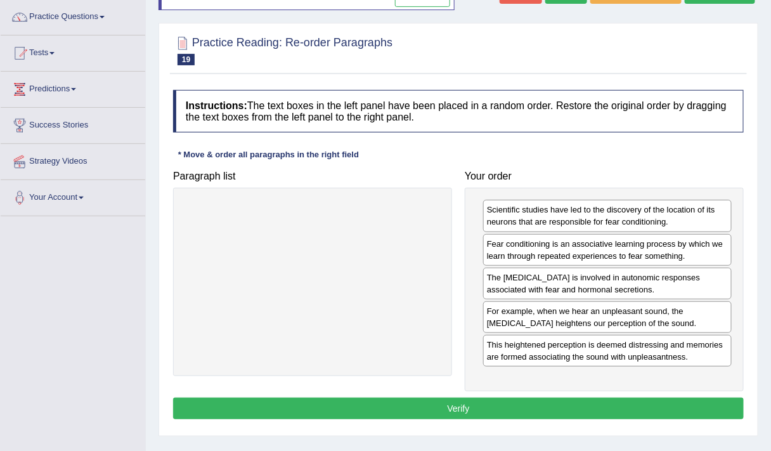
click at [515, 400] on button "Verify" at bounding box center [458, 409] width 571 height 22
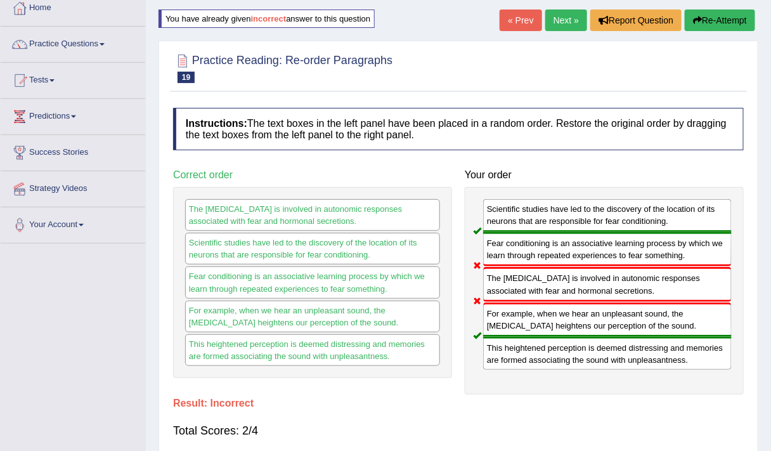
scroll to position [0, 0]
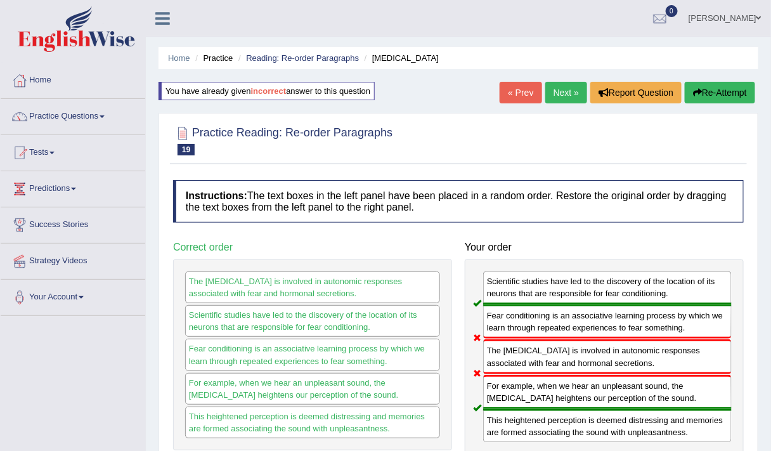
click at [706, 89] on button "Re-Attempt" at bounding box center [720, 93] width 70 height 22
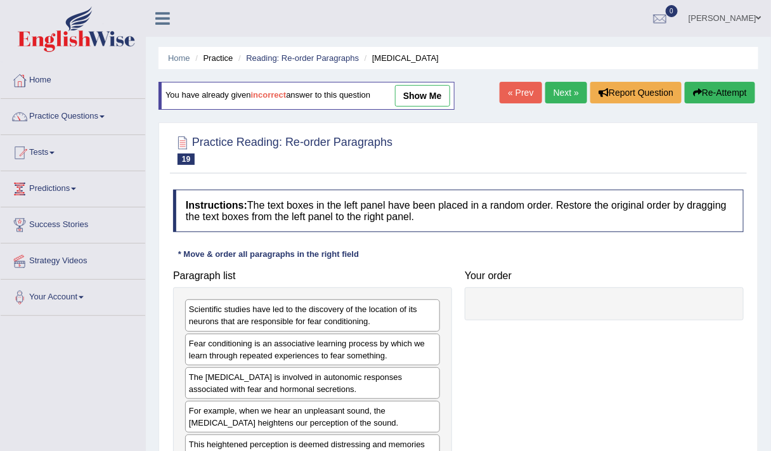
click at [423, 89] on link "show me" at bounding box center [422, 96] width 55 height 22
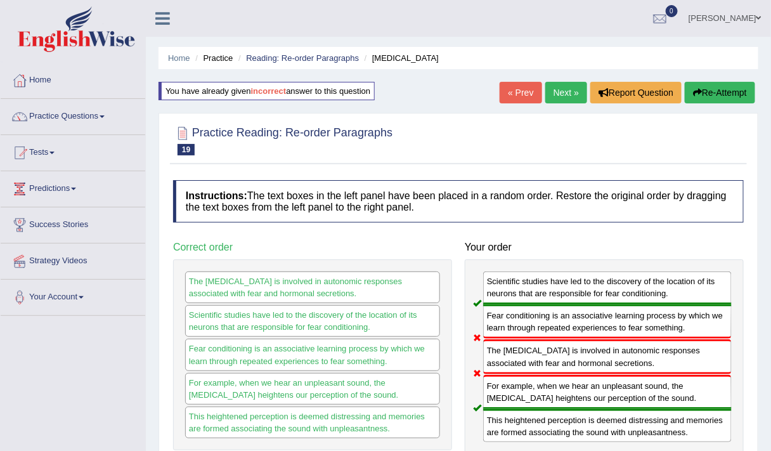
click at [712, 92] on button "Re-Attempt" at bounding box center [720, 93] width 70 height 22
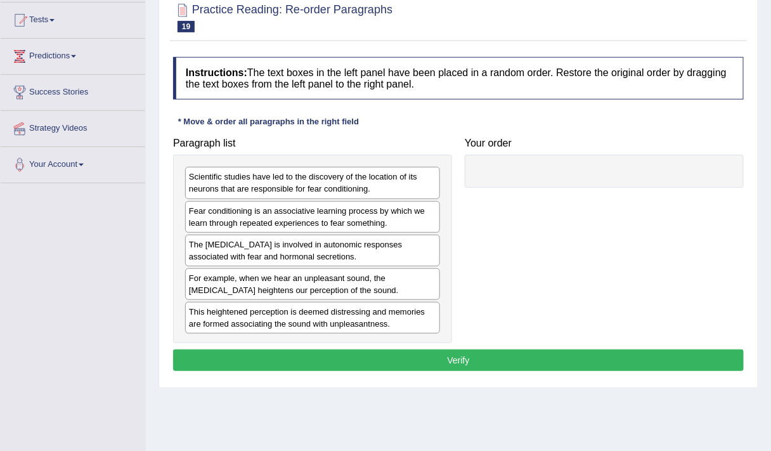
scroll to position [134, 0]
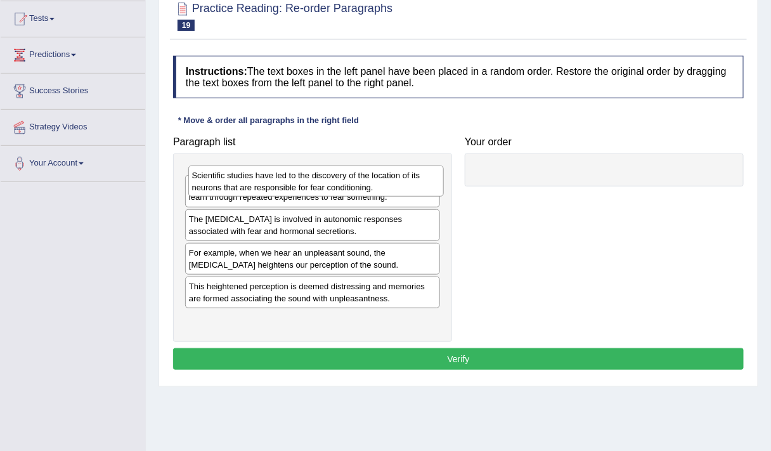
drag, startPoint x: 306, startPoint y: 178, endPoint x: 531, endPoint y: 167, distance: 224.8
click at [445, 167] on div "Scientific studies have led to the discovery of the location of its neurons tha…" at bounding box center [316, 181] width 256 height 31
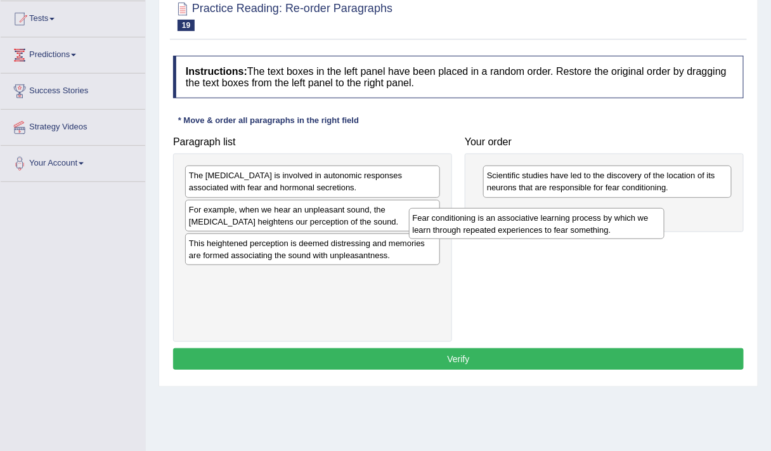
drag, startPoint x: 324, startPoint y: 182, endPoint x: 563, endPoint y: 230, distance: 244.6
click at [563, 230] on div "Fear conditioning is an associative learning process by which we learn through …" at bounding box center [537, 223] width 256 height 31
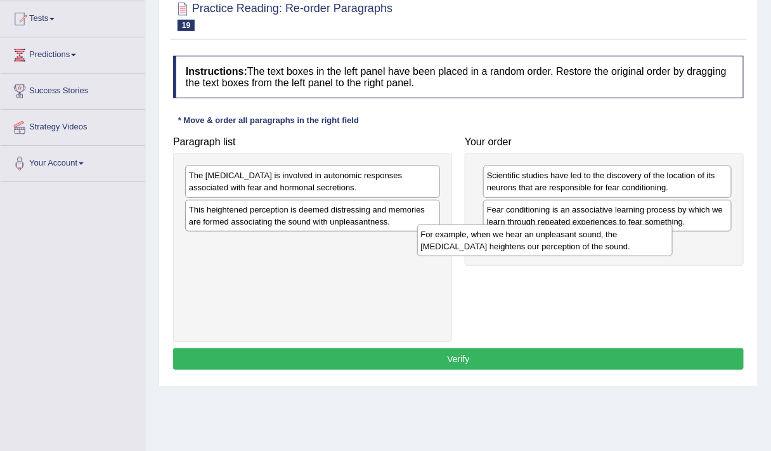
drag, startPoint x: 397, startPoint y: 214, endPoint x: 632, endPoint y: 244, distance: 238.0
click at [632, 244] on div "For example, when we hear an unpleasant sound, the [MEDICAL_DATA] heightens our…" at bounding box center [545, 240] width 256 height 31
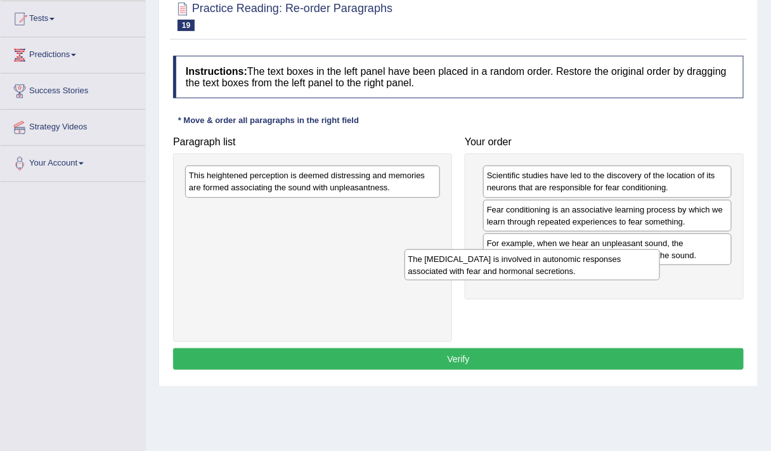
drag, startPoint x: 372, startPoint y: 190, endPoint x: 594, endPoint y: 273, distance: 236.7
click at [594, 273] on div "The [MEDICAL_DATA] is involved in autonomic responses associated with fear and …" at bounding box center [533, 264] width 256 height 31
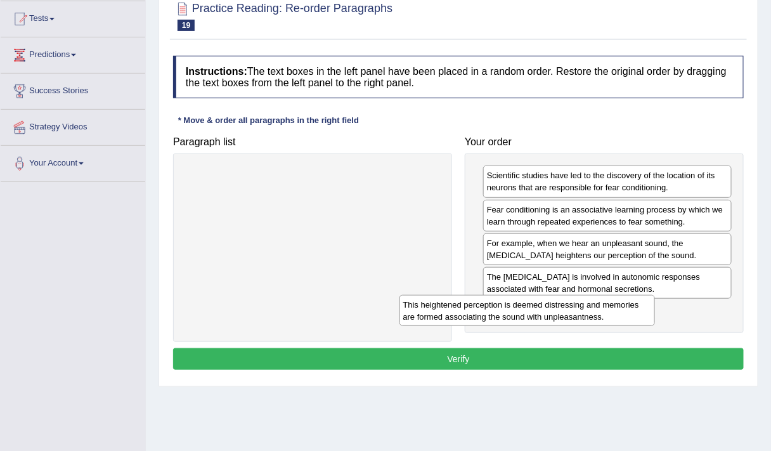
drag, startPoint x: 392, startPoint y: 197, endPoint x: 627, endPoint y: 364, distance: 288.0
click at [627, 326] on div "This heightened perception is deemed distressing and memories are formed associ…" at bounding box center [528, 310] width 256 height 31
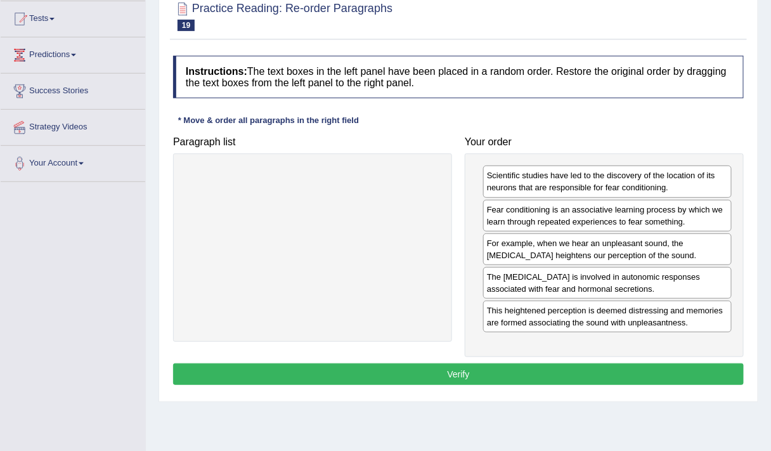
click at [422, 370] on button "Verify" at bounding box center [458, 375] width 571 height 22
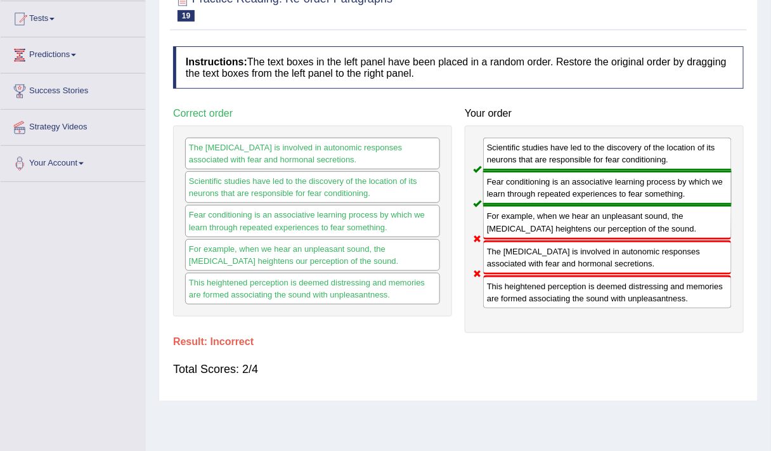
scroll to position [0, 0]
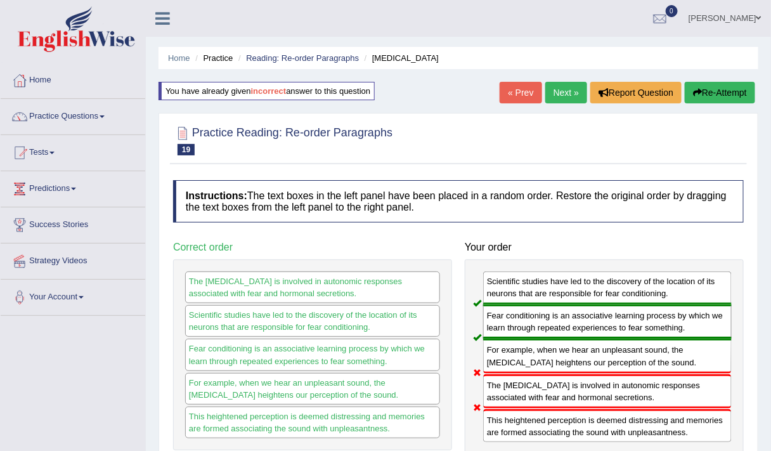
click at [520, 199] on h4 "Instructions: The text boxes in the left panel have been placed in a random ord…" at bounding box center [458, 201] width 571 height 43
click at [711, 92] on button "Re-Attempt" at bounding box center [720, 93] width 70 height 22
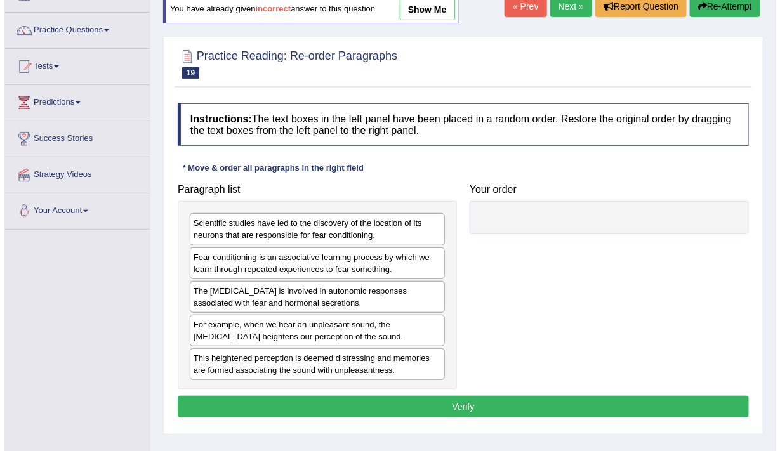
scroll to position [118, 0]
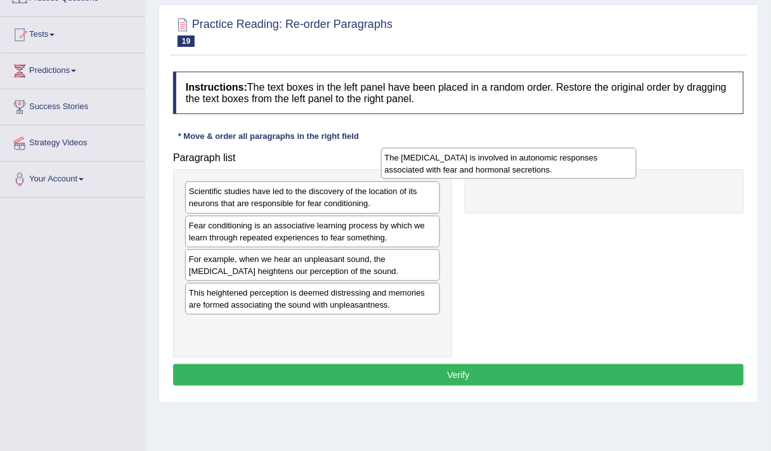
drag, startPoint x: 341, startPoint y: 268, endPoint x: 537, endPoint y: 167, distance: 220.2
click at [537, 167] on div "The [MEDICAL_DATA] is involved in autonomic responses associated with fear and …" at bounding box center [509, 163] width 256 height 31
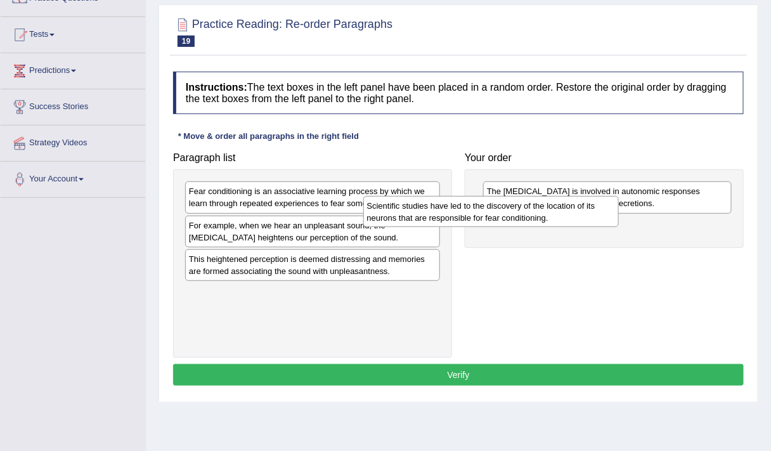
drag, startPoint x: 393, startPoint y: 195, endPoint x: 611, endPoint y: 216, distance: 219.3
click at [611, 216] on div "Scientific studies have led to the discovery of the location of its neurons tha…" at bounding box center [492, 211] width 256 height 31
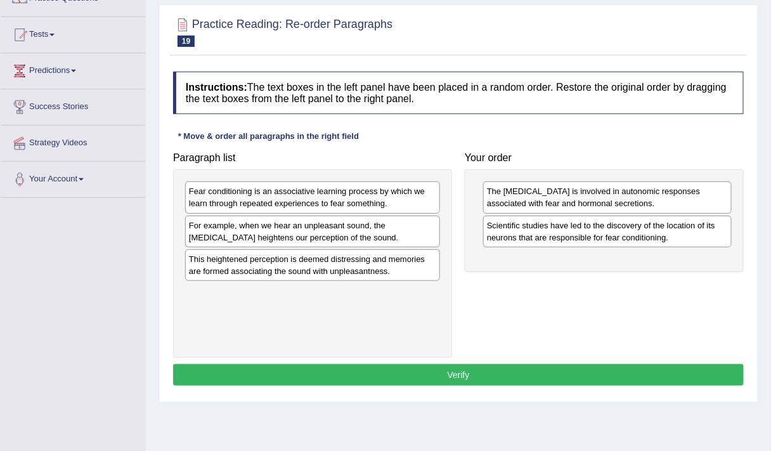
click at [622, 257] on div "The [MEDICAL_DATA] is involved in autonomic responses associated with fear and …" at bounding box center [604, 220] width 279 height 102
click at [636, 240] on div "Scientific studies have led to the discovery of the location of its neurons tha…" at bounding box center [607, 232] width 249 height 32
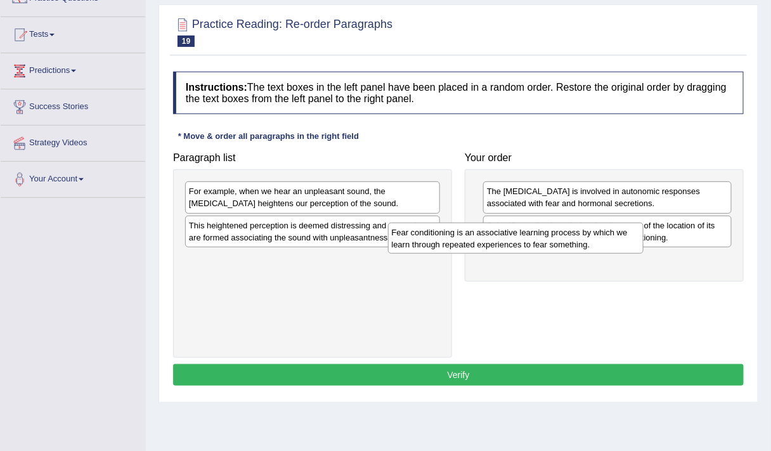
drag, startPoint x: 354, startPoint y: 199, endPoint x: 604, endPoint y: 253, distance: 255.8
click at [604, 253] on div "Fear conditioning is an associative learning process by which we learn through …" at bounding box center [516, 238] width 256 height 31
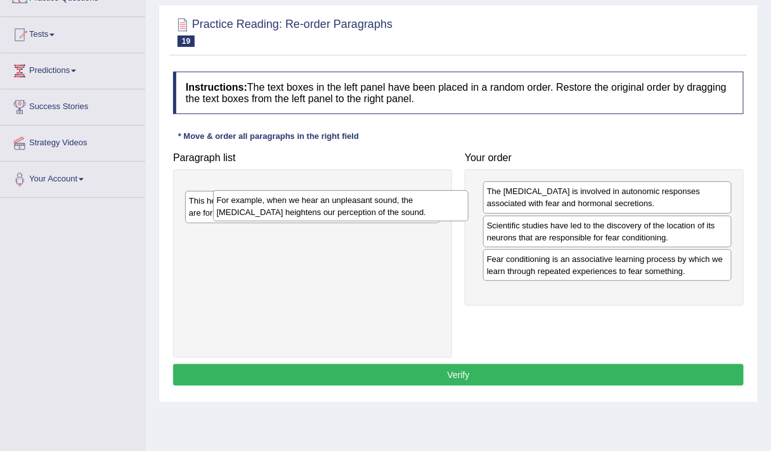
drag, startPoint x: 349, startPoint y: 207, endPoint x: 638, endPoint y: 294, distance: 301.6
click at [469, 221] on div "For example, when we hear an unpleasant sound, the [MEDICAL_DATA] heightens our…" at bounding box center [341, 205] width 256 height 31
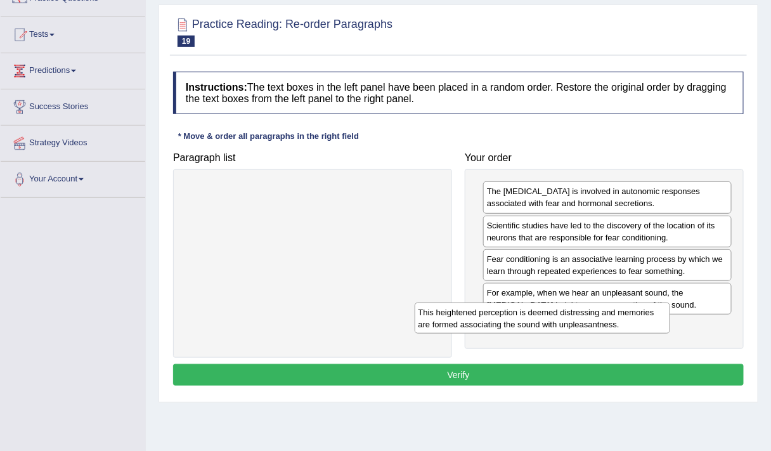
drag, startPoint x: 329, startPoint y: 196, endPoint x: 597, endPoint y: 344, distance: 305.8
click at [597, 334] on div "This heightened perception is deemed distressing and memories are formed associ…" at bounding box center [543, 318] width 256 height 31
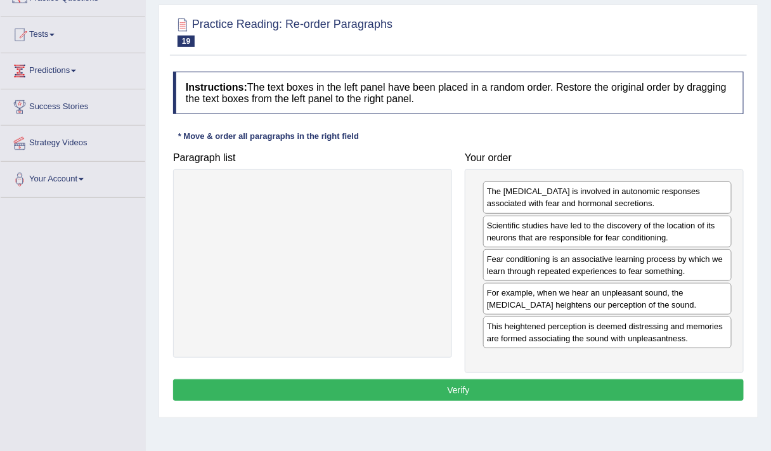
click at [483, 382] on button "Verify" at bounding box center [458, 390] width 571 height 22
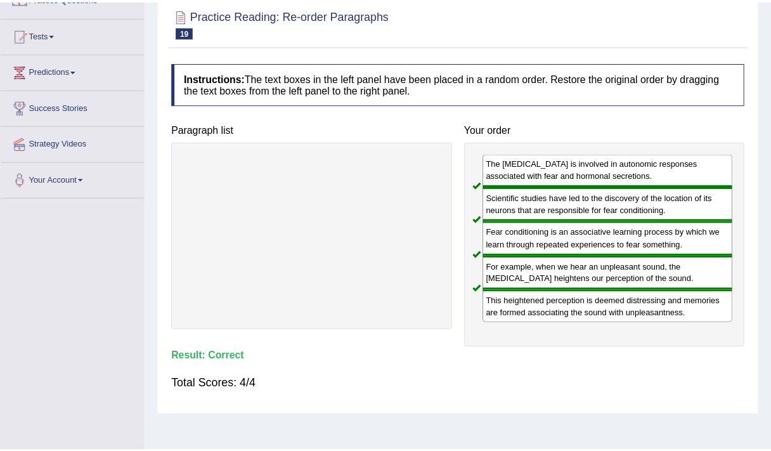
scroll to position [0, 0]
